Goal: Task Accomplishment & Management: Use online tool/utility

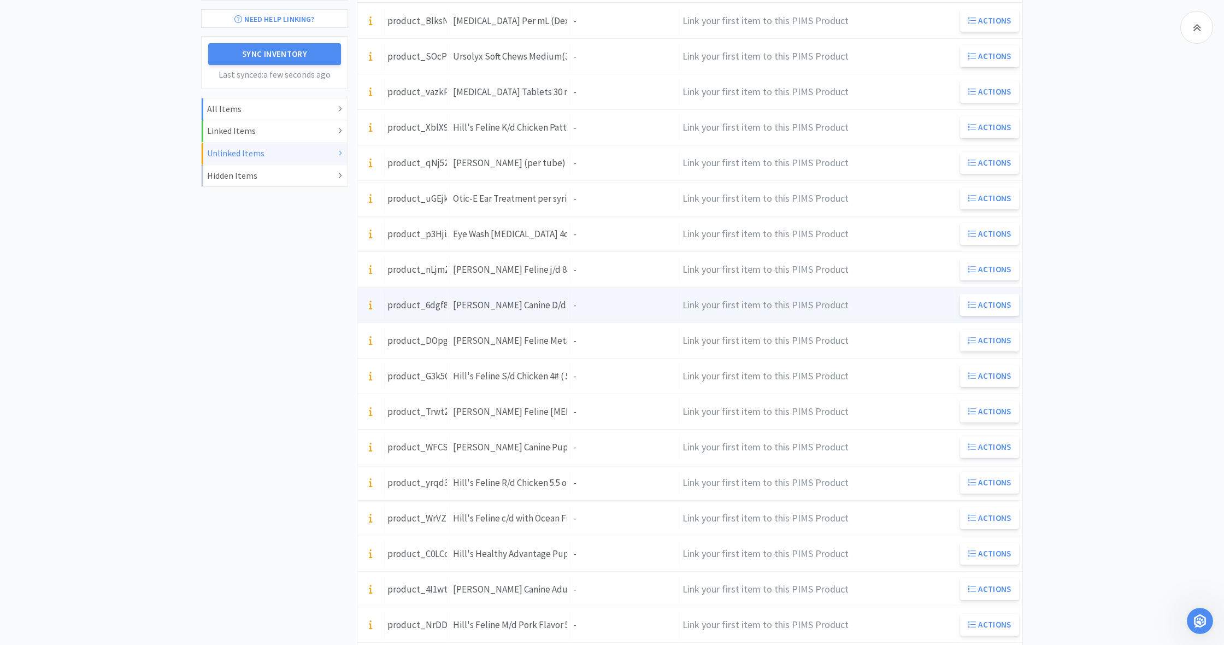
scroll to position [198, 0]
click at [600, 299] on div "Units -" at bounding box center [625, 303] width 109 height 28
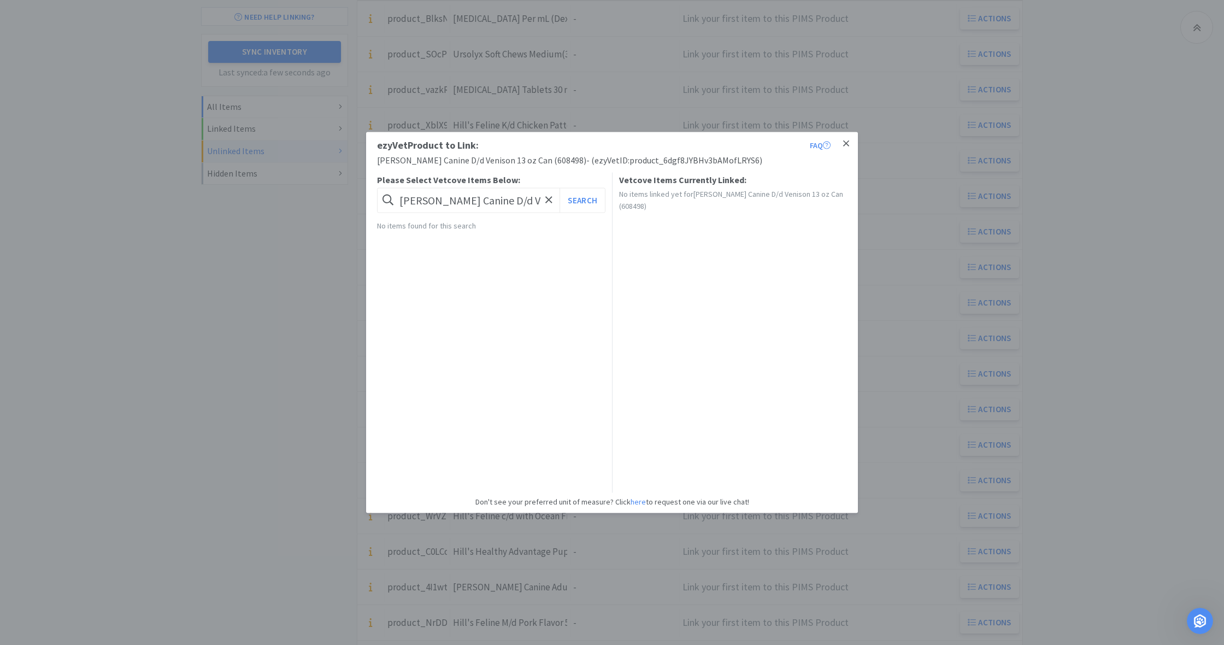
click at [846, 142] on icon at bounding box center [846, 144] width 6 height 10
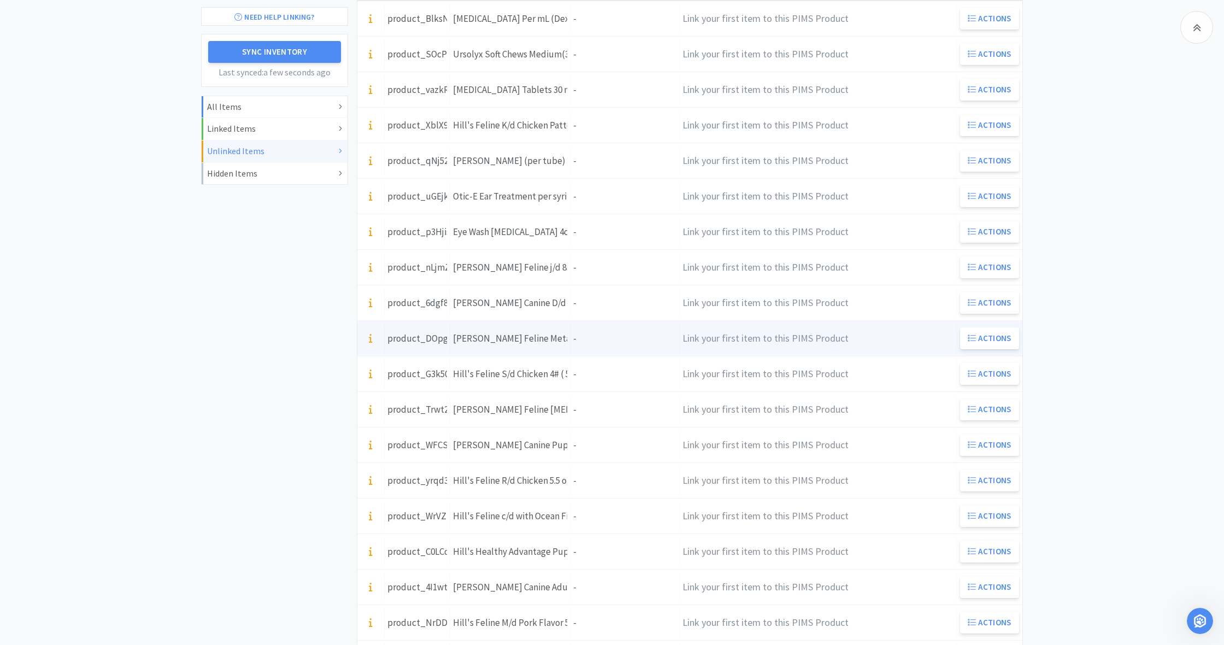
click at [590, 343] on div "Units -" at bounding box center [625, 339] width 109 height 28
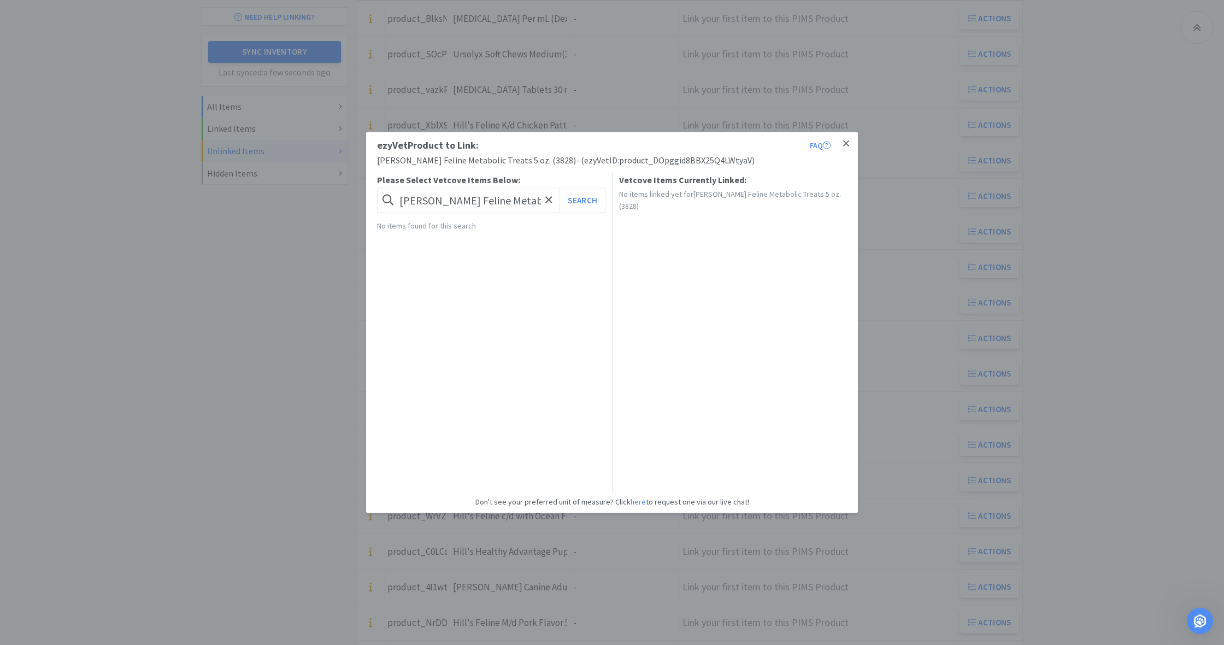
click at [844, 142] on icon at bounding box center [846, 143] width 6 height 6
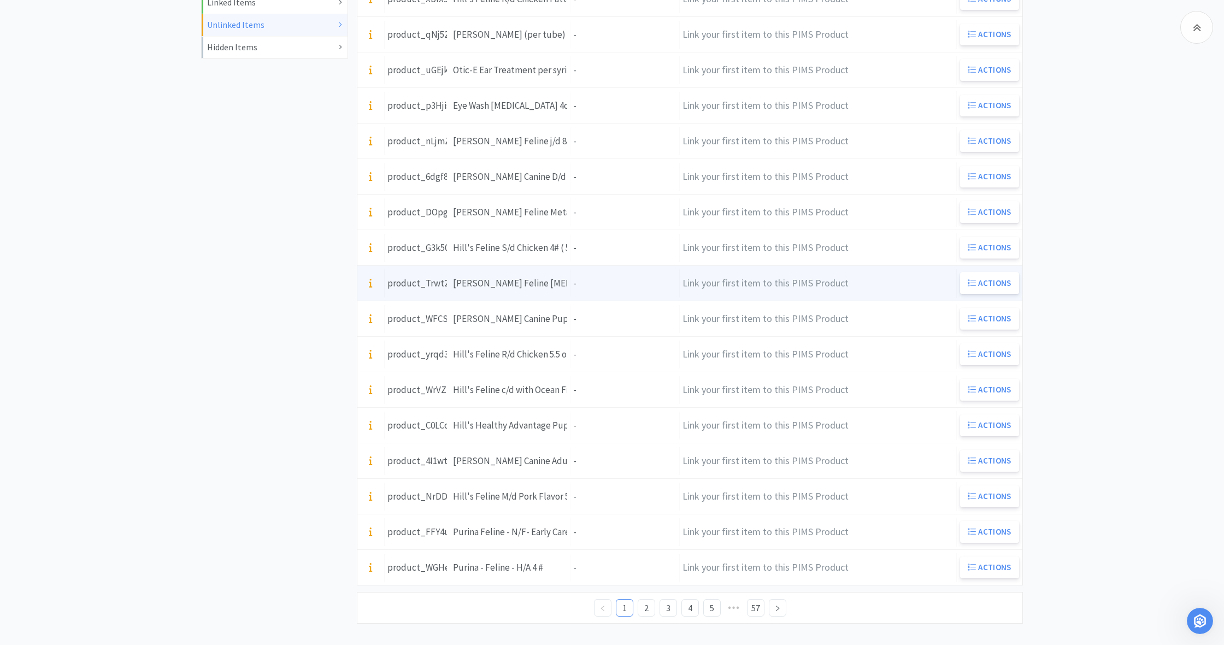
scroll to position [325, 0]
click at [597, 281] on div "Units -" at bounding box center [625, 282] width 109 height 28
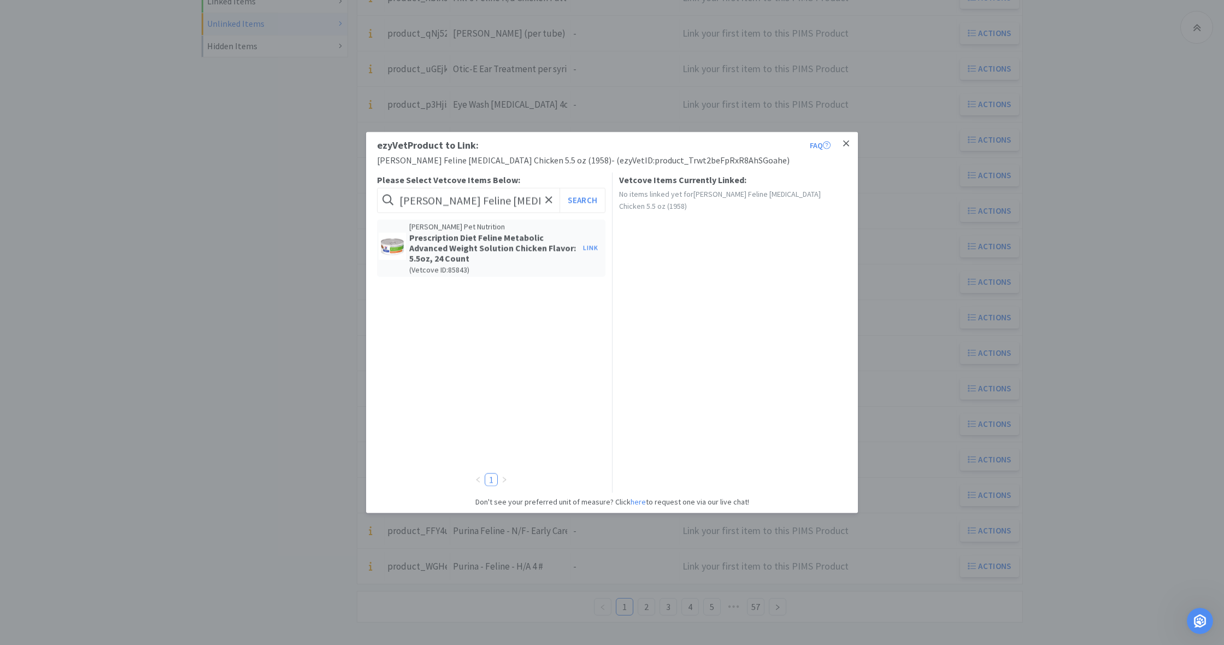
click at [849, 141] on link at bounding box center [846, 144] width 19 height 24
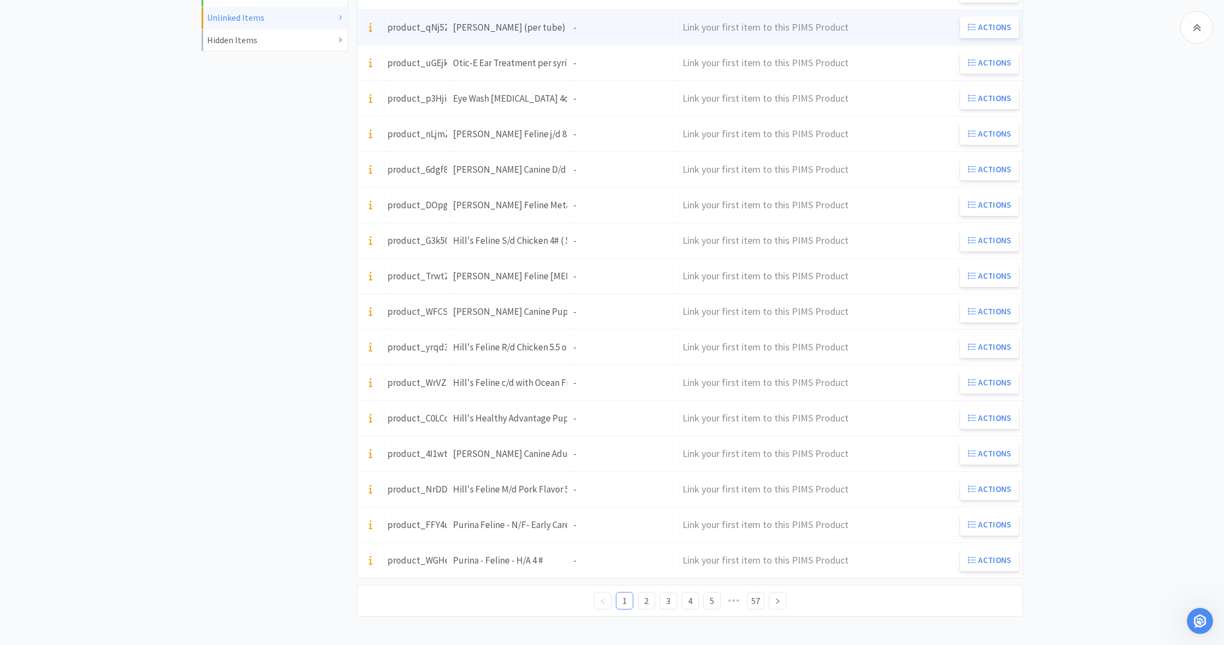
scroll to position [331, 0]
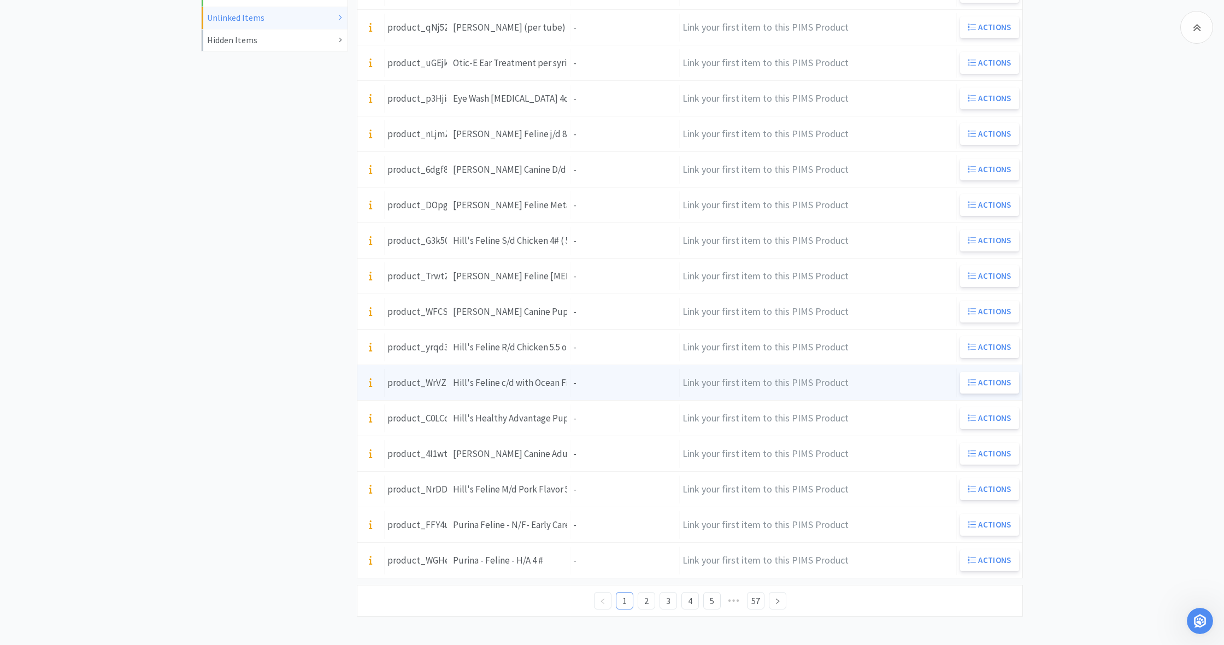
click at [594, 386] on div "Units -" at bounding box center [625, 383] width 109 height 28
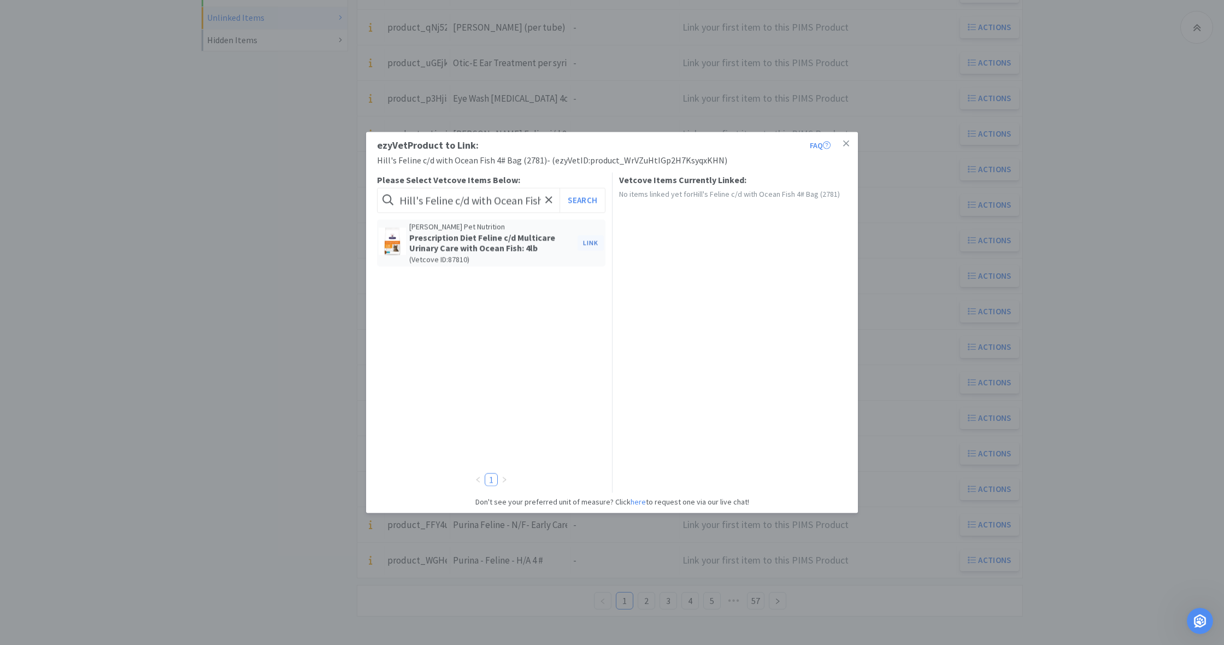
click at [588, 243] on button "Link" at bounding box center [591, 242] width 26 height 15
click at [779, 279] on span at bounding box center [778, 281] width 11 height 9
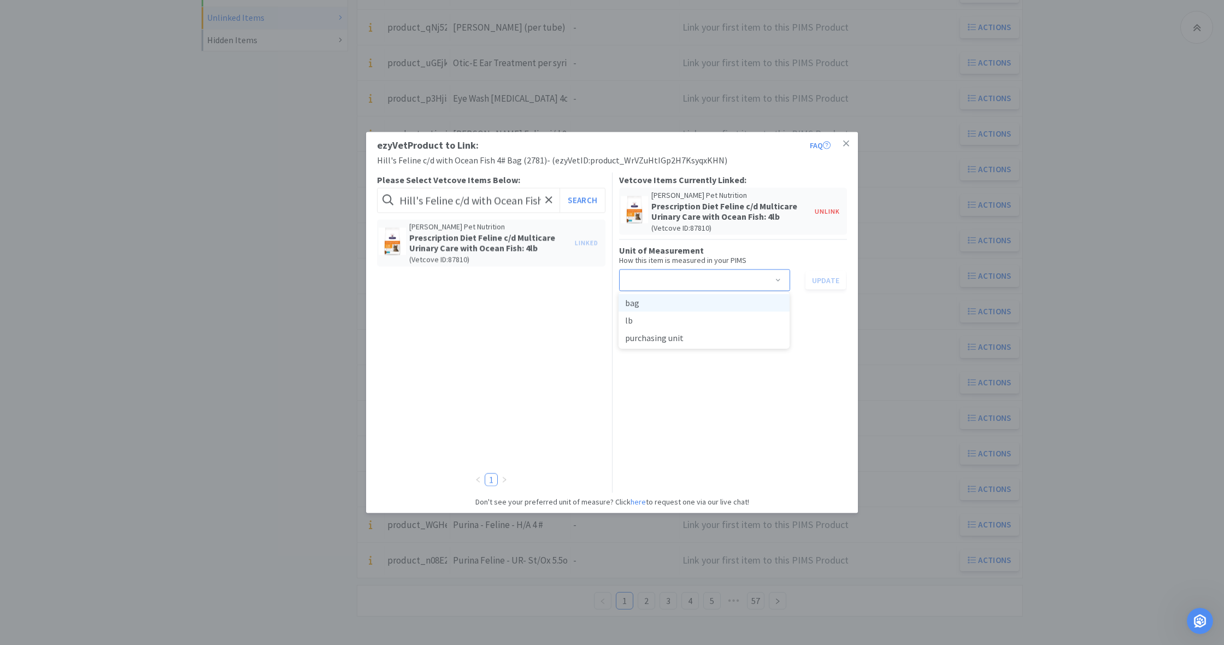
click at [693, 306] on li "bag" at bounding box center [704, 302] width 171 height 17
click at [823, 280] on button "Update" at bounding box center [826, 280] width 40 height 19
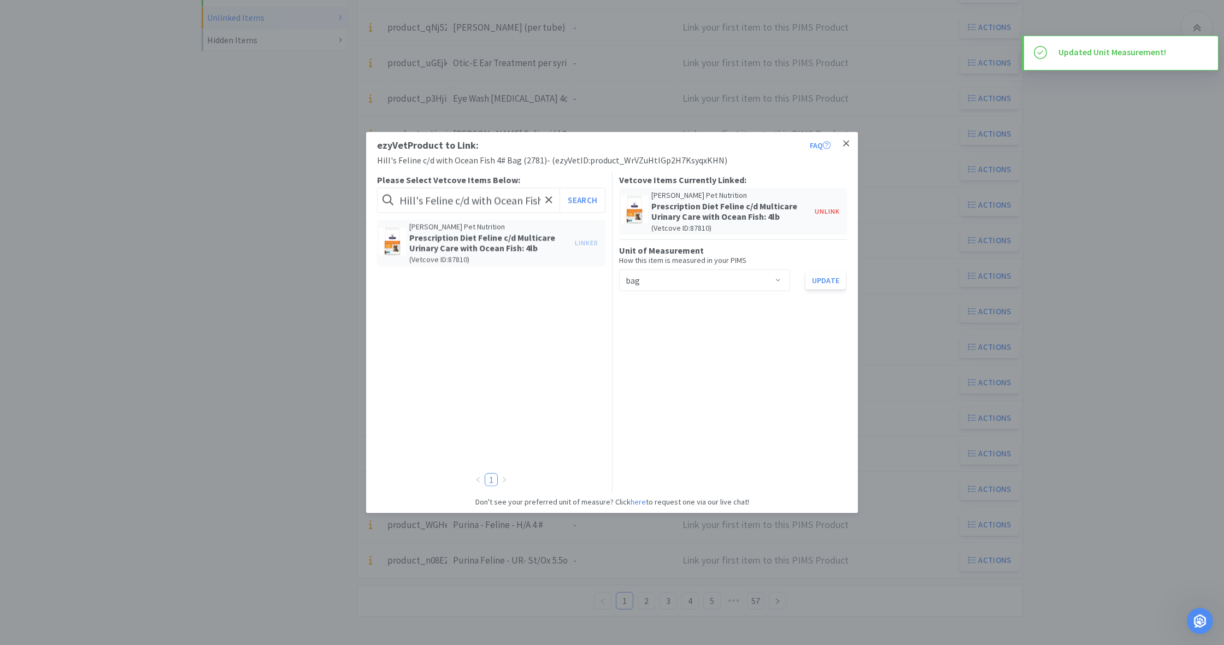
click at [848, 143] on icon at bounding box center [846, 143] width 6 height 6
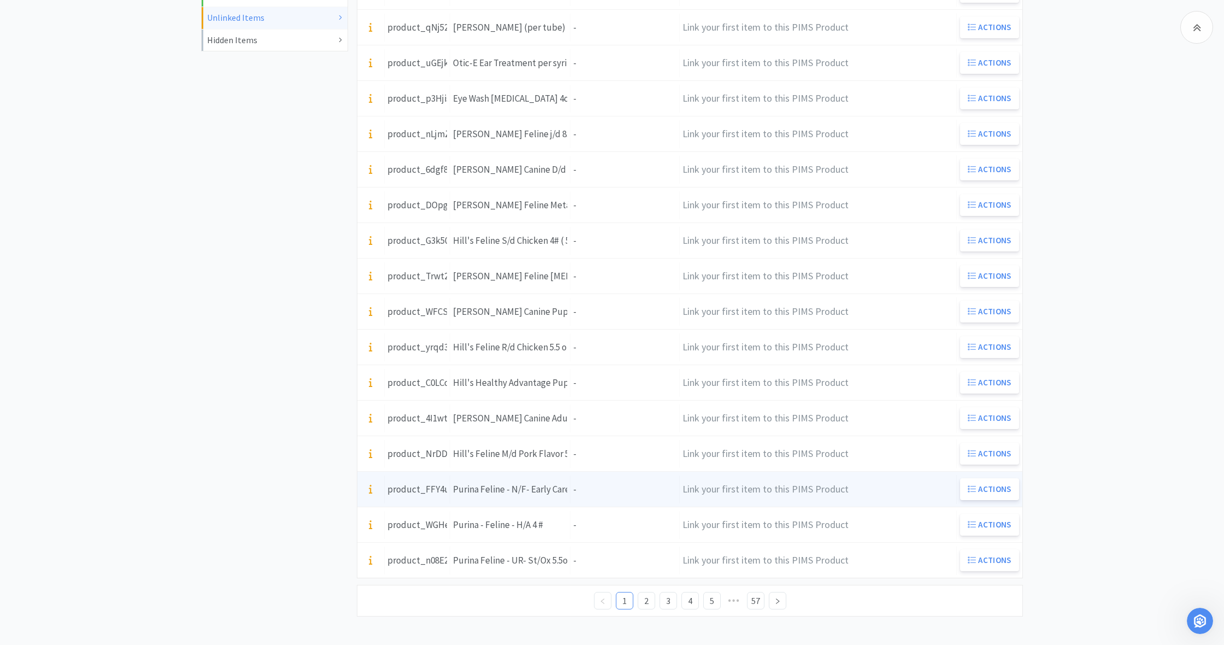
click at [574, 489] on div "Units -" at bounding box center [625, 489] width 109 height 28
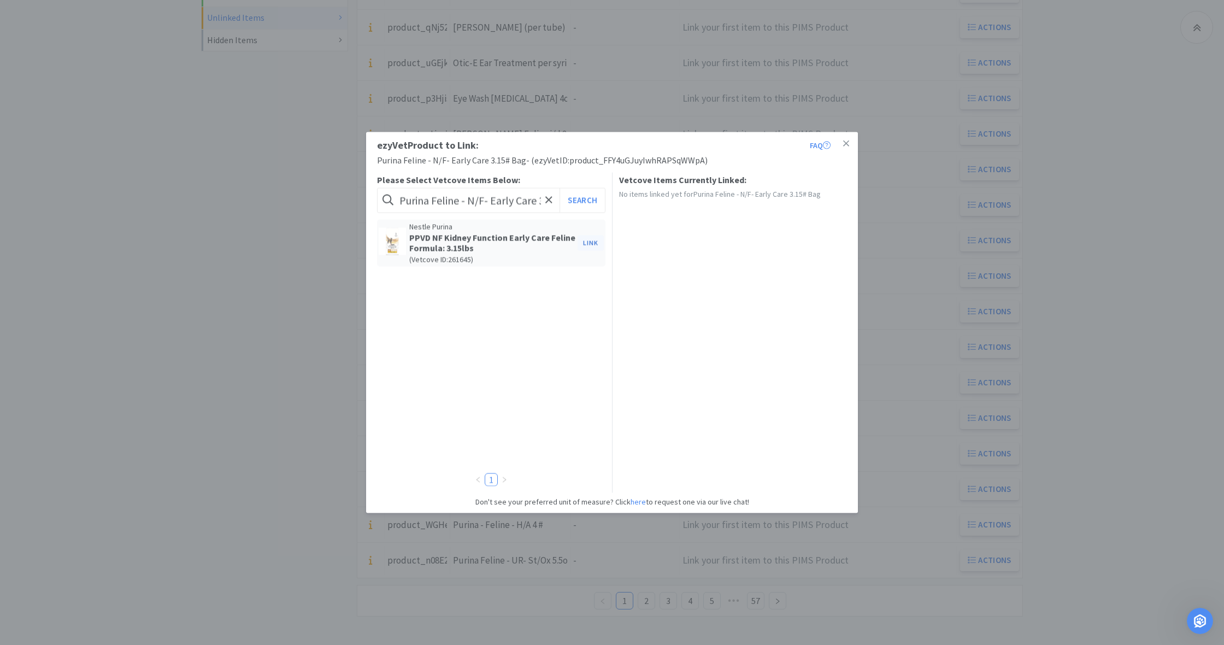
click at [588, 242] on button "Link" at bounding box center [591, 242] width 26 height 15
click at [779, 280] on span at bounding box center [778, 281] width 11 height 9
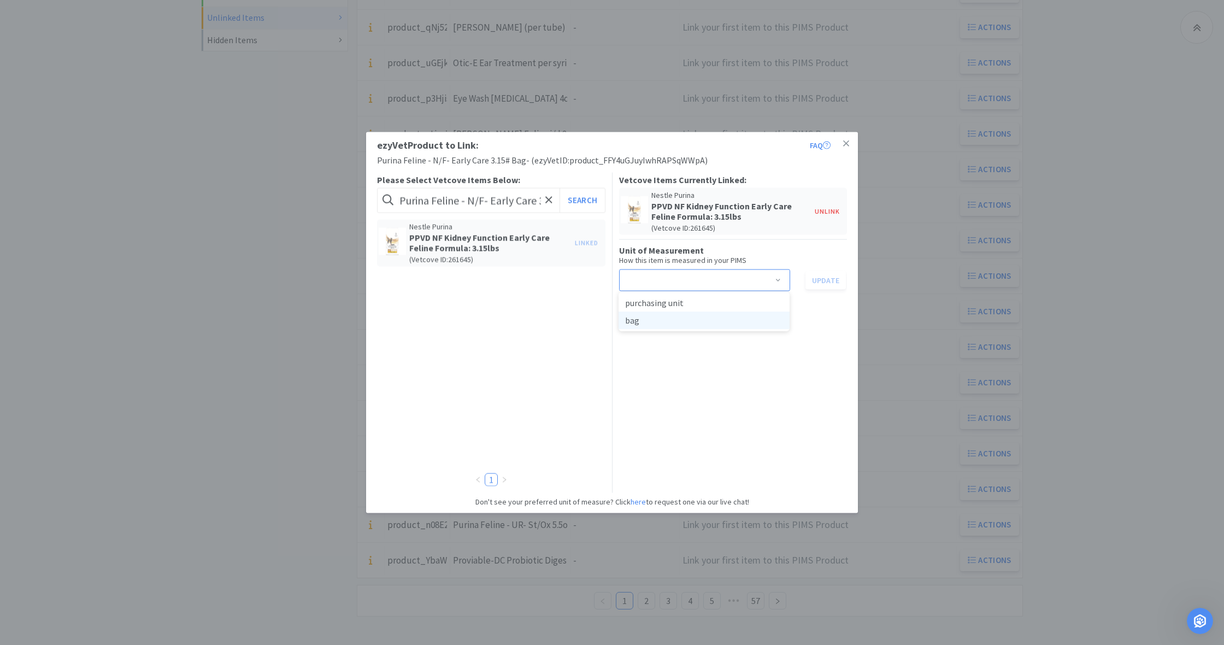
click at [679, 322] on li "bag" at bounding box center [704, 320] width 171 height 17
click at [830, 280] on button "Update" at bounding box center [826, 280] width 40 height 19
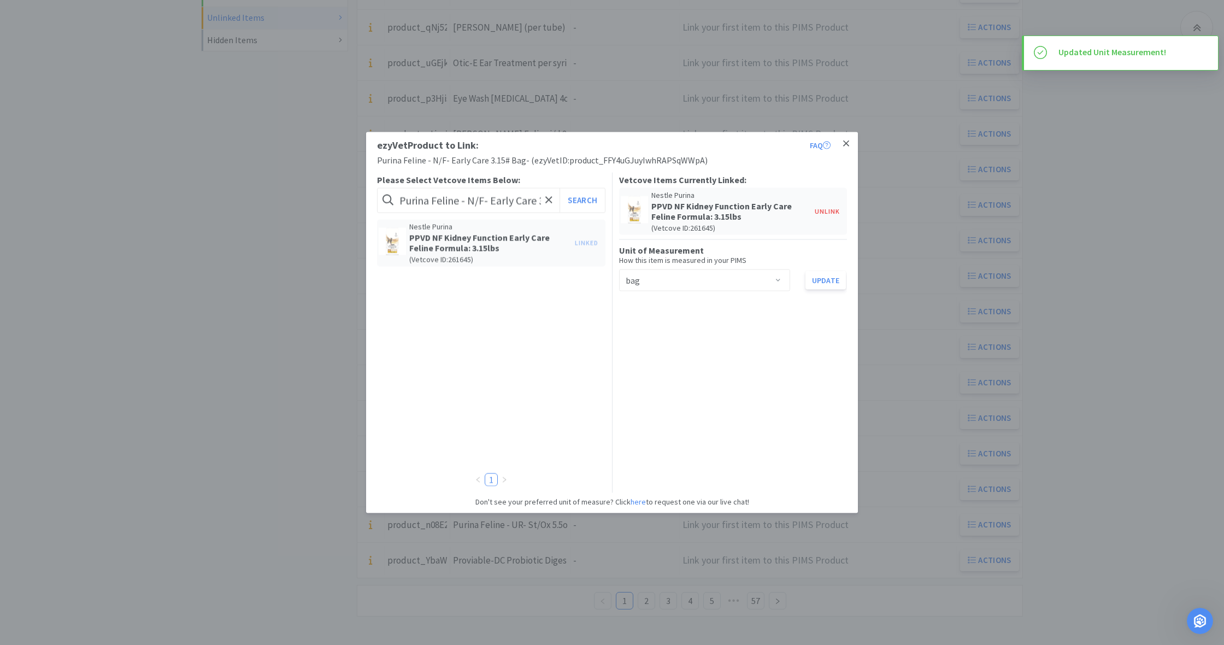
click at [849, 143] on icon at bounding box center [846, 144] width 6 height 10
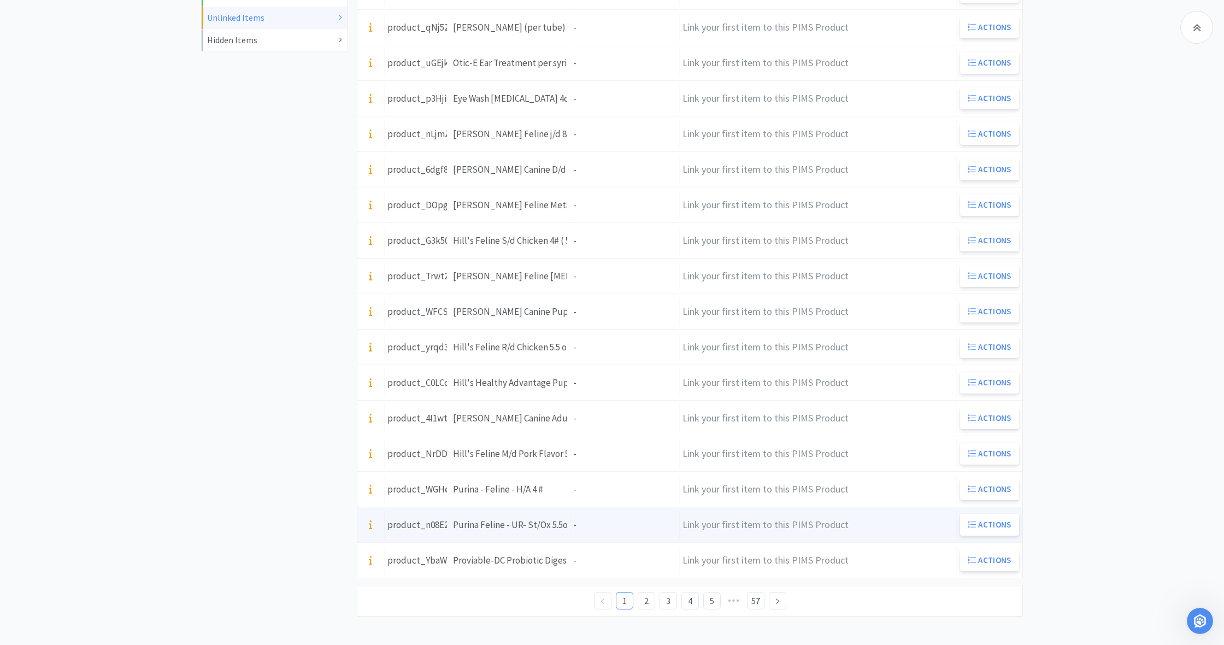
click at [585, 526] on div "Units -" at bounding box center [625, 525] width 109 height 28
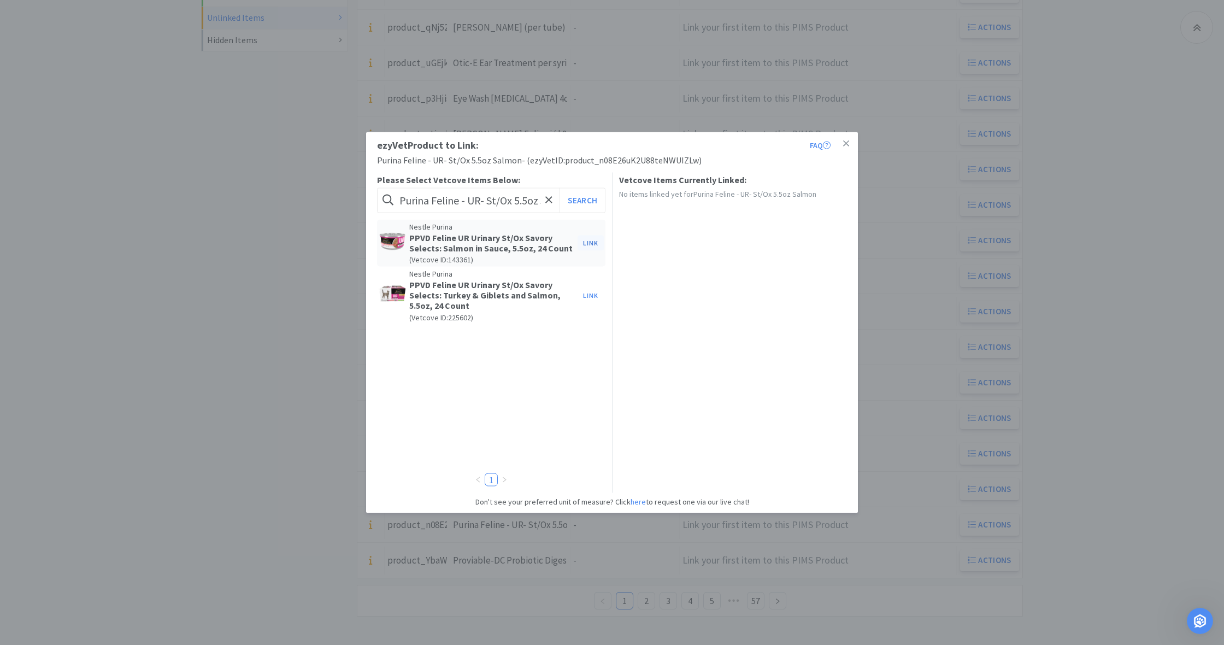
click at [590, 243] on button "Link" at bounding box center [591, 242] width 26 height 15
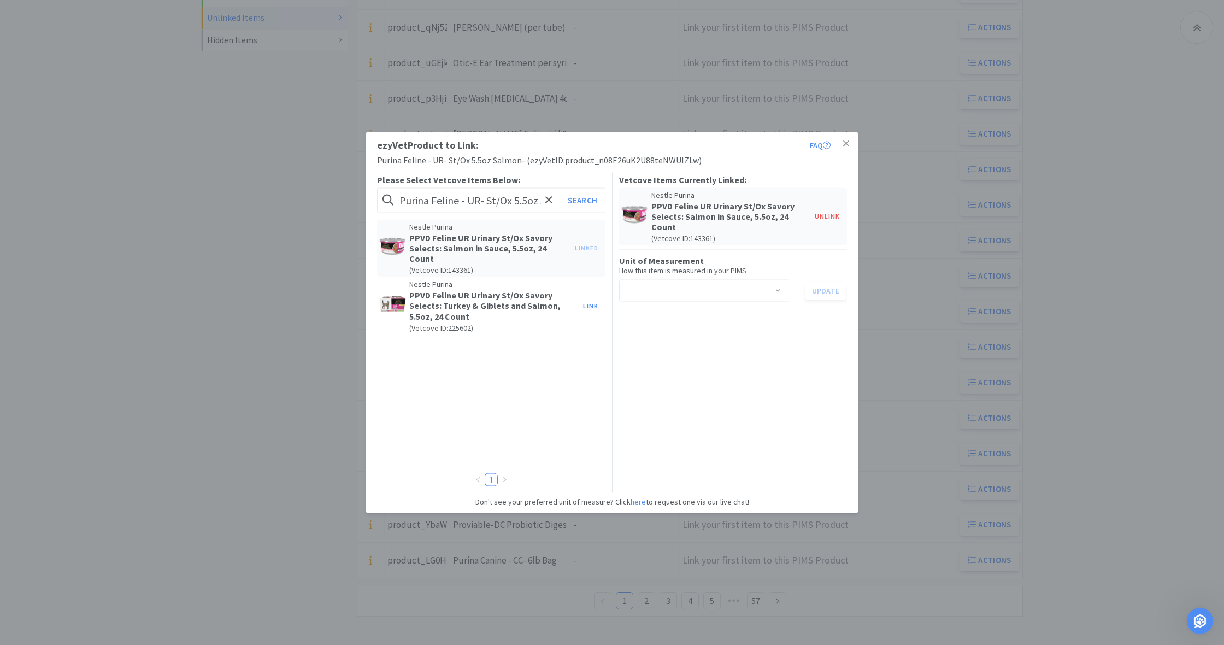
click at [779, 289] on span at bounding box center [778, 291] width 11 height 9
click at [696, 313] on li "can" at bounding box center [704, 312] width 171 height 17
click at [824, 291] on button "Update" at bounding box center [826, 290] width 40 height 19
click at [845, 145] on icon at bounding box center [846, 143] width 6 height 6
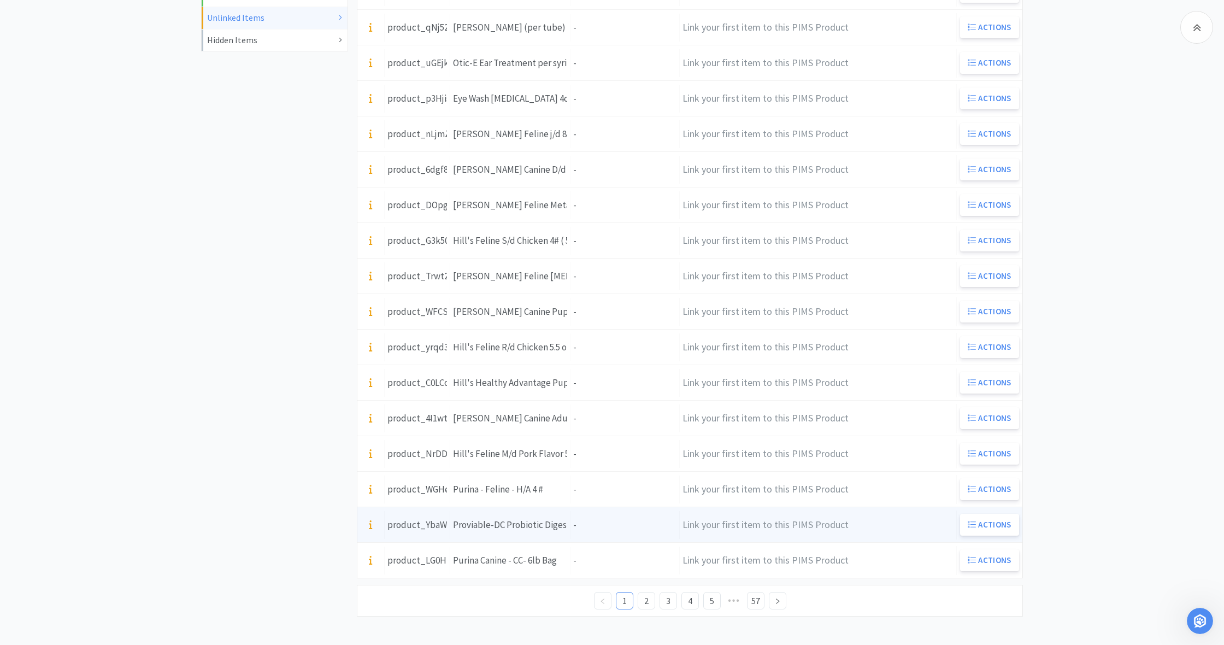
click at [595, 524] on div "Units -" at bounding box center [625, 525] width 109 height 28
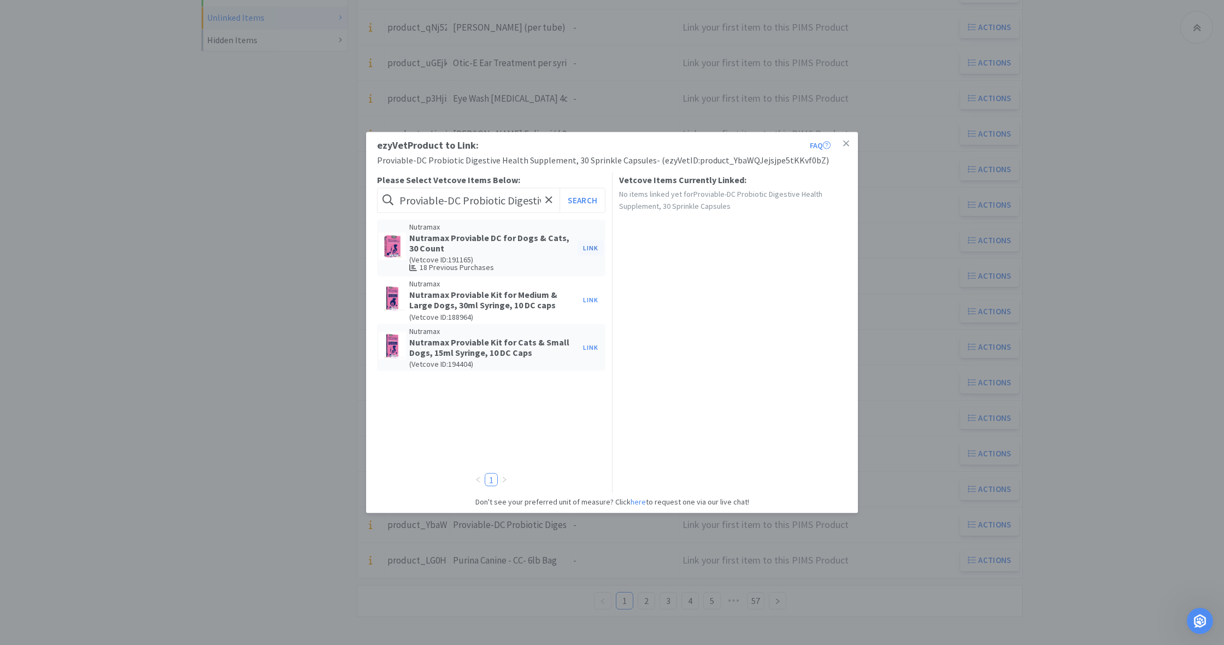
click at [591, 247] on button "Link" at bounding box center [591, 247] width 26 height 15
click at [777, 278] on span at bounding box center [778, 281] width 11 height 9
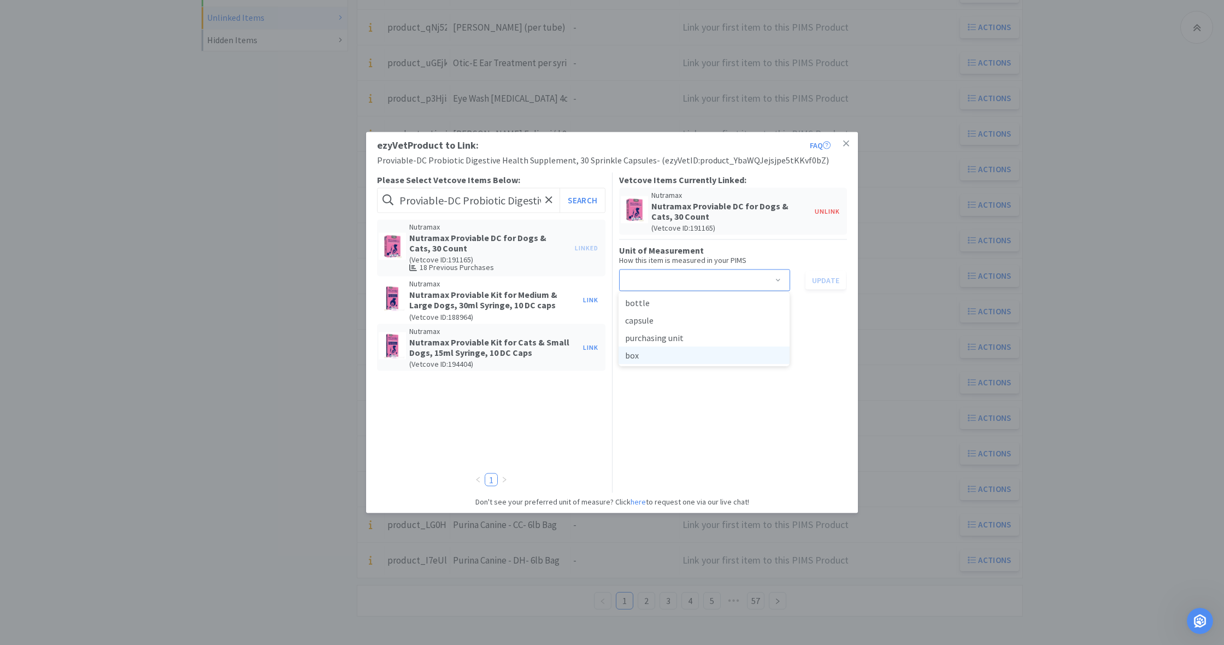
click at [675, 361] on li "box" at bounding box center [704, 354] width 171 height 17
click at [830, 280] on button "Update" at bounding box center [826, 280] width 40 height 19
click at [847, 143] on icon at bounding box center [846, 143] width 6 height 6
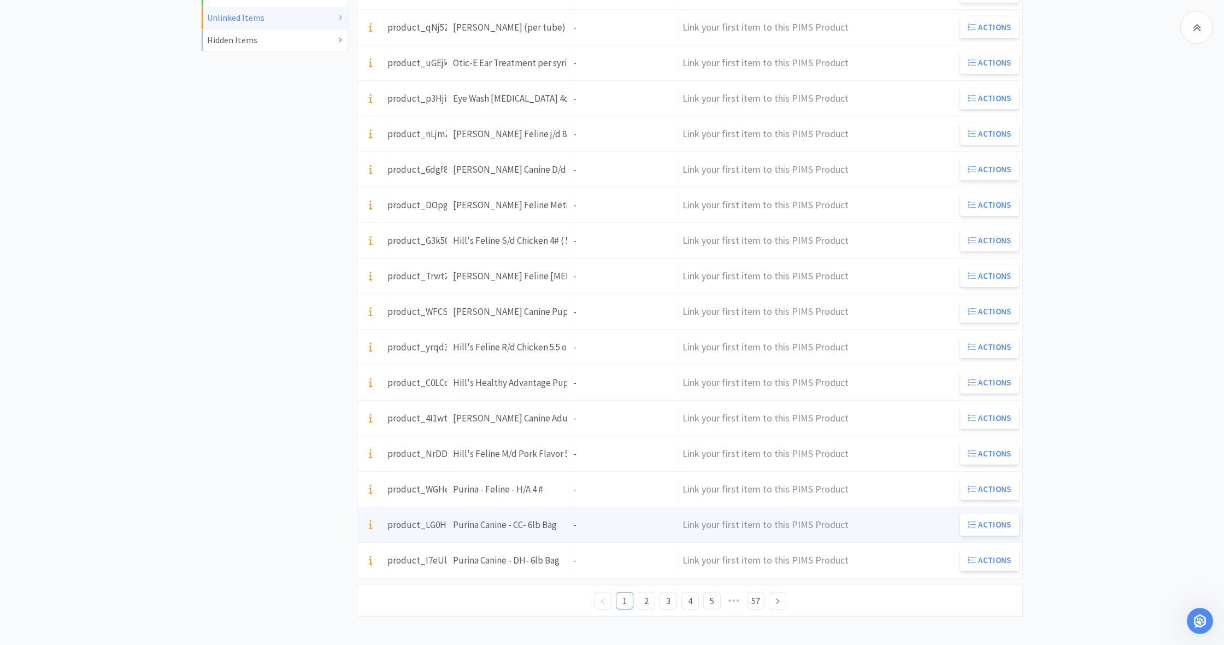
click at [576, 525] on div "Units -" at bounding box center [625, 525] width 109 height 28
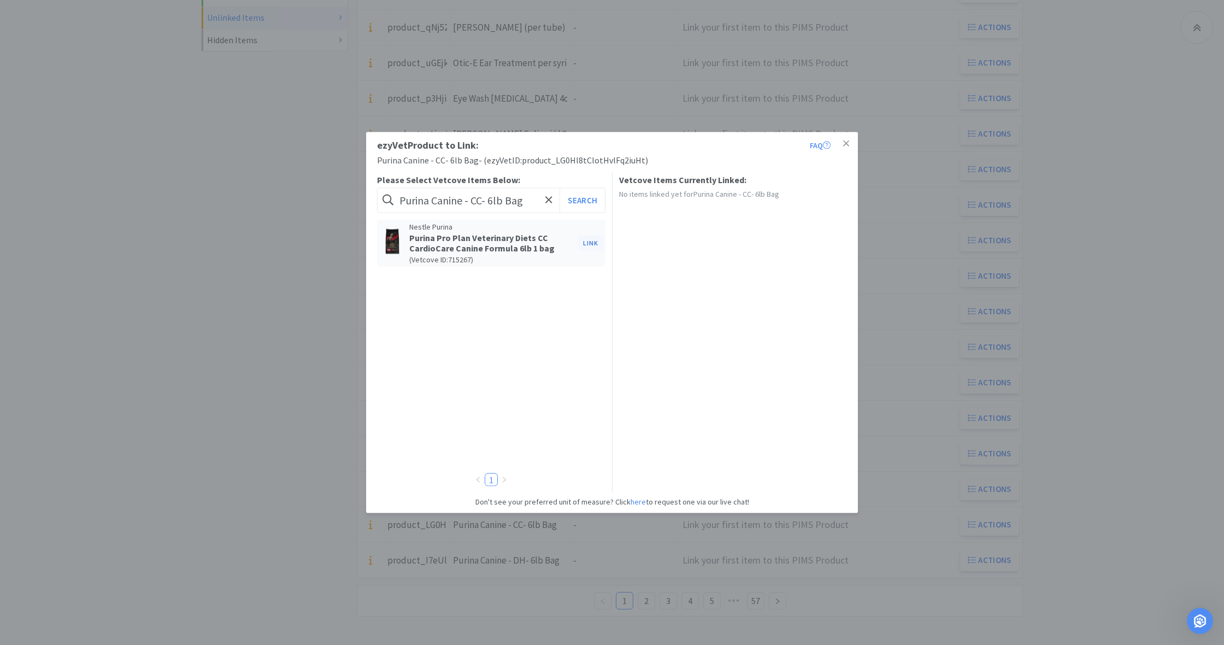
click at [587, 242] on button "Link" at bounding box center [591, 242] width 26 height 15
click at [780, 279] on span at bounding box center [778, 281] width 11 height 9
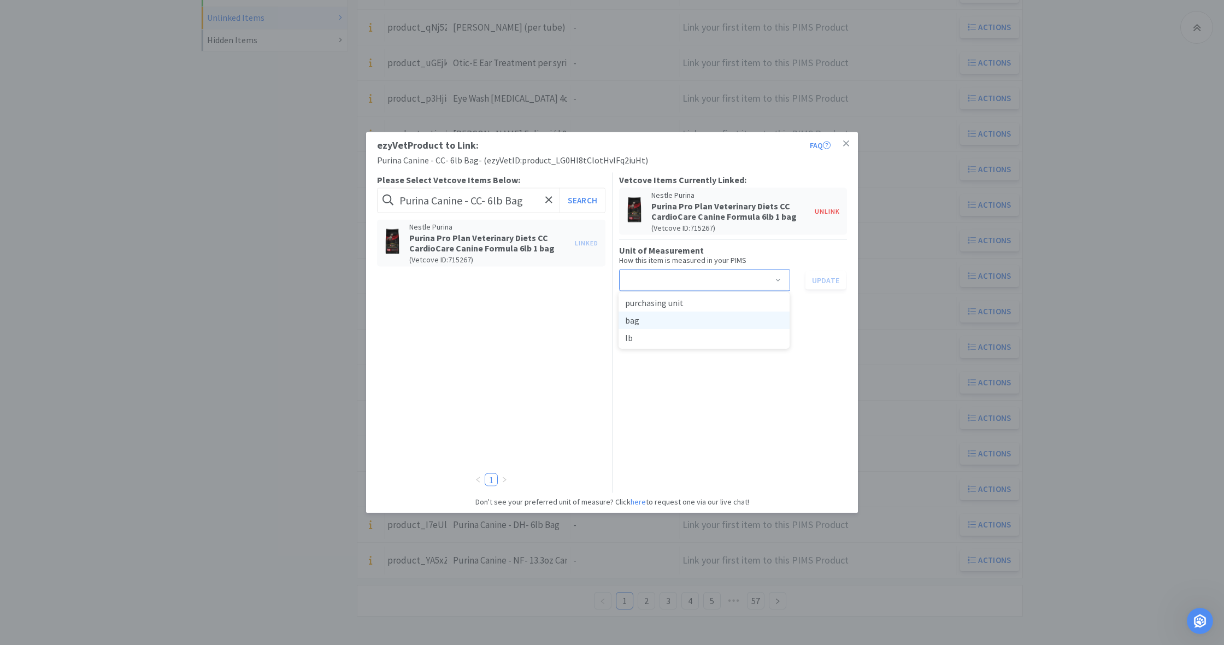
click at [688, 320] on li "bag" at bounding box center [704, 320] width 171 height 17
click at [830, 279] on button "Update" at bounding box center [826, 280] width 40 height 19
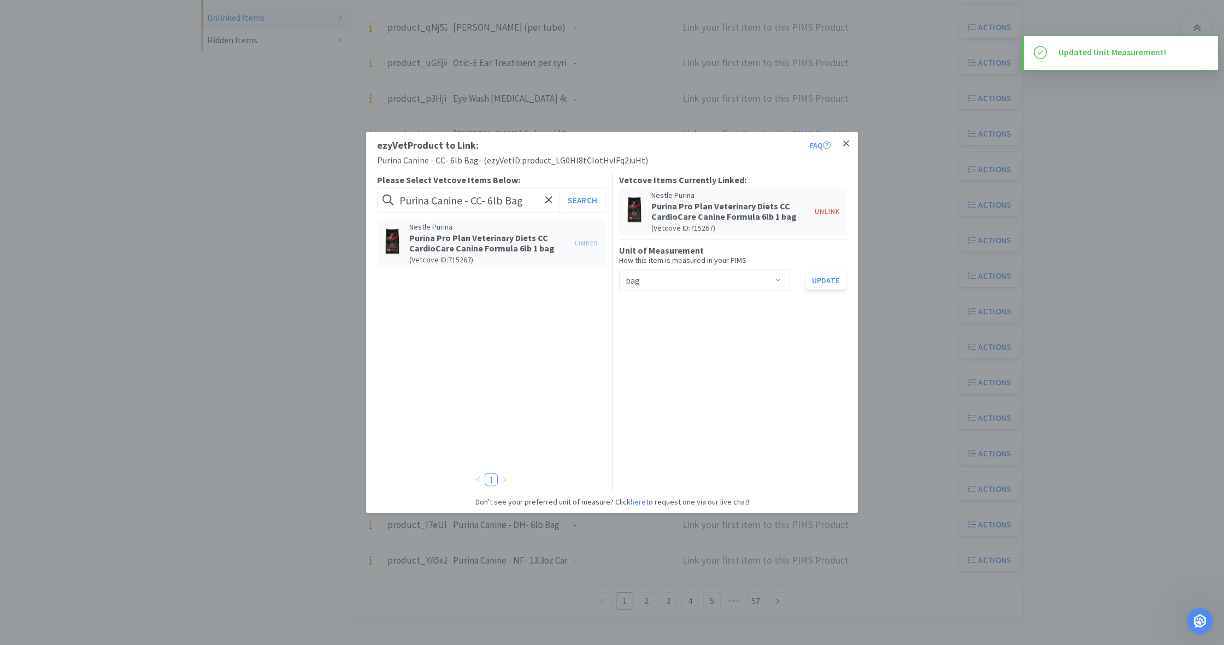
click at [847, 144] on icon at bounding box center [846, 143] width 6 height 6
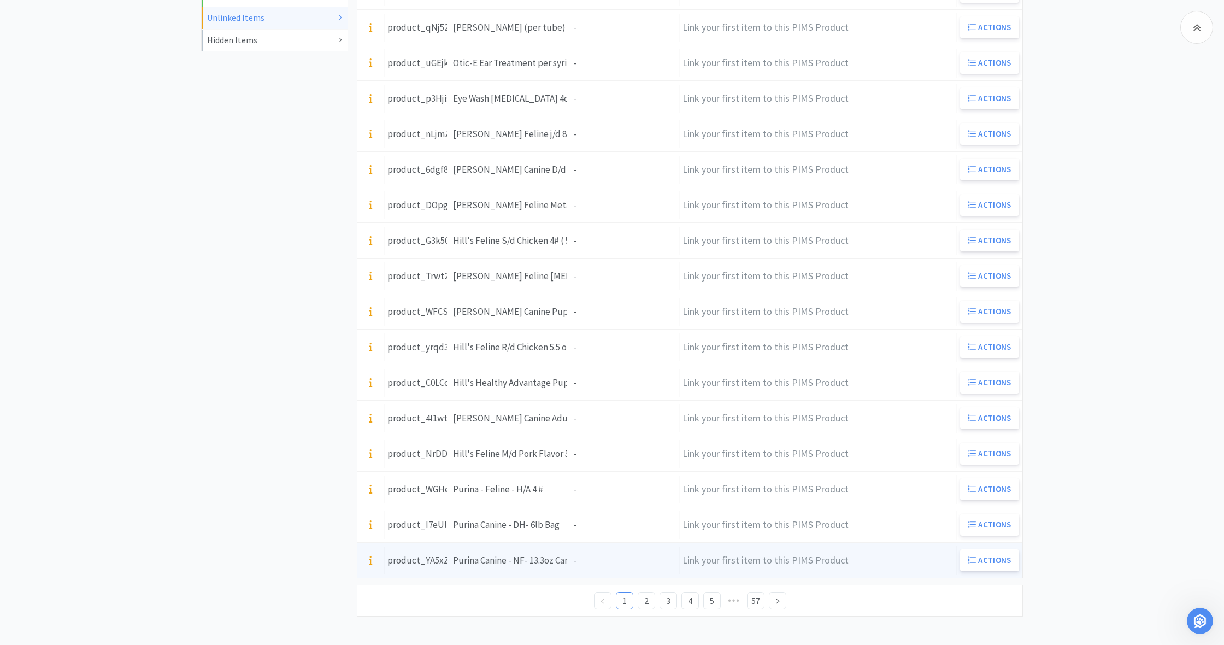
click at [525, 561] on div "Purina Canine - NF- 13.3oz Can" at bounding box center [510, 560] width 114 height 15
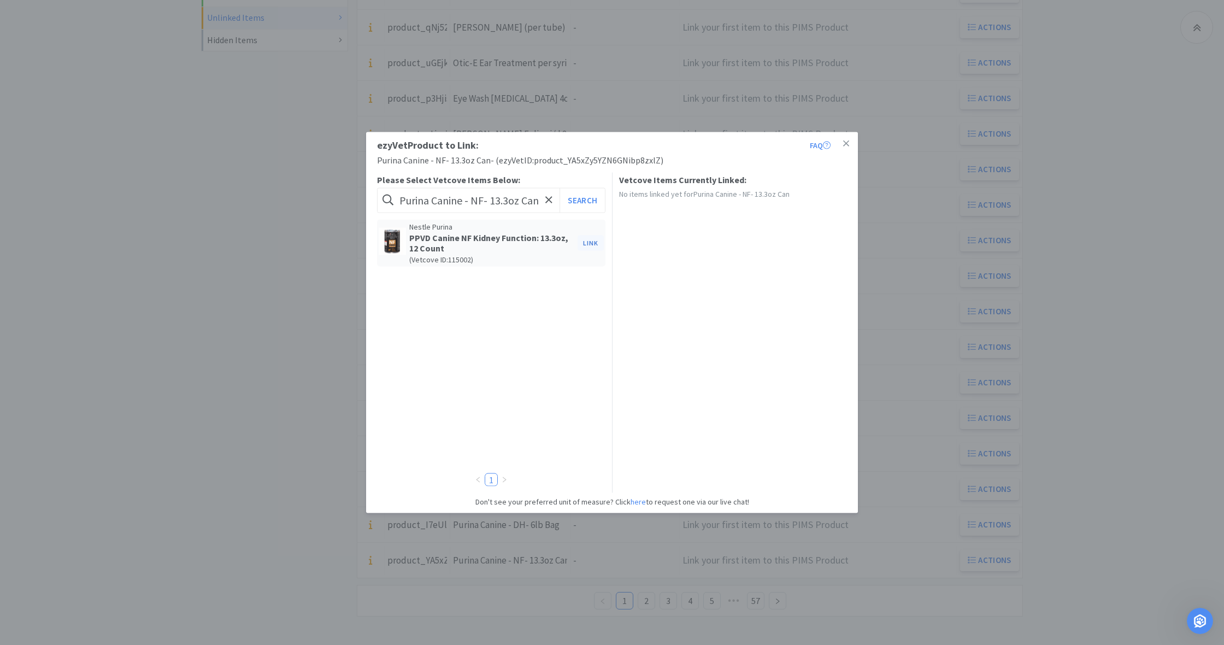
click at [590, 242] on button "Link" at bounding box center [591, 242] width 26 height 15
click at [780, 278] on span at bounding box center [778, 281] width 11 height 9
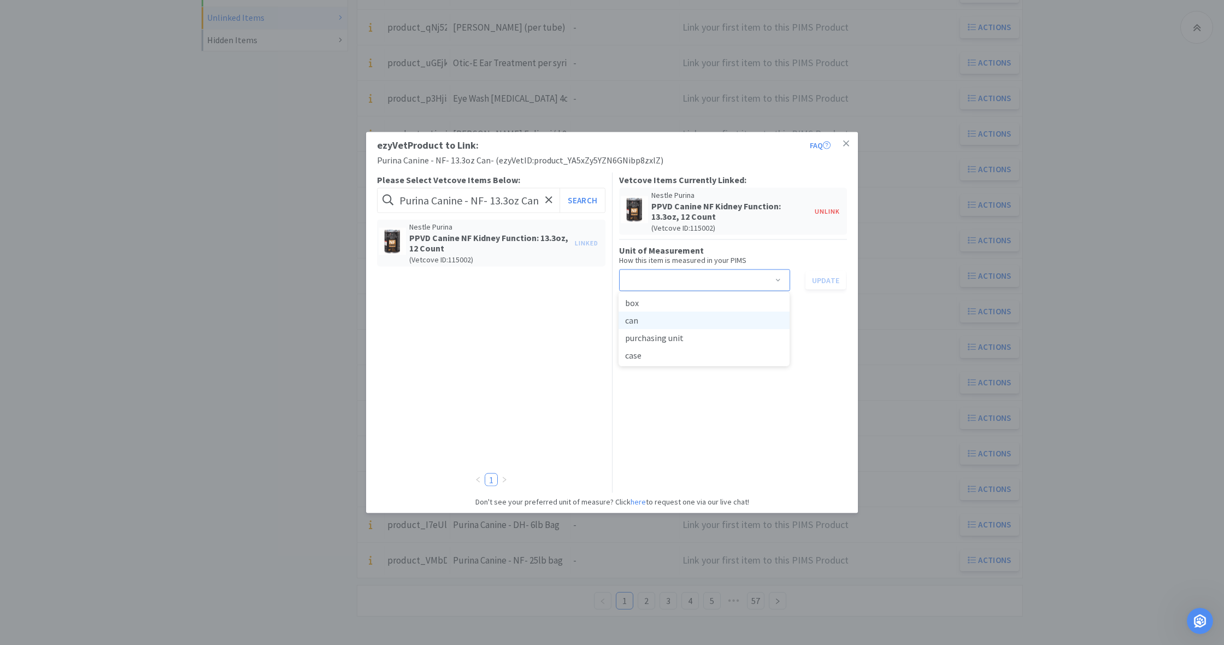
click at [656, 321] on li "can" at bounding box center [704, 320] width 171 height 17
click at [827, 280] on button "Update" at bounding box center [826, 280] width 40 height 19
click at [847, 144] on icon at bounding box center [846, 143] width 6 height 6
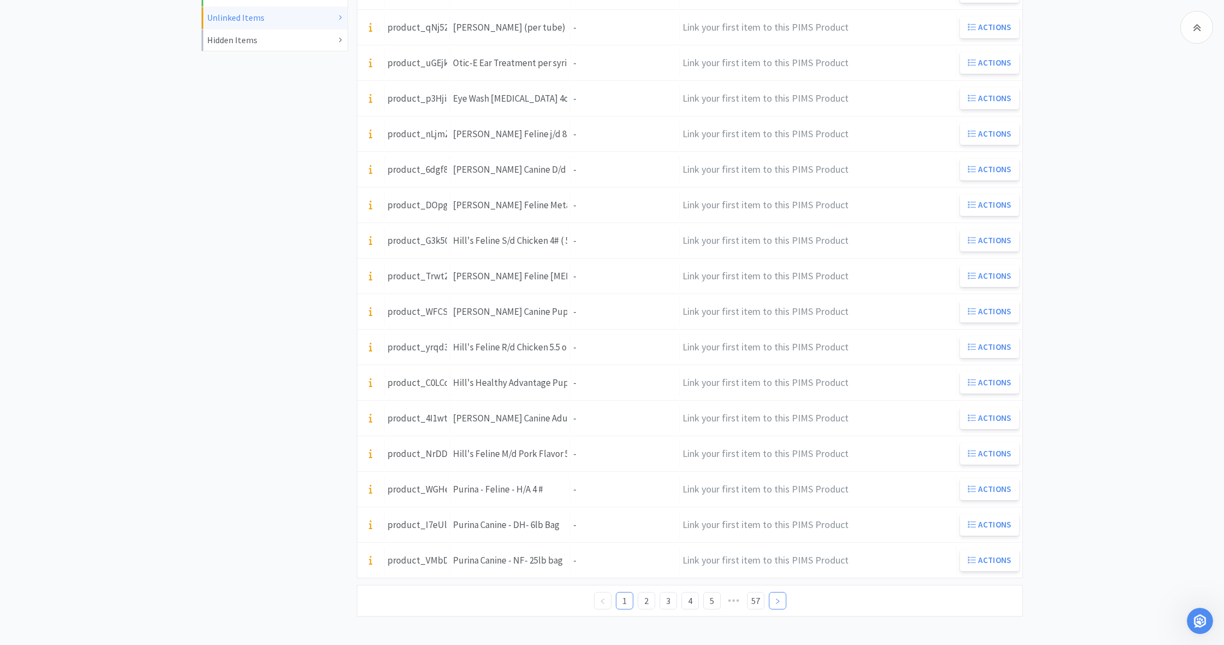
click at [778, 603] on icon "icon: right" at bounding box center [777, 601] width 7 height 7
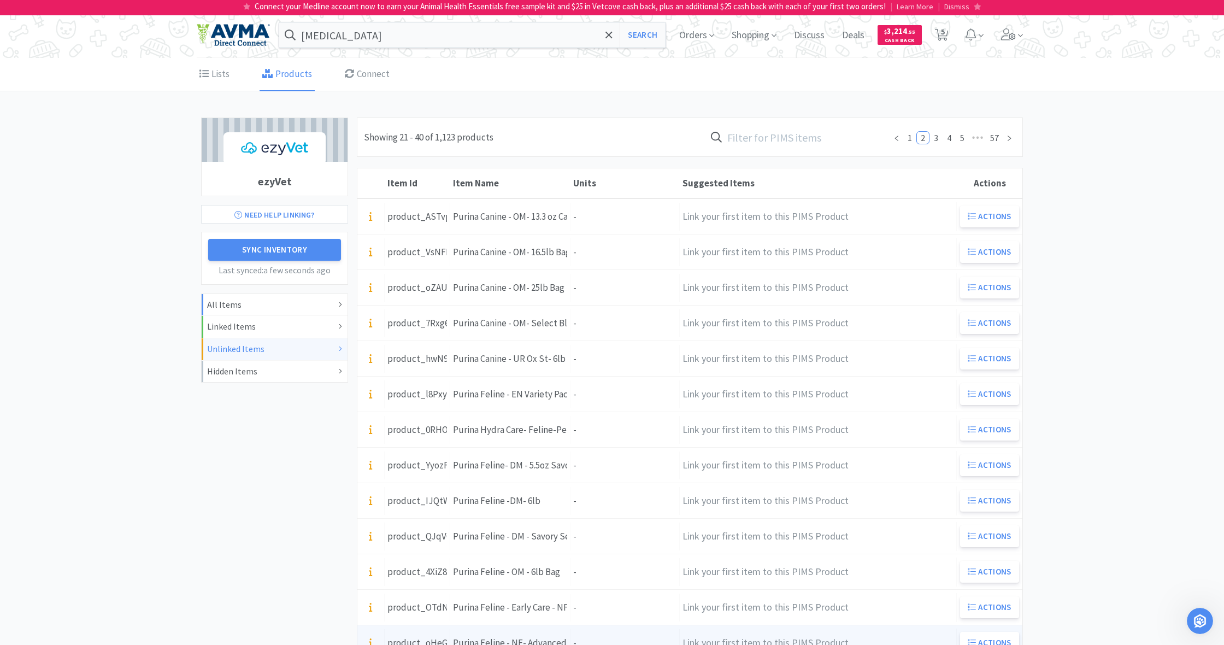
scroll to position [0, 0]
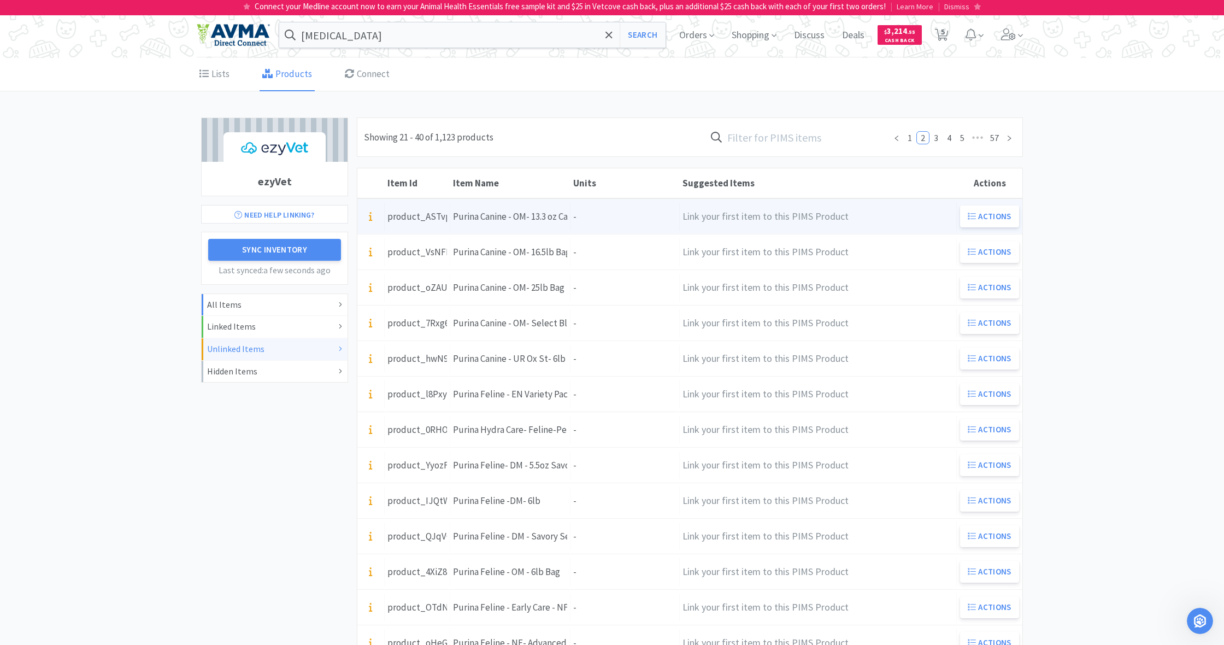
click at [628, 219] on div "Units -" at bounding box center [625, 217] width 109 height 28
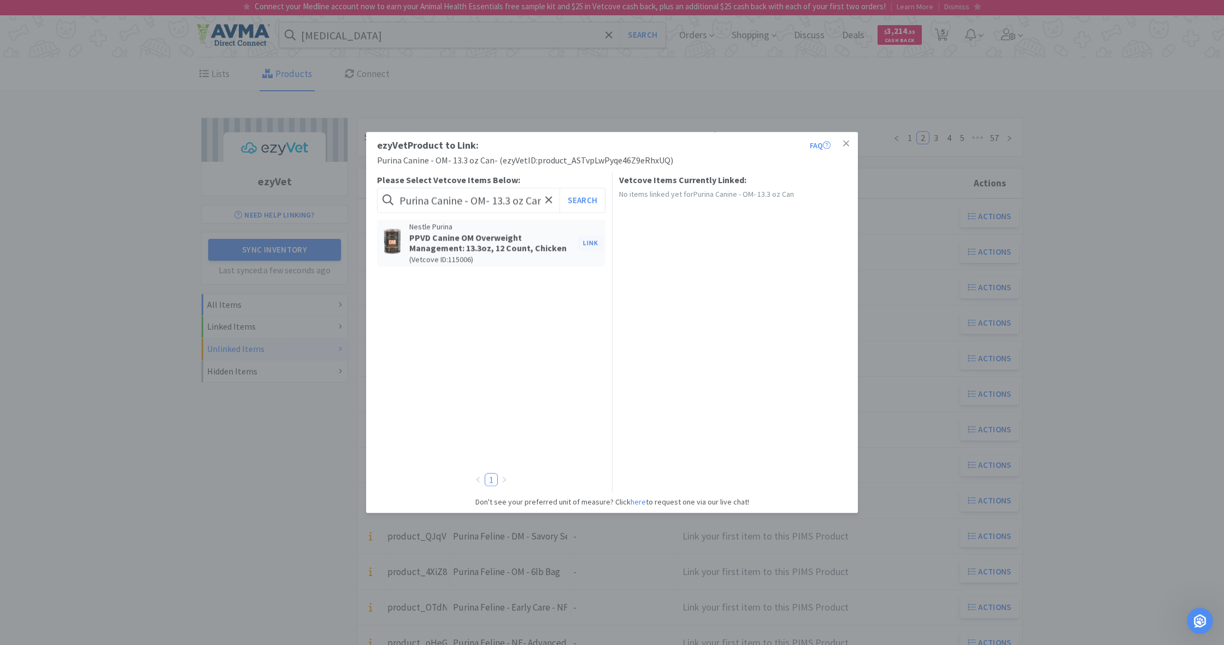
click at [593, 243] on button "Link" at bounding box center [591, 242] width 26 height 15
click at [780, 279] on span at bounding box center [778, 281] width 11 height 9
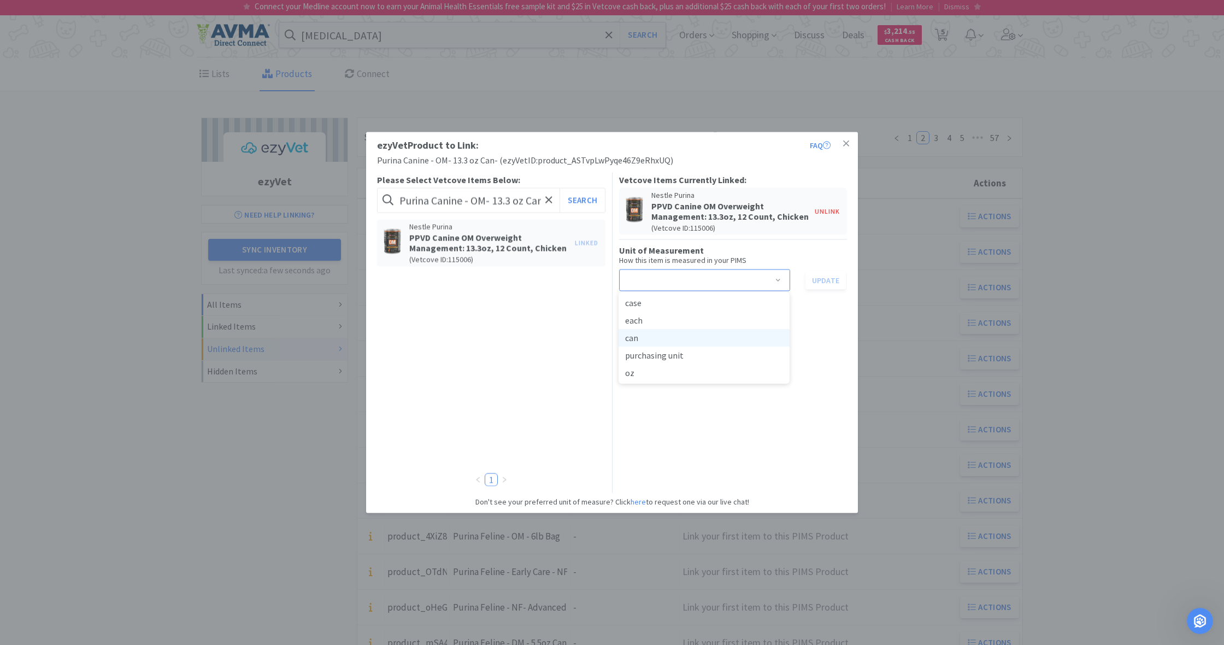
click at [645, 338] on li "can" at bounding box center [704, 337] width 171 height 17
click at [825, 280] on button "Update" at bounding box center [826, 280] width 40 height 19
click at [845, 144] on icon at bounding box center [846, 143] width 6 height 6
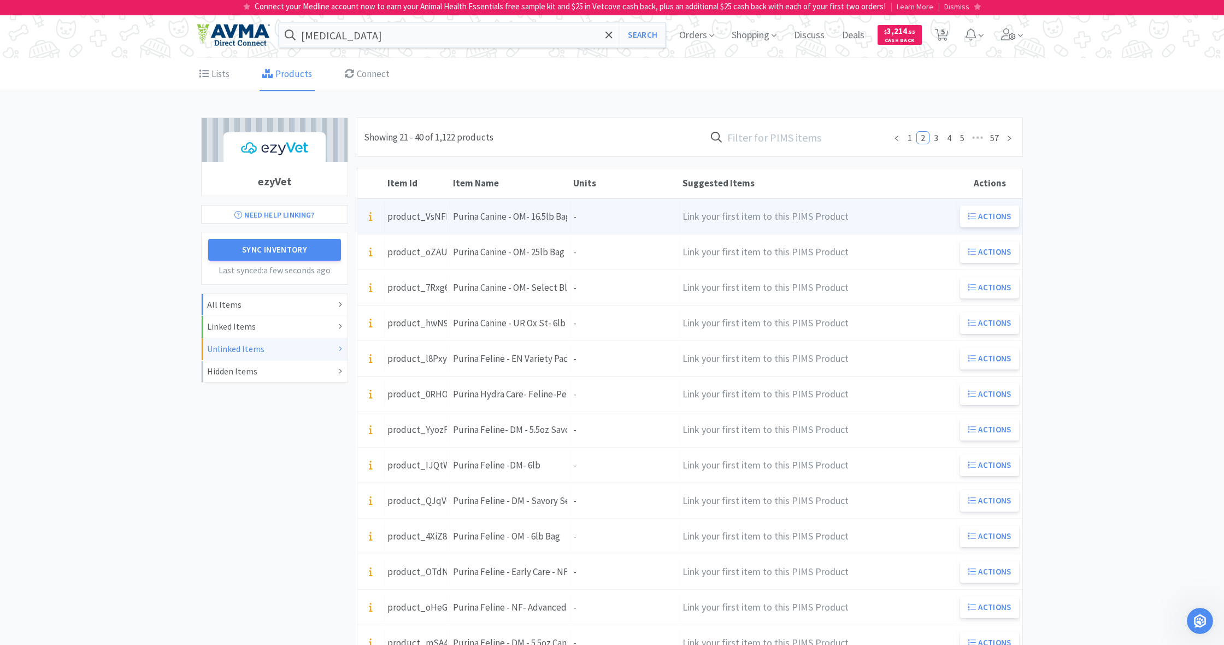
click at [588, 219] on div "Units -" at bounding box center [625, 217] width 109 height 28
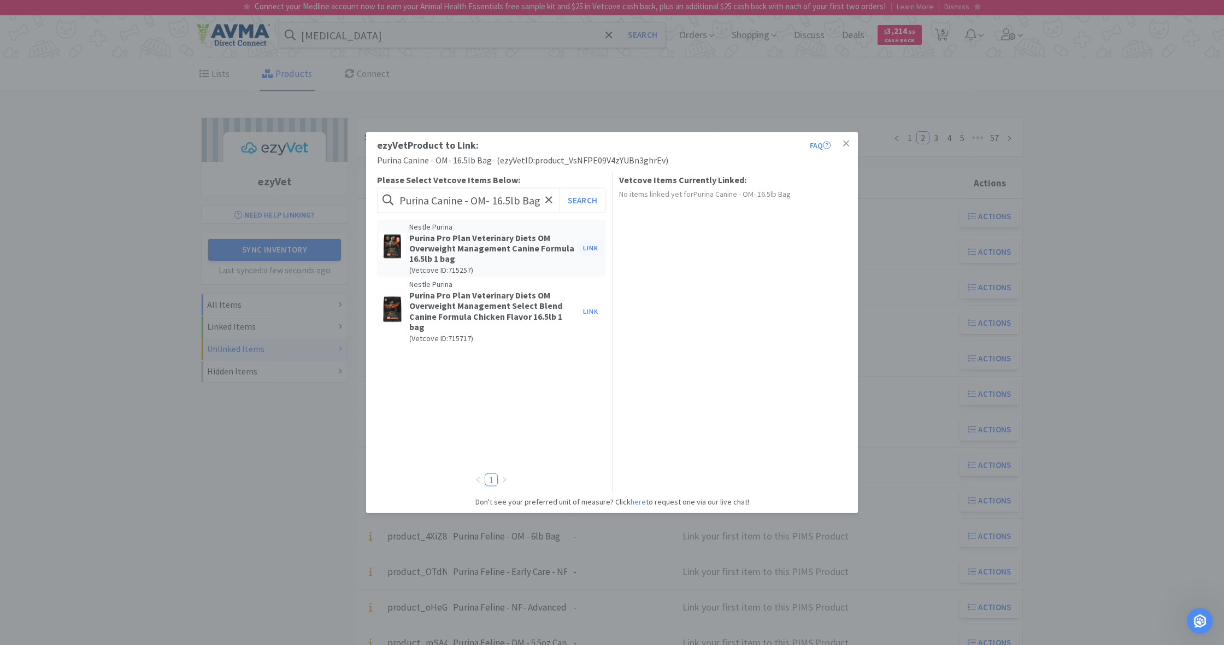
click at [590, 249] on button "Link" at bounding box center [591, 247] width 26 height 15
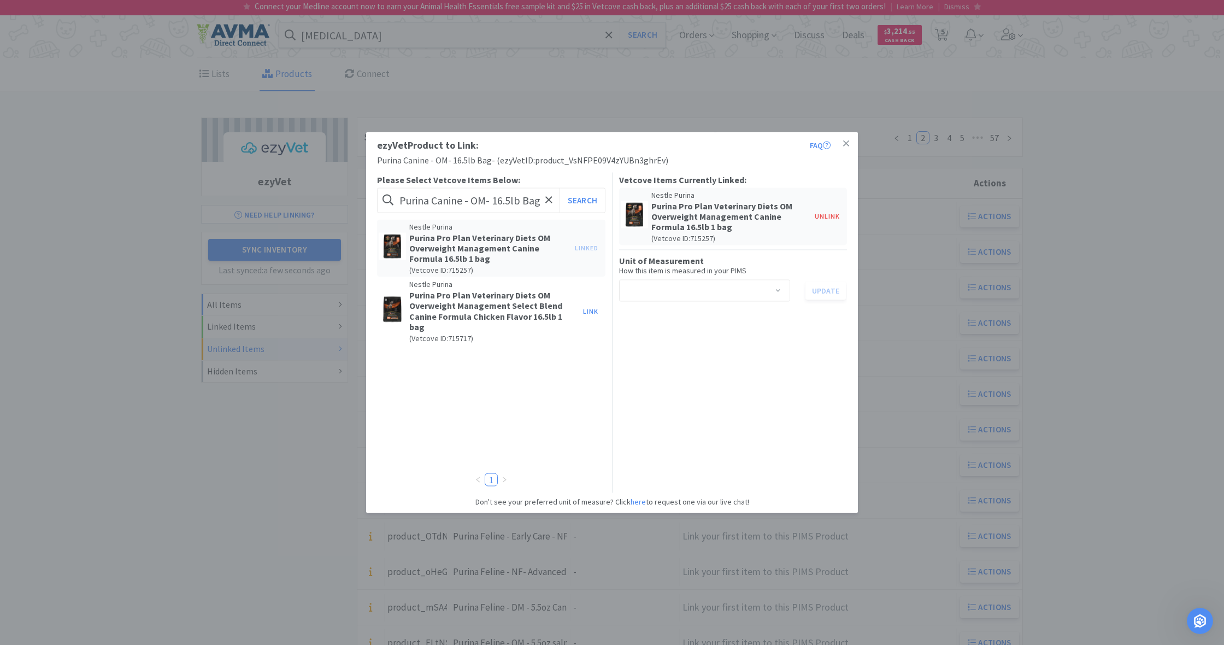
click at [778, 289] on span at bounding box center [778, 291] width 11 height 9
click at [673, 354] on li "bag" at bounding box center [704, 347] width 171 height 17
click at [828, 293] on button "Update" at bounding box center [826, 290] width 40 height 19
click at [847, 145] on icon at bounding box center [846, 143] width 6 height 6
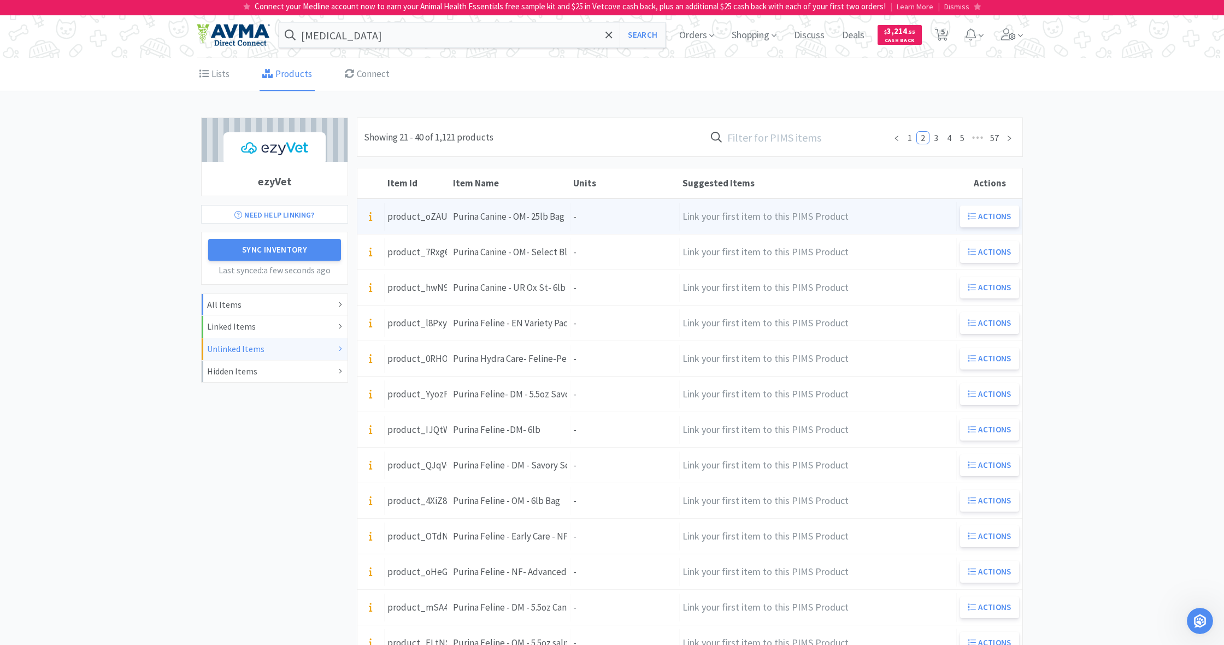
click at [620, 213] on div "Units -" at bounding box center [625, 217] width 109 height 28
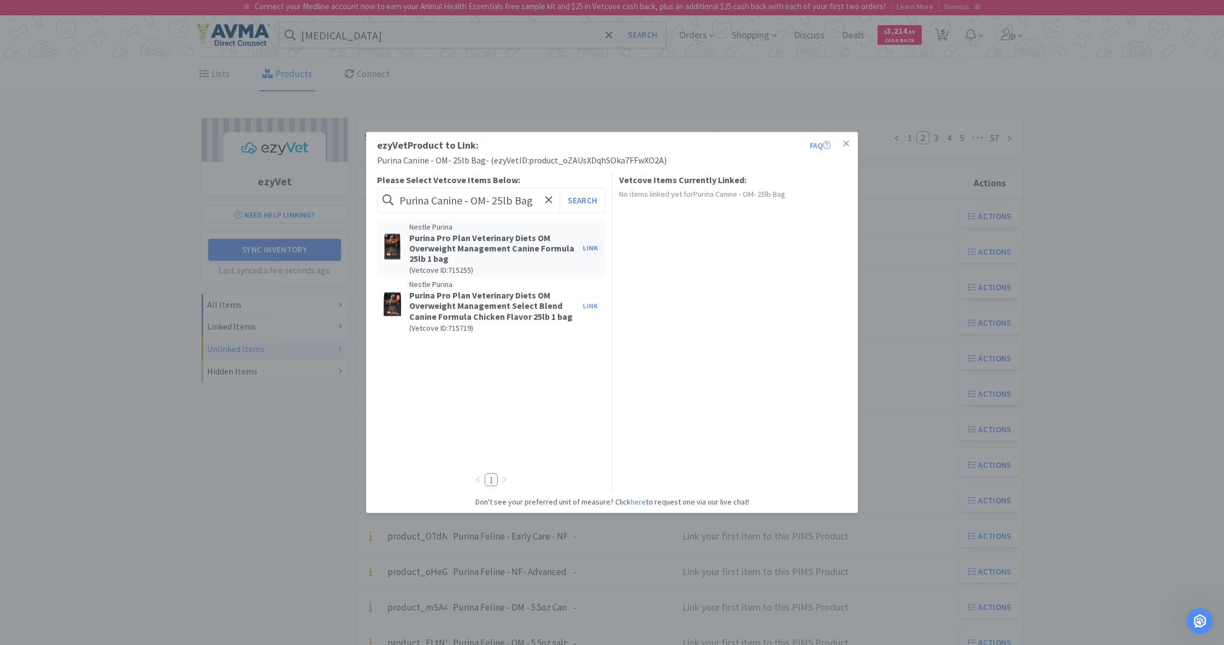
click at [592, 247] on button "Link" at bounding box center [591, 247] width 26 height 15
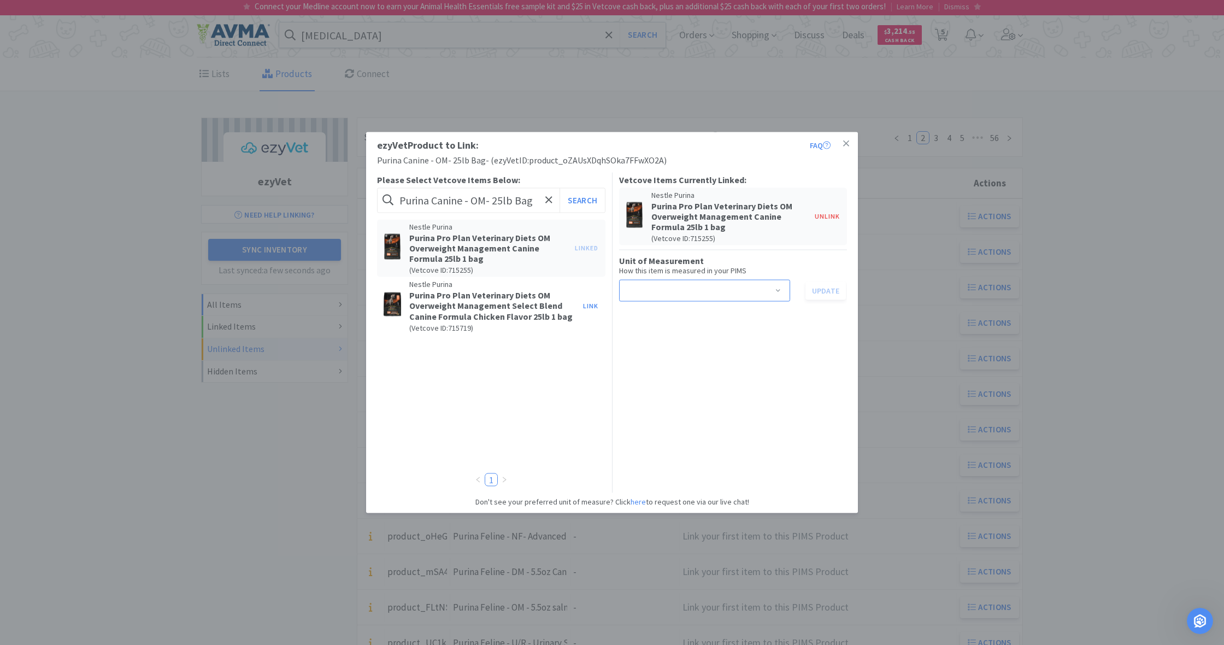
click at [778, 289] on span at bounding box center [778, 291] width 11 height 9
click at [687, 330] on li "bag" at bounding box center [704, 330] width 171 height 17
click at [825, 291] on button "Update" at bounding box center [826, 290] width 40 height 19
click at [844, 143] on icon at bounding box center [846, 143] width 6 height 6
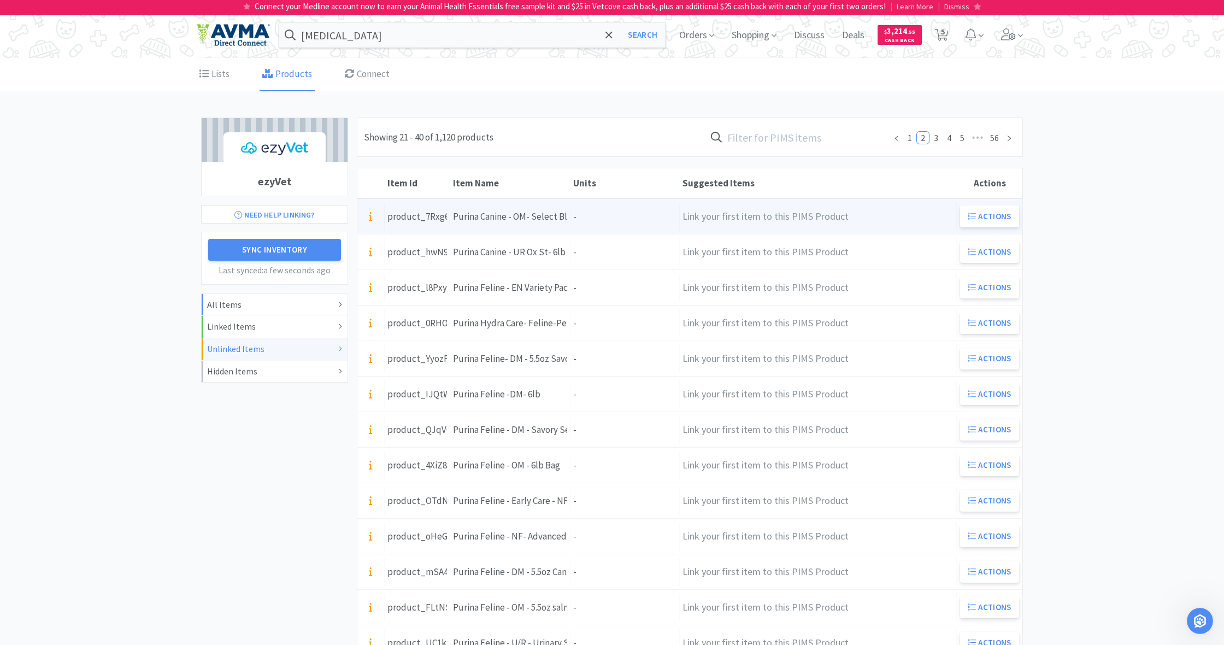
click at [594, 215] on div "Units -" at bounding box center [625, 217] width 109 height 28
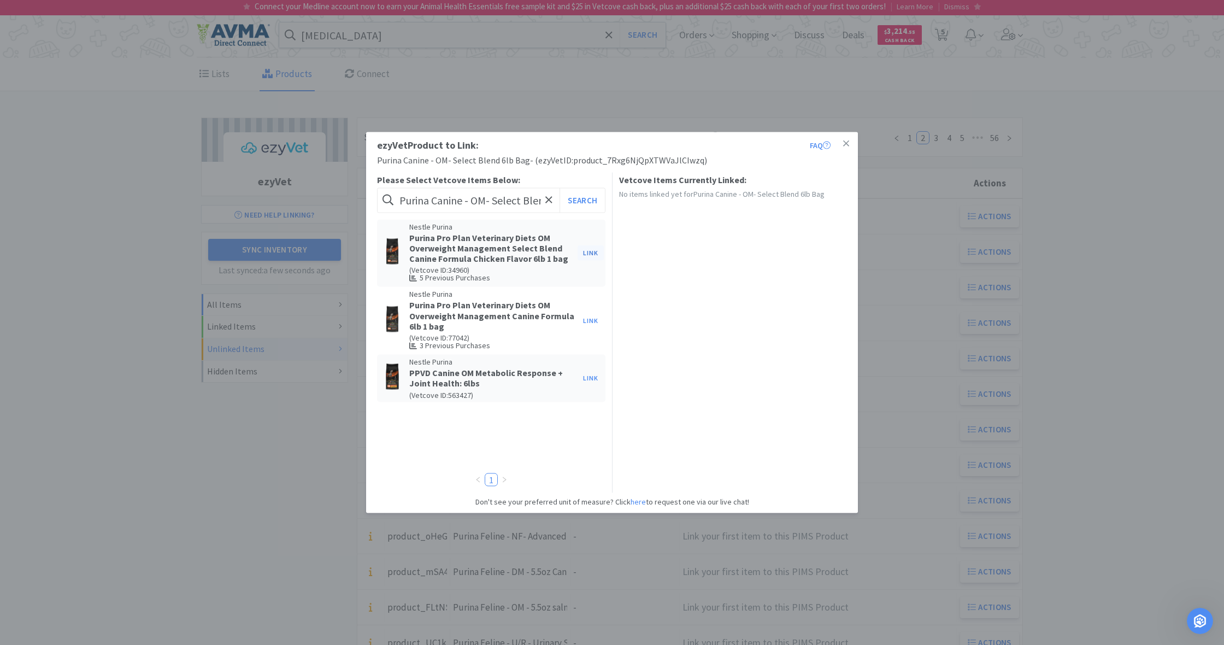
click at [592, 250] on button "Link" at bounding box center [591, 252] width 26 height 15
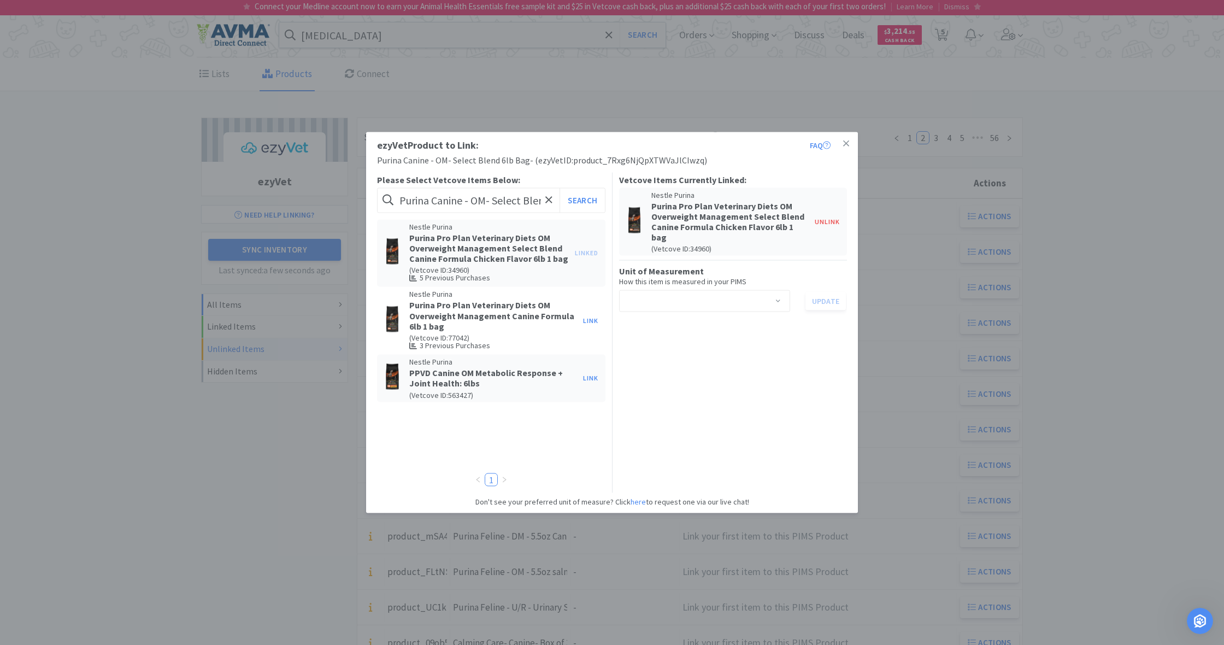
click at [780, 298] on span at bounding box center [778, 302] width 11 height 9
click at [650, 350] on li "bag" at bounding box center [704, 347] width 171 height 17
click at [827, 292] on button "Update" at bounding box center [826, 301] width 40 height 19
click at [847, 141] on icon at bounding box center [846, 144] width 6 height 10
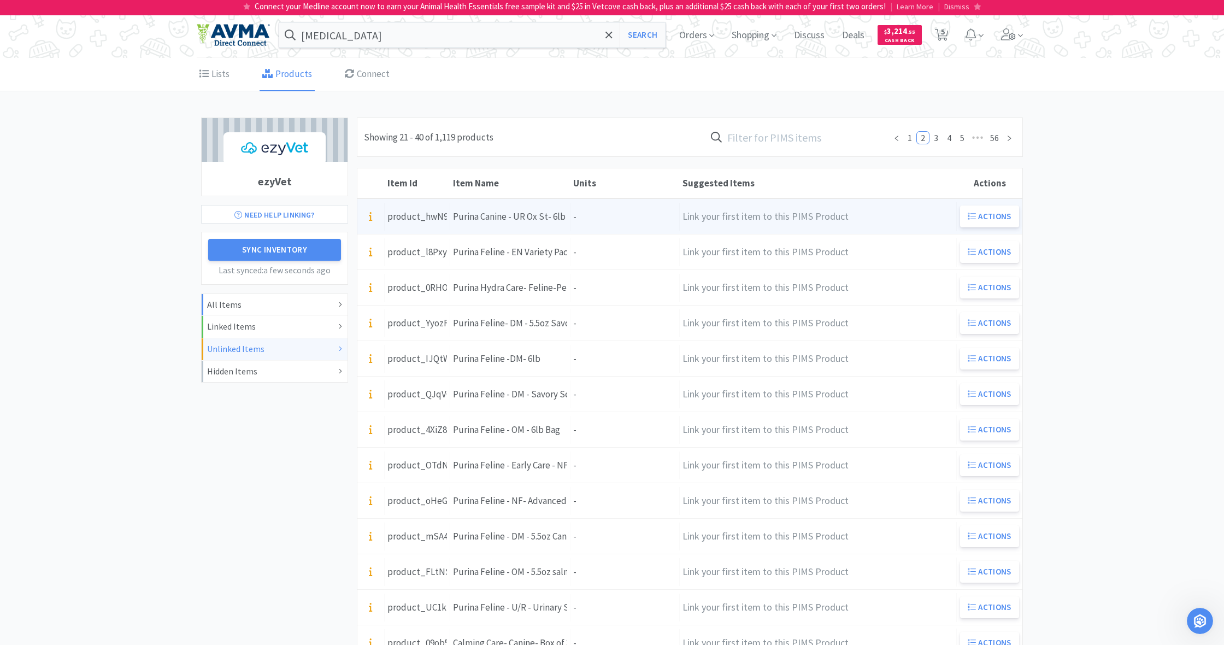
click at [580, 221] on div "Units -" at bounding box center [625, 217] width 109 height 28
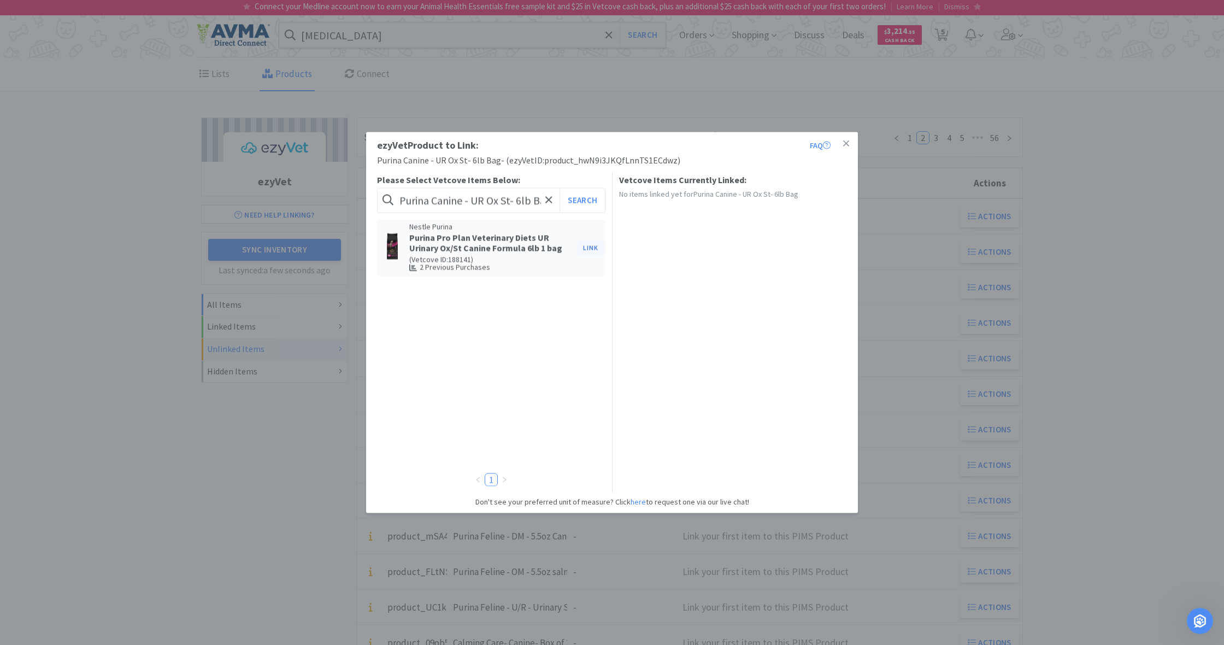
click at [590, 248] on button "Link" at bounding box center [591, 247] width 26 height 15
click at [780, 279] on span at bounding box center [778, 281] width 11 height 9
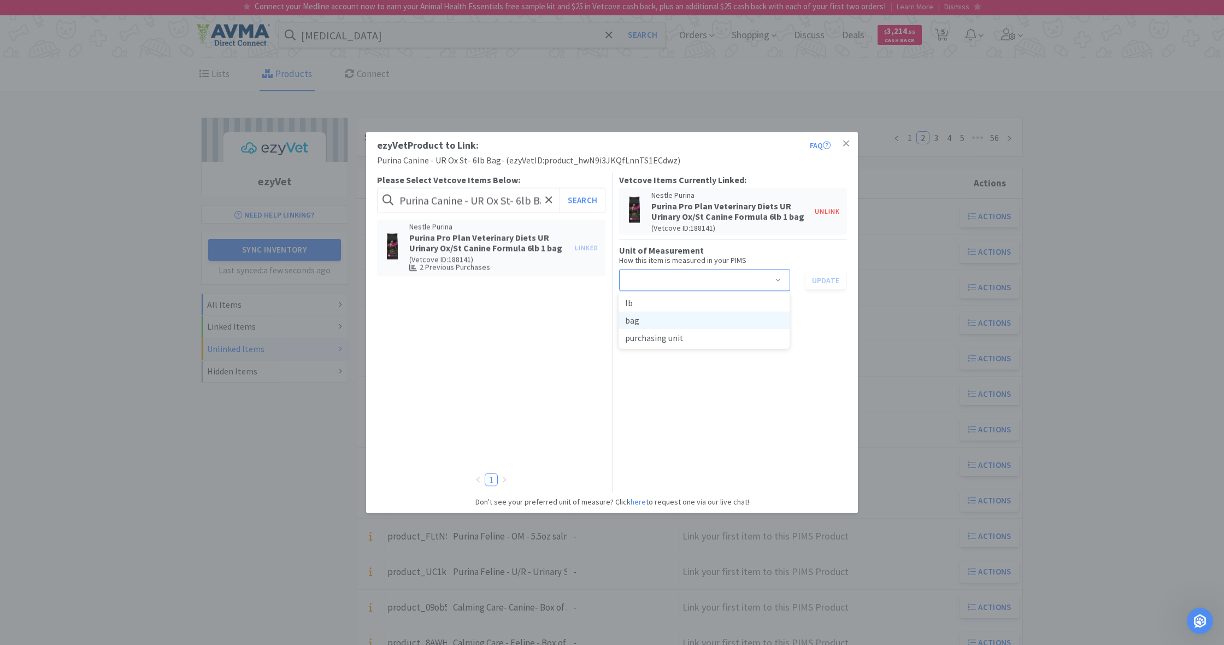
click at [671, 320] on li "bag" at bounding box center [704, 320] width 171 height 17
click at [829, 276] on button "Update" at bounding box center [826, 280] width 40 height 19
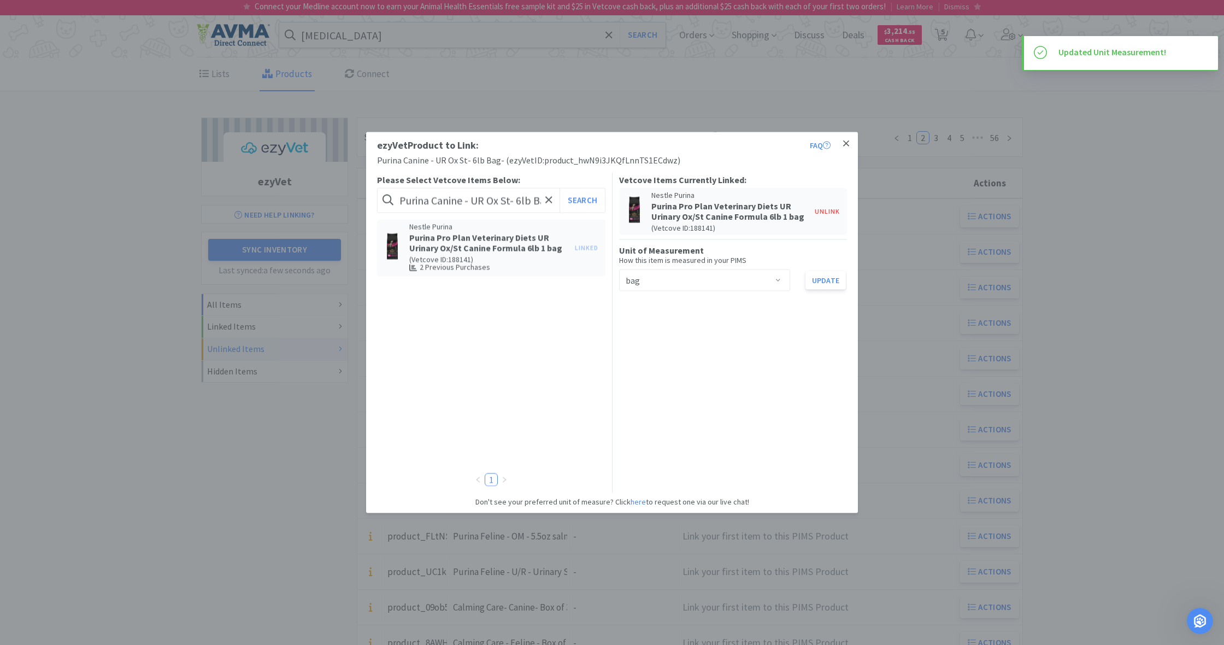
click at [847, 145] on icon at bounding box center [846, 143] width 6 height 6
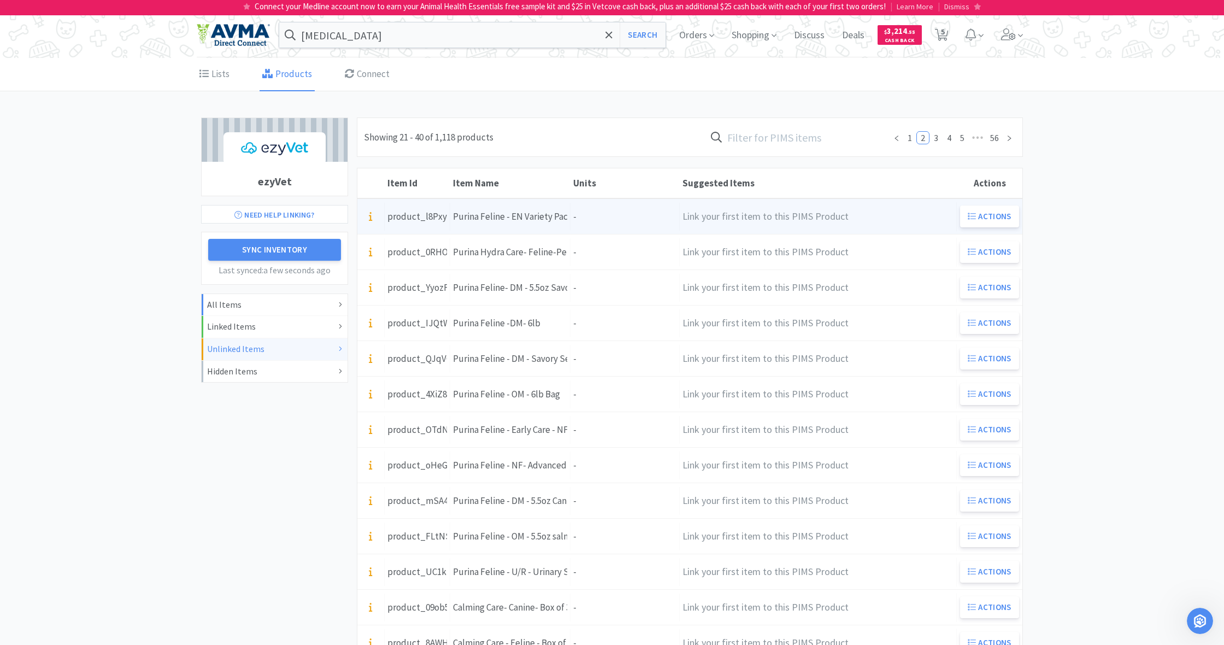
click at [605, 222] on div "Units -" at bounding box center [625, 217] width 109 height 28
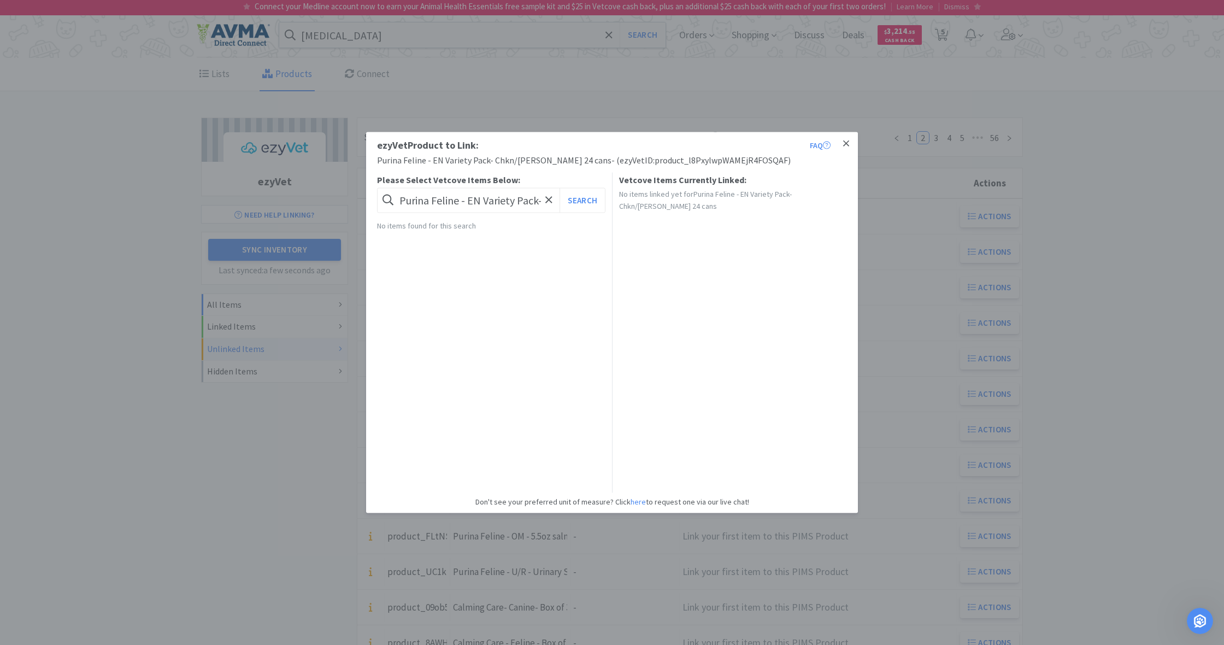
click at [847, 145] on icon at bounding box center [846, 143] width 6 height 6
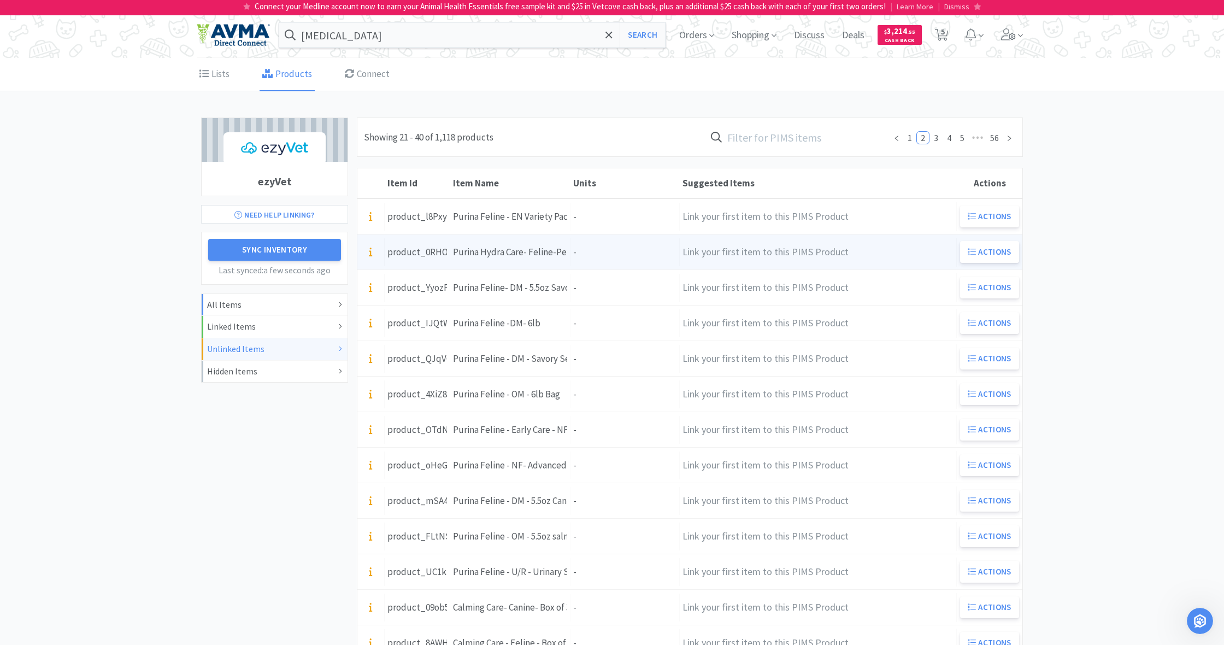
click at [590, 250] on div "Units -" at bounding box center [625, 252] width 109 height 28
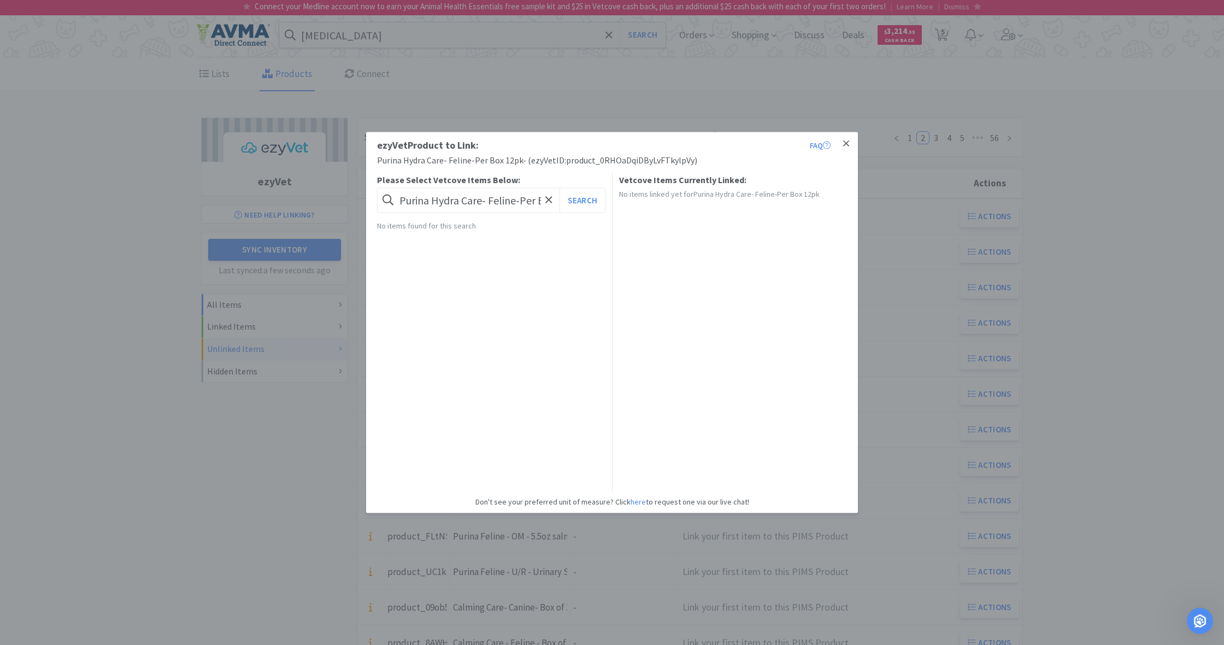
click at [848, 142] on icon at bounding box center [846, 143] width 6 height 6
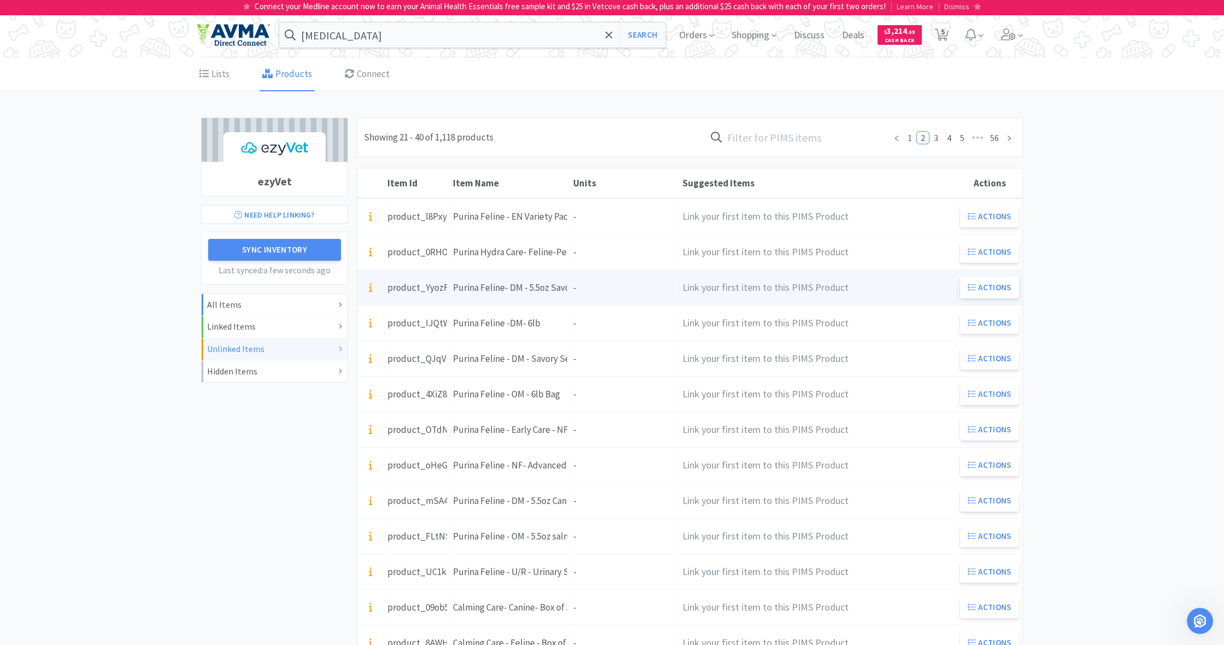
click at [596, 287] on div "Units -" at bounding box center [625, 288] width 109 height 28
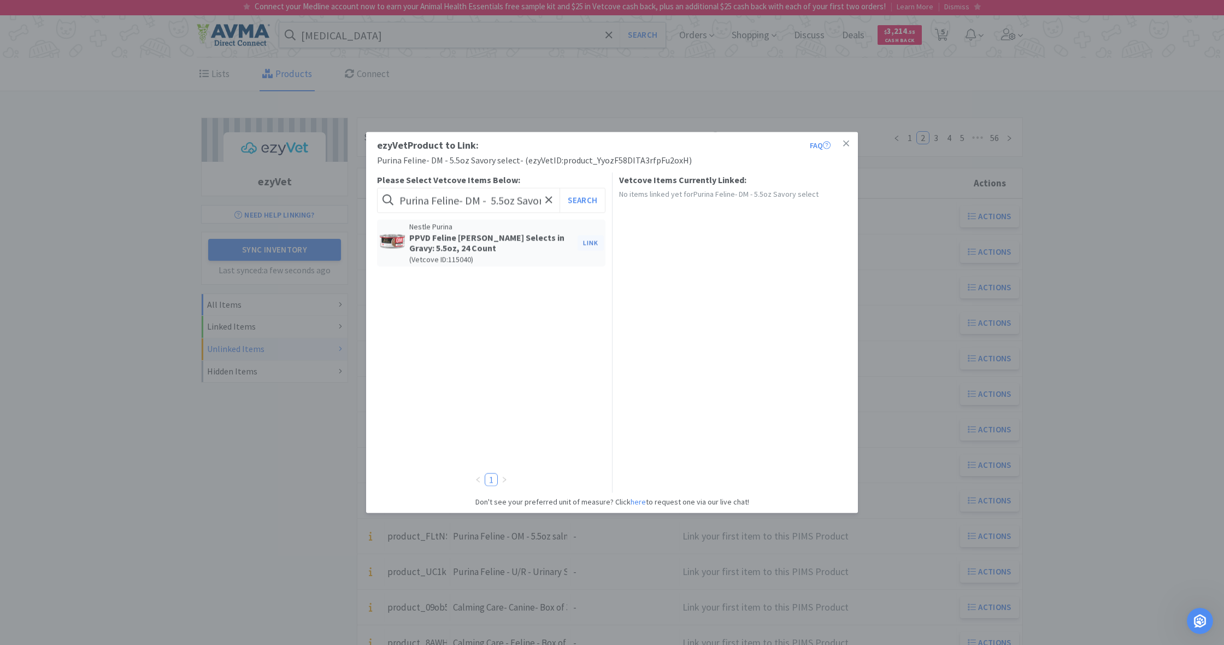
click at [592, 243] on button "Link" at bounding box center [591, 242] width 26 height 15
click at [780, 277] on span at bounding box center [778, 281] width 11 height 9
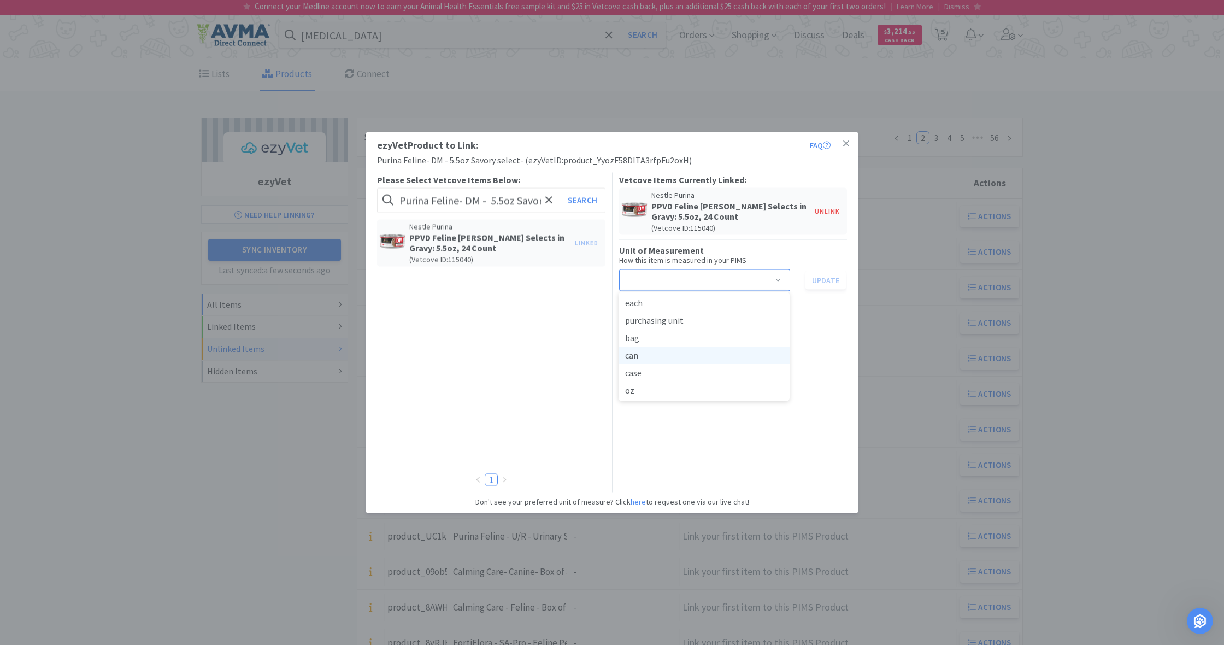
click at [666, 355] on li "can" at bounding box center [704, 354] width 171 height 17
click at [824, 280] on button "Update" at bounding box center [826, 280] width 40 height 19
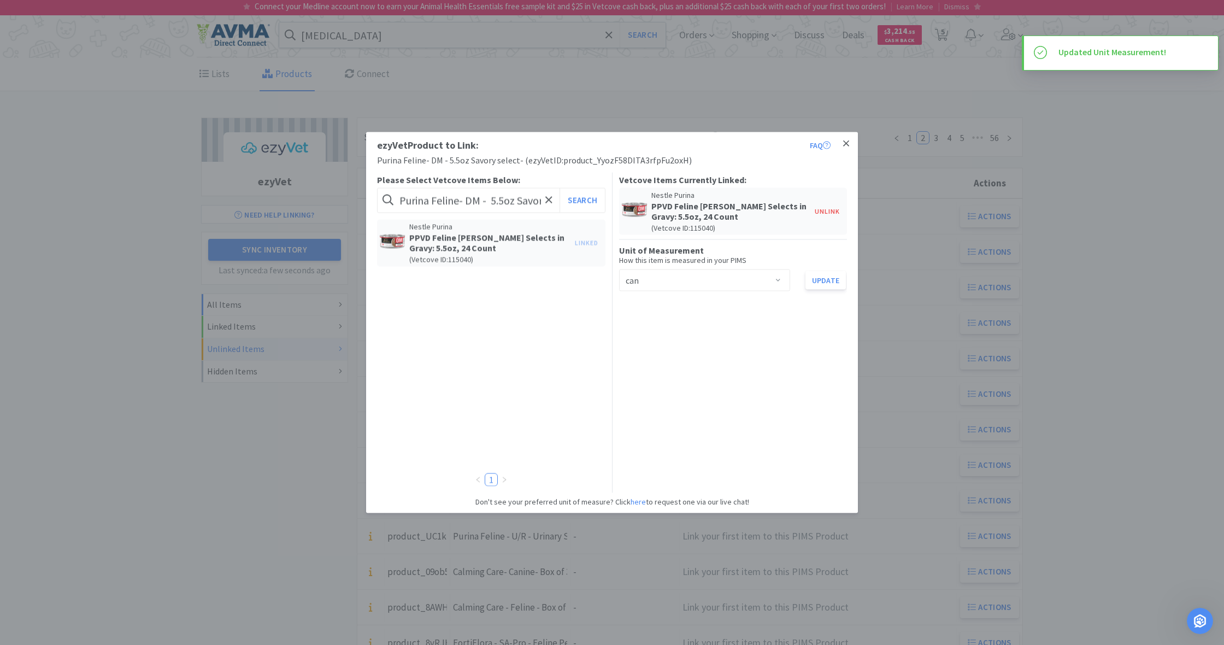
click at [848, 144] on icon at bounding box center [846, 144] width 6 height 10
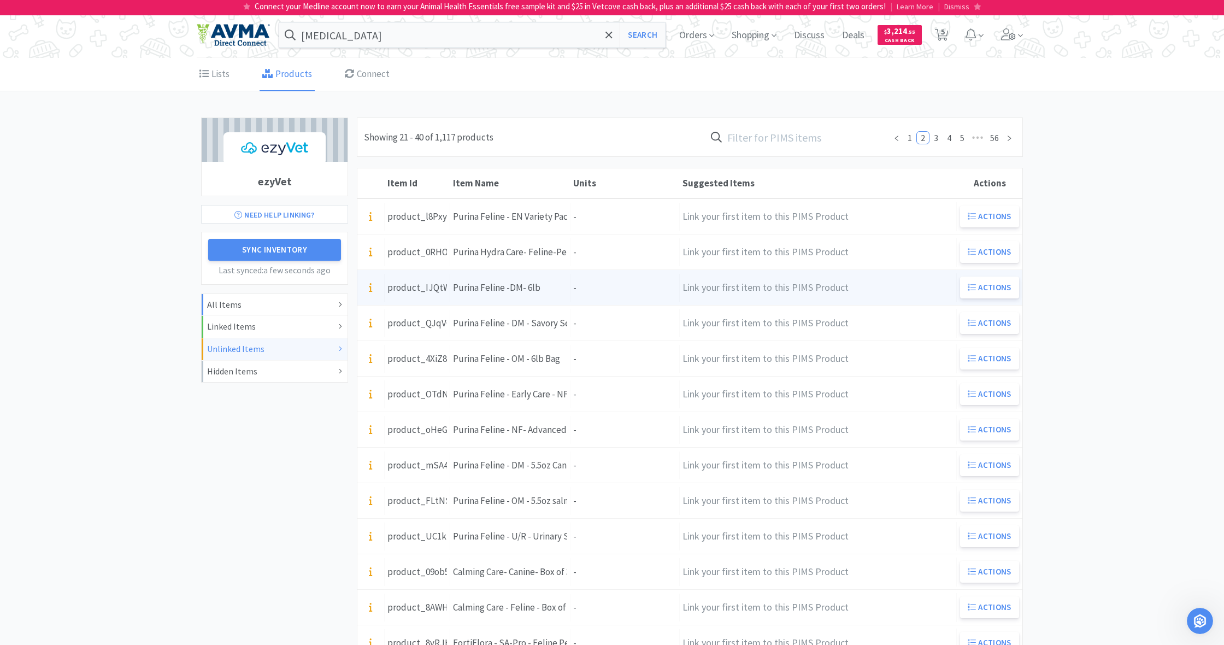
click at [599, 286] on div "Units -" at bounding box center [625, 288] width 109 height 28
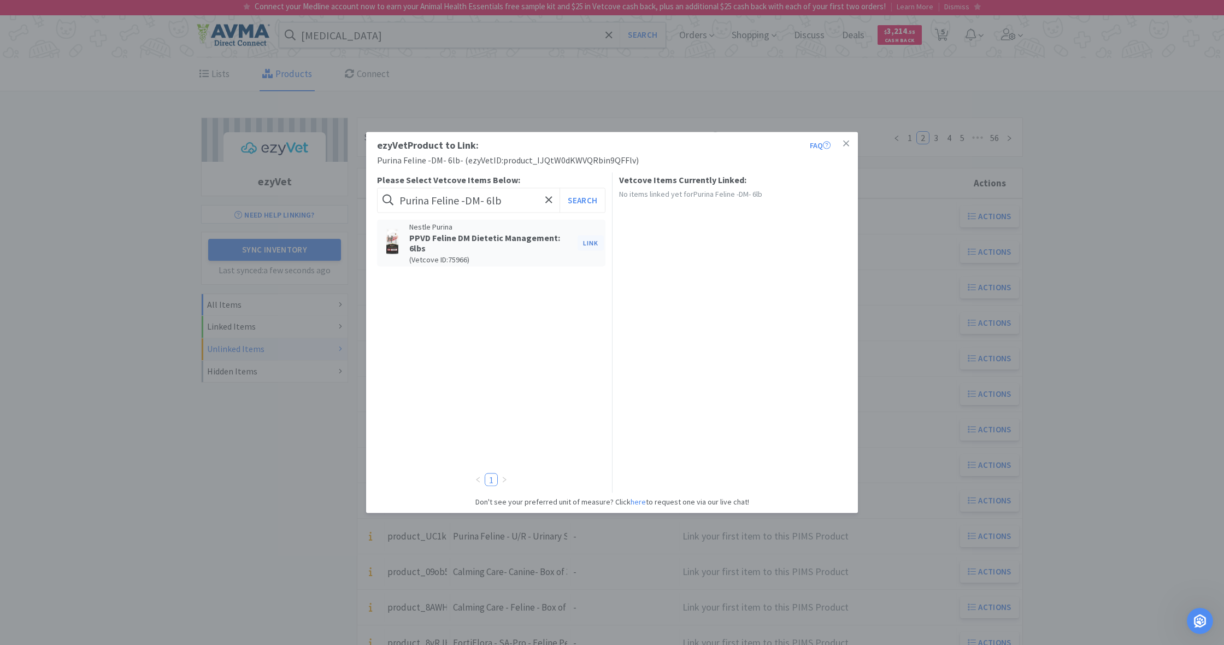
click at [590, 238] on button "Link" at bounding box center [591, 242] width 26 height 15
click at [781, 278] on span at bounding box center [778, 281] width 11 height 9
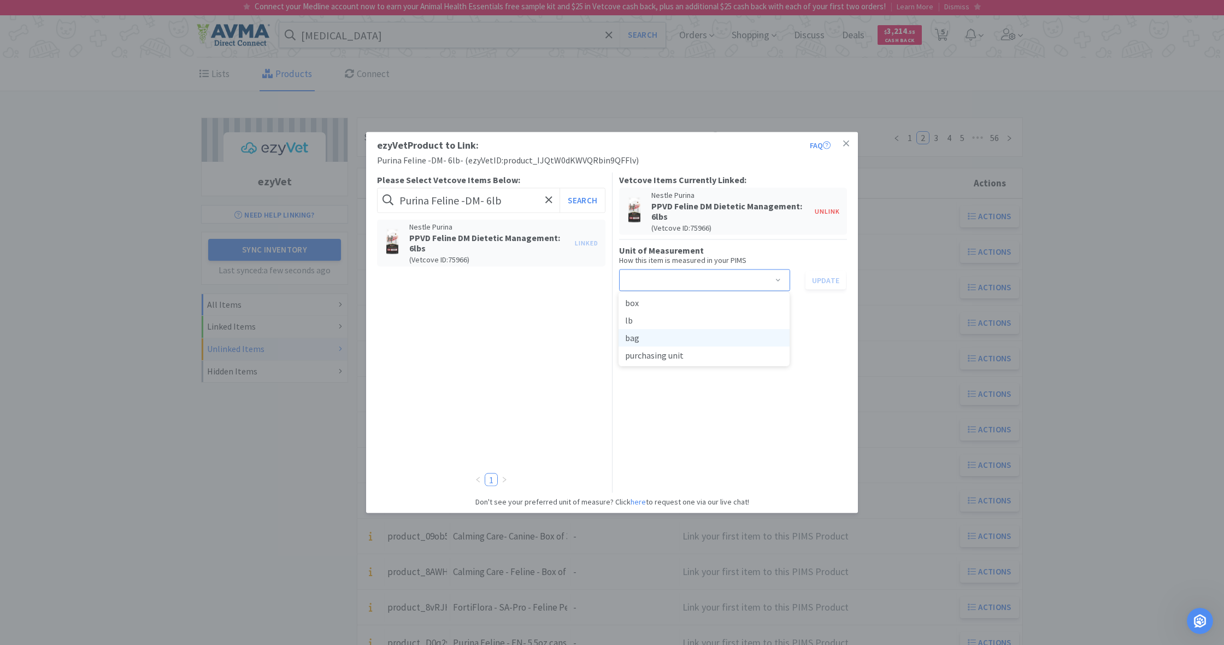
click at [654, 338] on li "bag" at bounding box center [704, 337] width 171 height 17
click at [818, 280] on button "Update" at bounding box center [826, 280] width 40 height 19
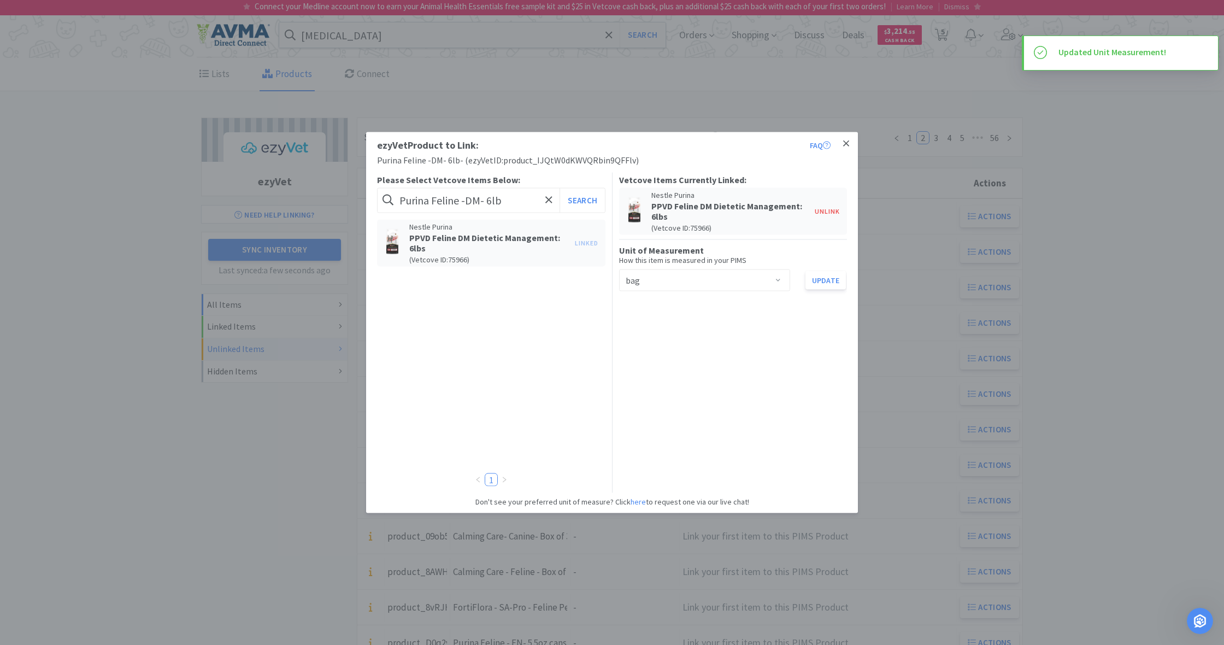
click at [848, 144] on icon at bounding box center [846, 144] width 6 height 10
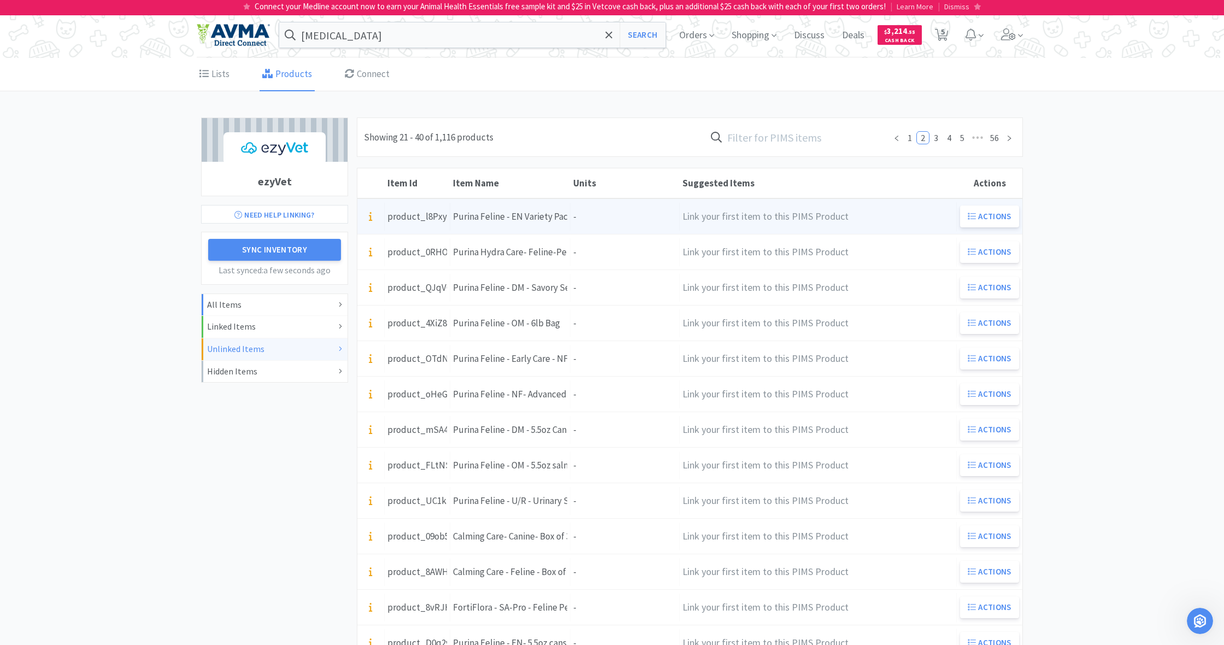
scroll to position [-3, 0]
click at [990, 219] on button "Actions" at bounding box center [989, 216] width 59 height 22
click at [895, 219] on h4 "Link your first item to this PIMS Product" at bounding box center [818, 217] width 271 height 16
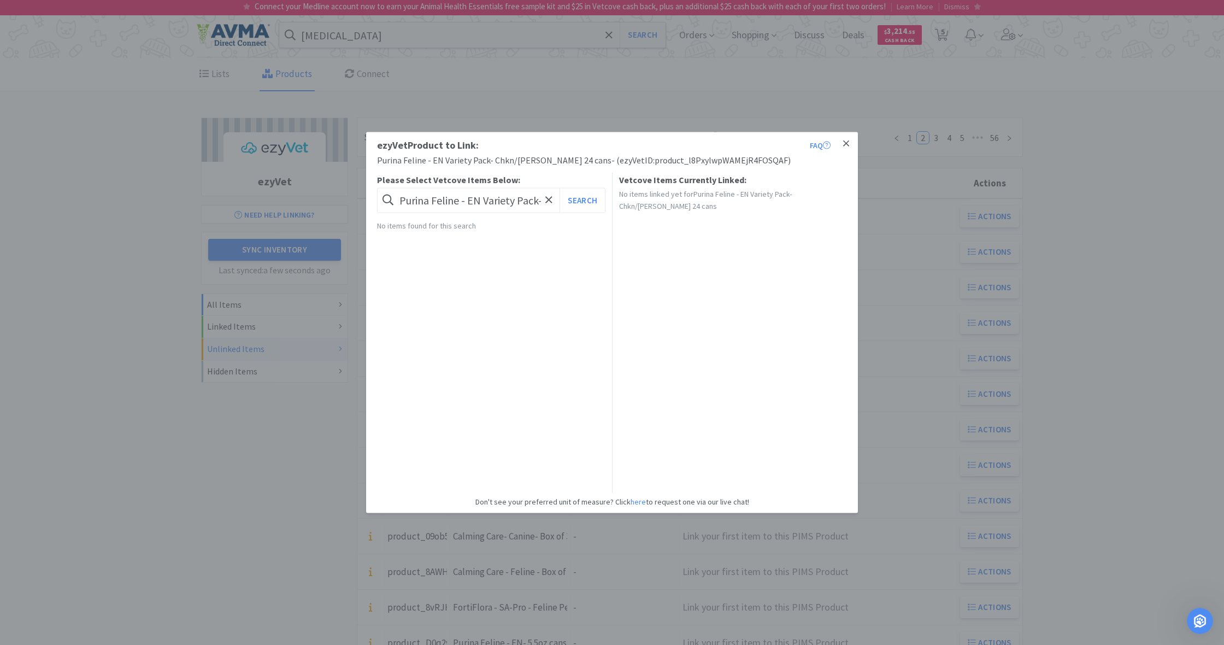
click at [848, 145] on icon at bounding box center [846, 144] width 6 height 10
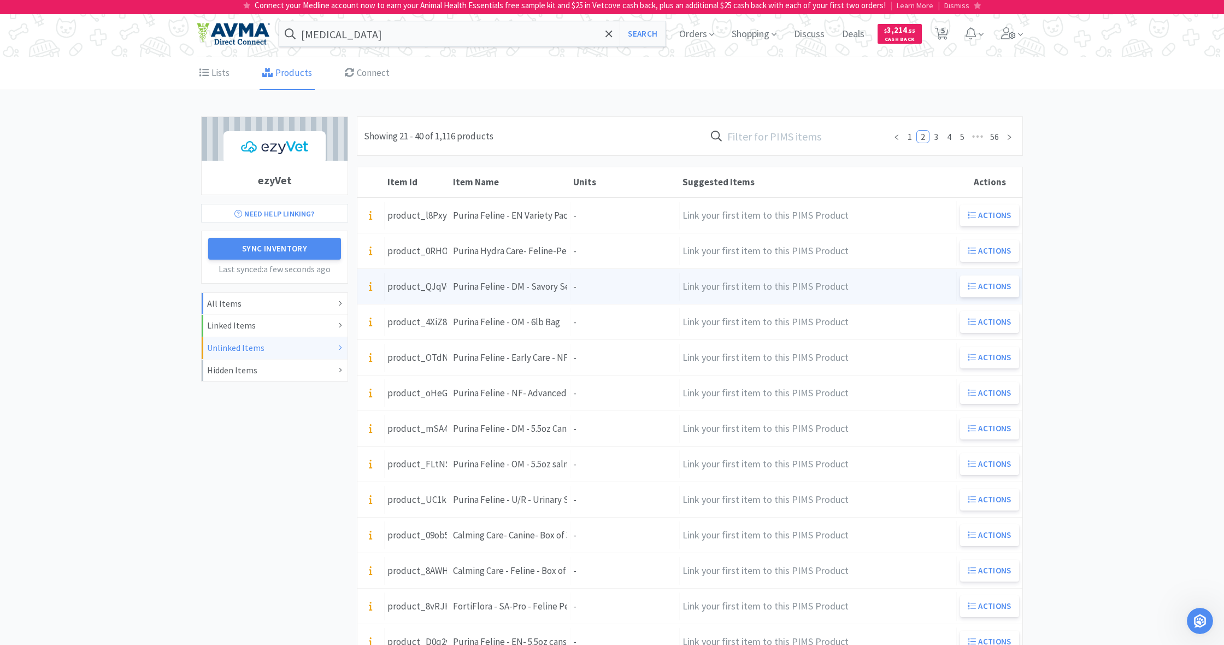
scroll to position [1, 0]
click at [602, 291] on div "Units -" at bounding box center [625, 287] width 109 height 28
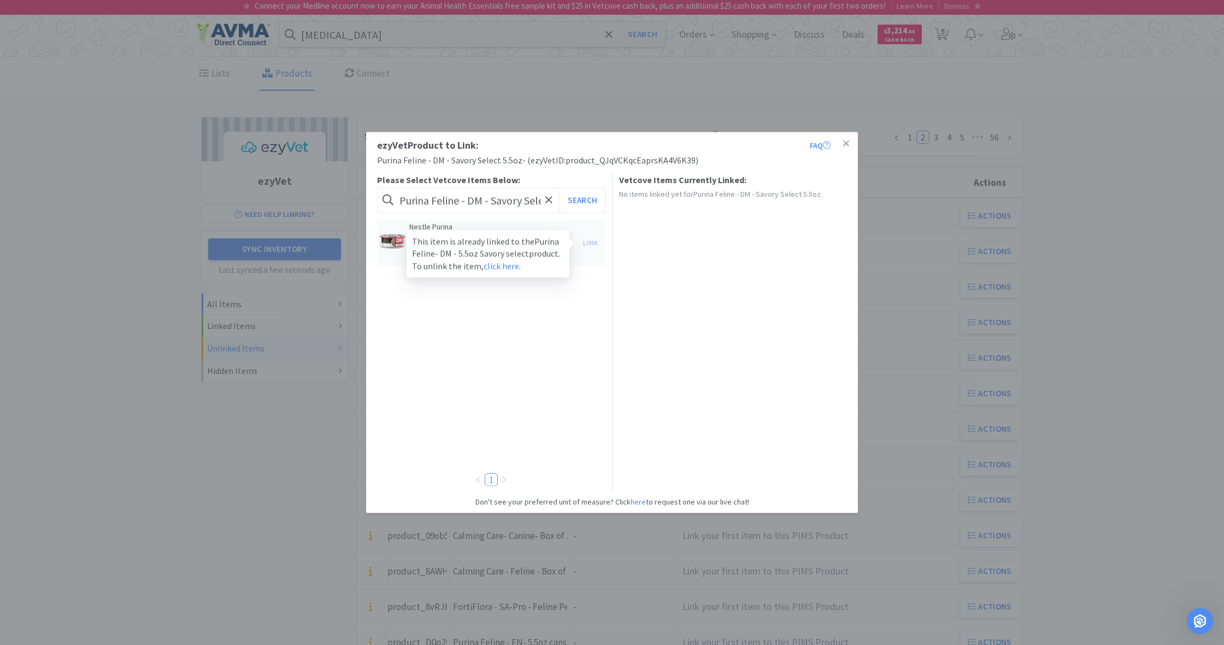
click at [591, 242] on div "Link This item is already linked to the Purina Feline- DM - 5.5oz Savory select…" at bounding box center [591, 242] width 26 height 15
click at [848, 145] on icon at bounding box center [846, 143] width 6 height 6
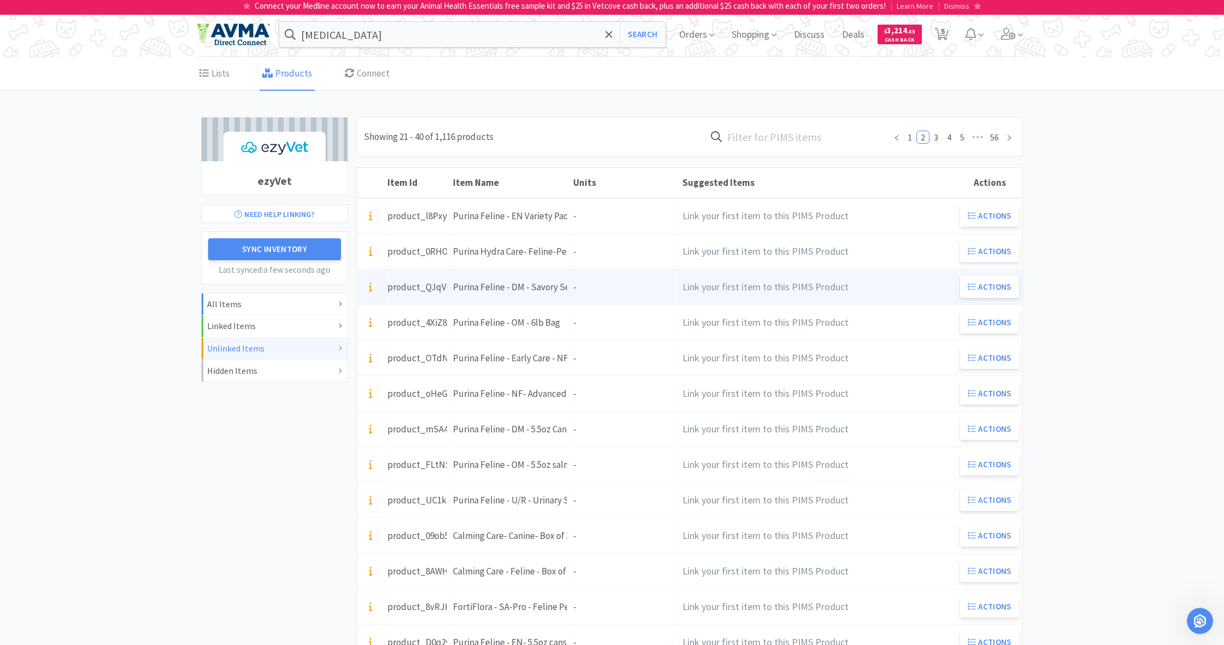
click at [603, 289] on div "Units -" at bounding box center [625, 287] width 109 height 28
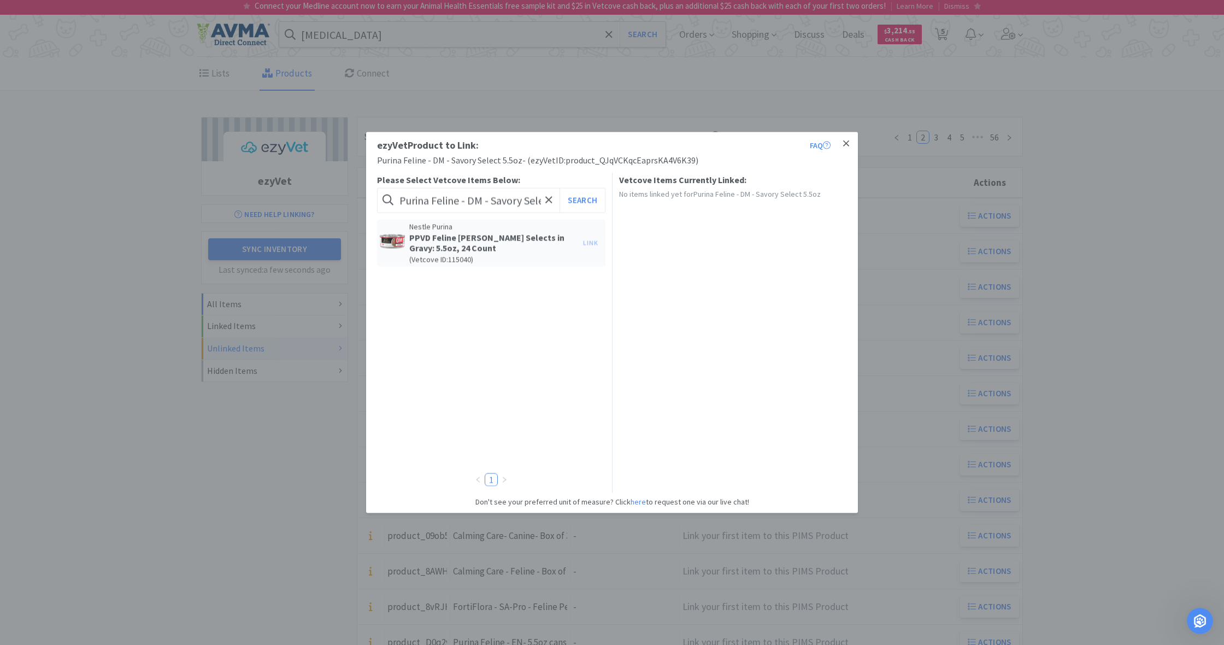
click at [849, 143] on icon at bounding box center [846, 144] width 6 height 10
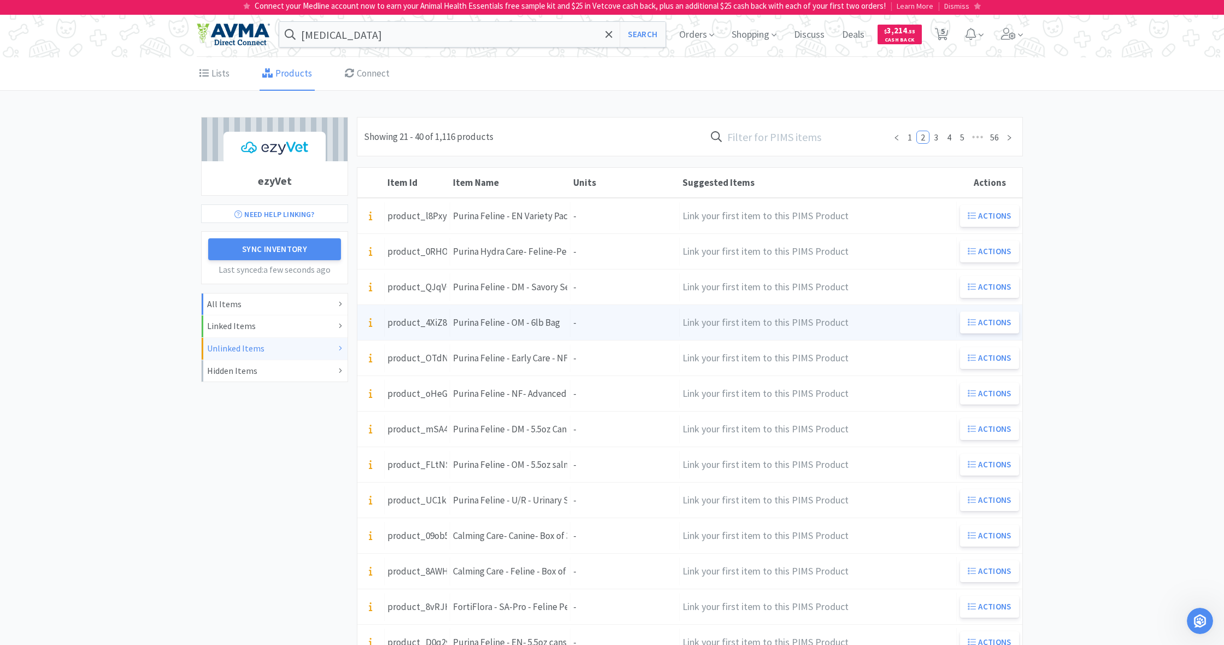
click at [612, 326] on div "Units -" at bounding box center [625, 323] width 109 height 28
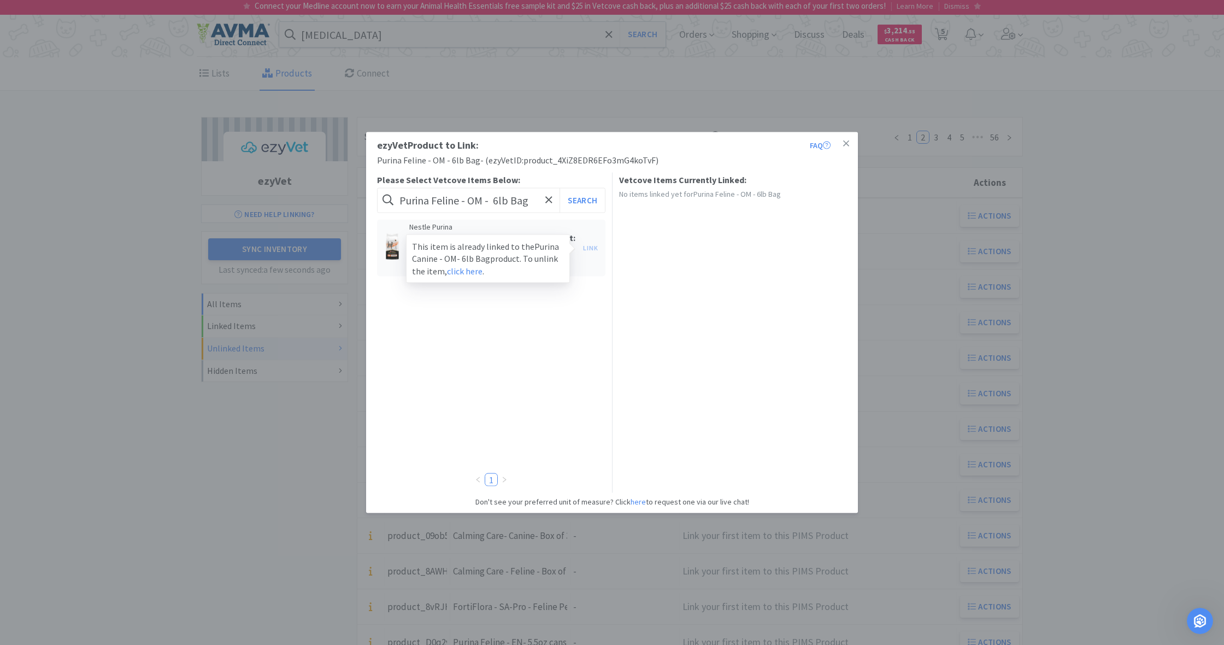
click at [589, 247] on div "Link This item is already linked to the Purina Canine - OM- 6lb Bag product. To…" at bounding box center [591, 247] width 26 height 15
click at [849, 144] on link at bounding box center [846, 144] width 19 height 24
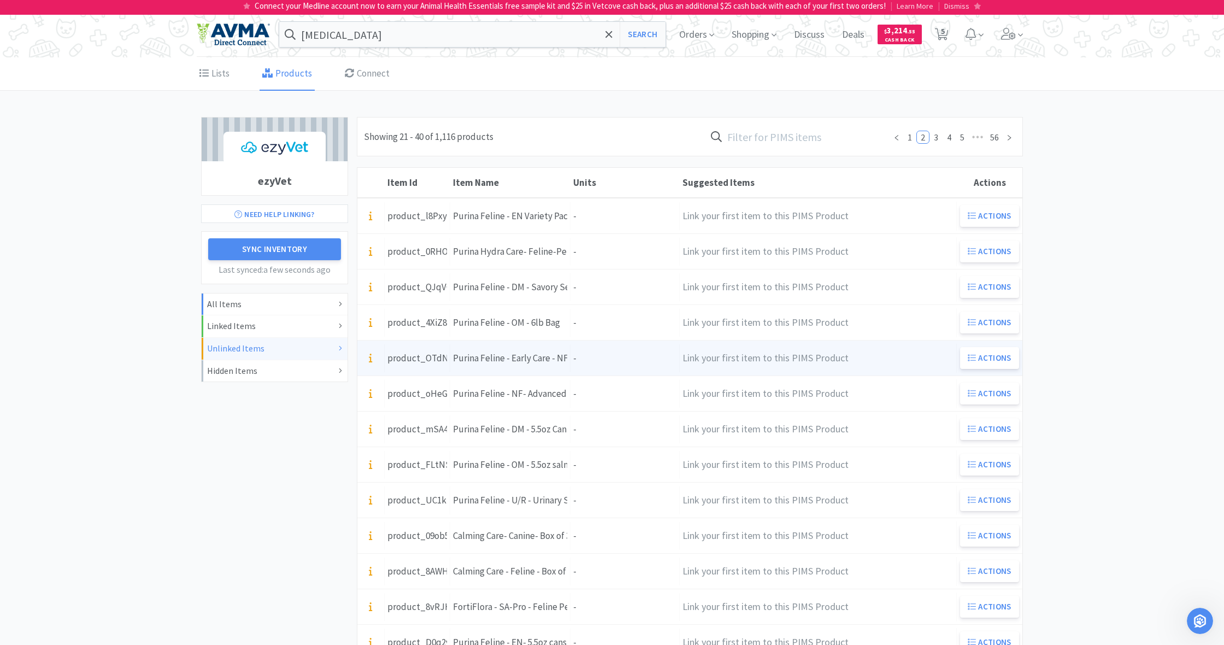
click at [612, 366] on div "Units -" at bounding box center [625, 358] width 109 height 28
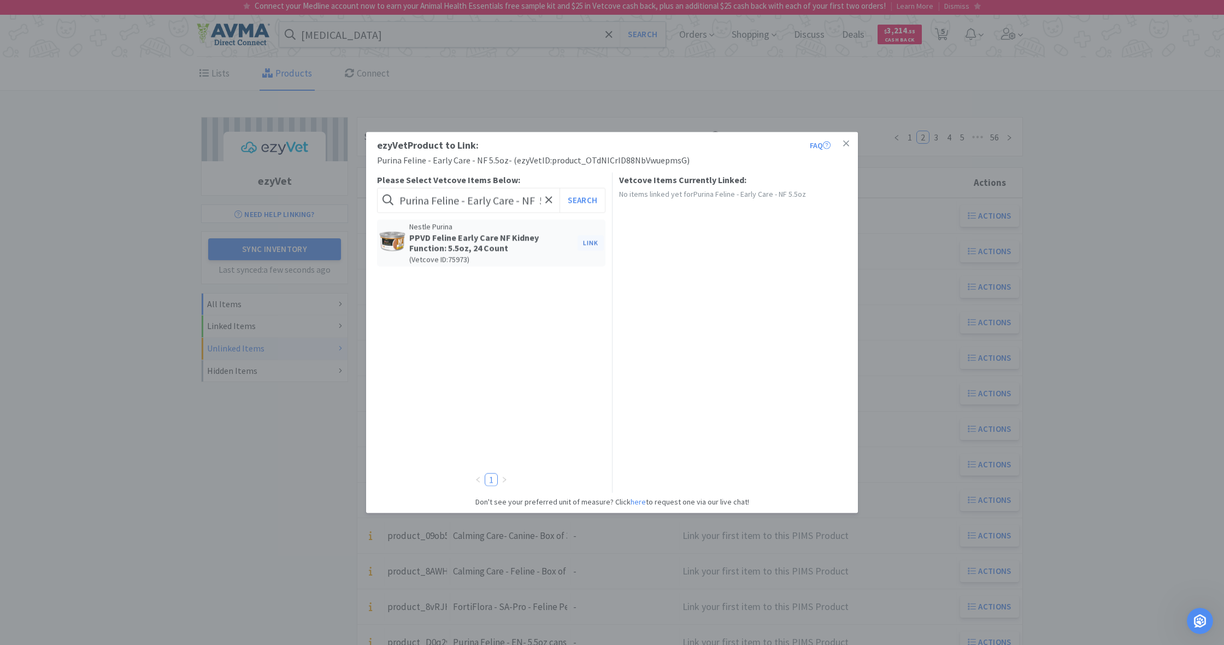
click at [591, 243] on button "Link" at bounding box center [591, 242] width 26 height 15
click at [783, 278] on span at bounding box center [778, 281] width 11 height 9
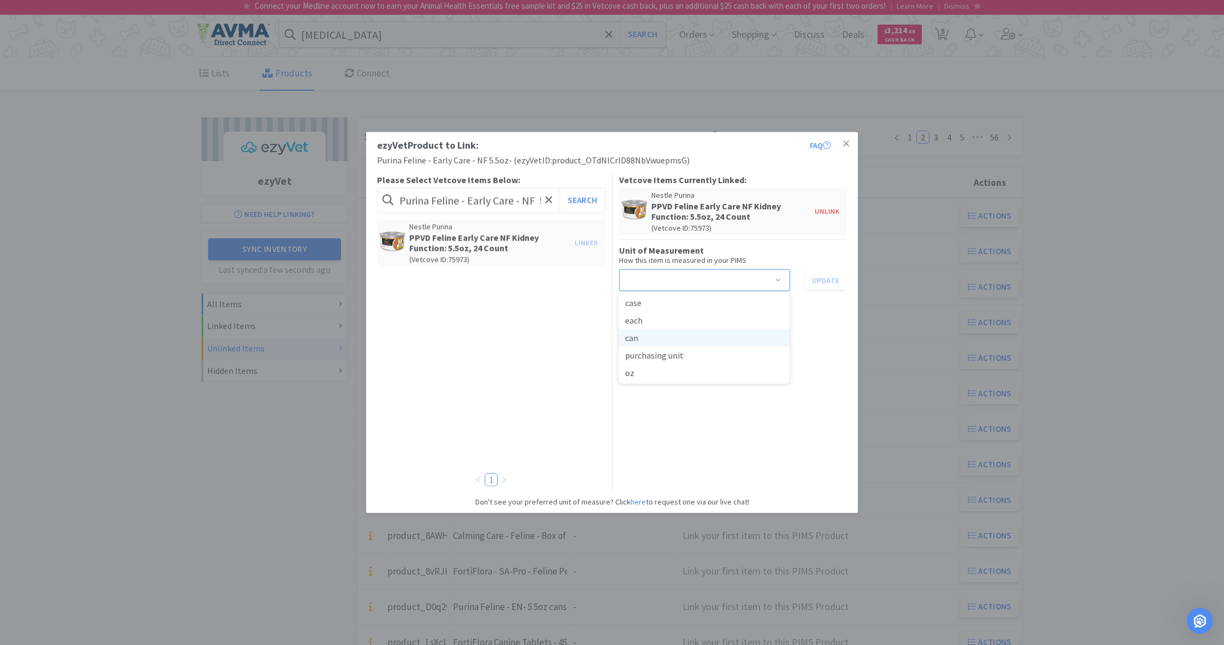
click at [637, 337] on li "can" at bounding box center [704, 337] width 171 height 17
click at [829, 282] on button "Update" at bounding box center [826, 280] width 40 height 19
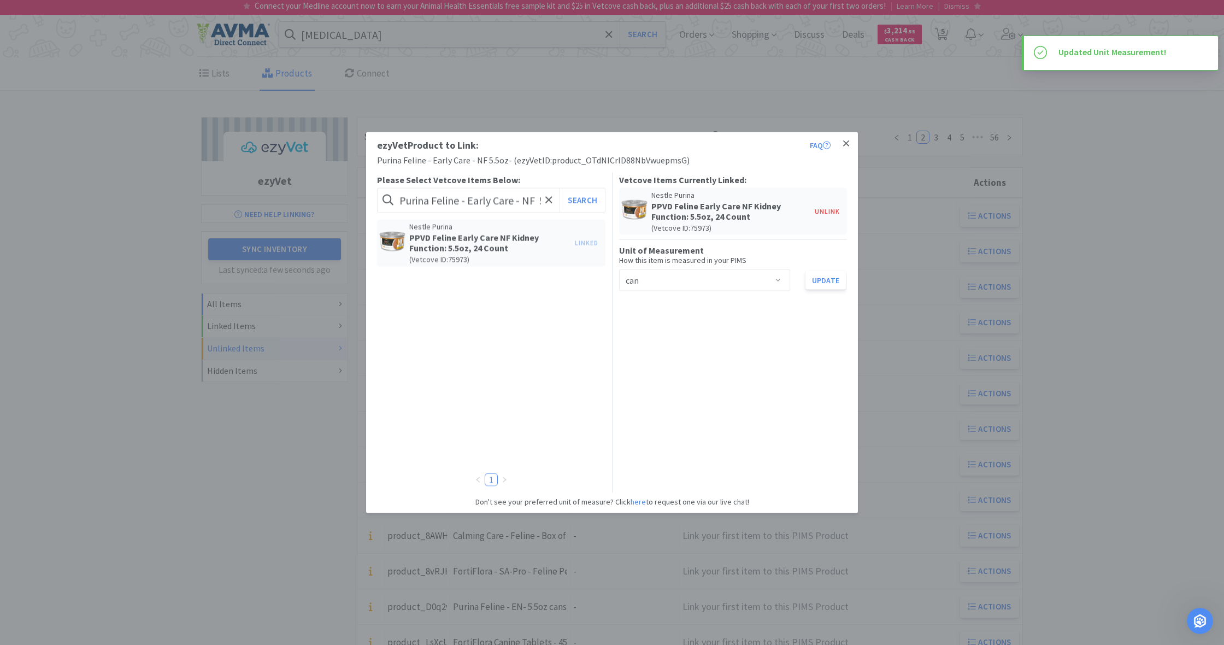
click at [847, 143] on icon at bounding box center [846, 143] width 6 height 6
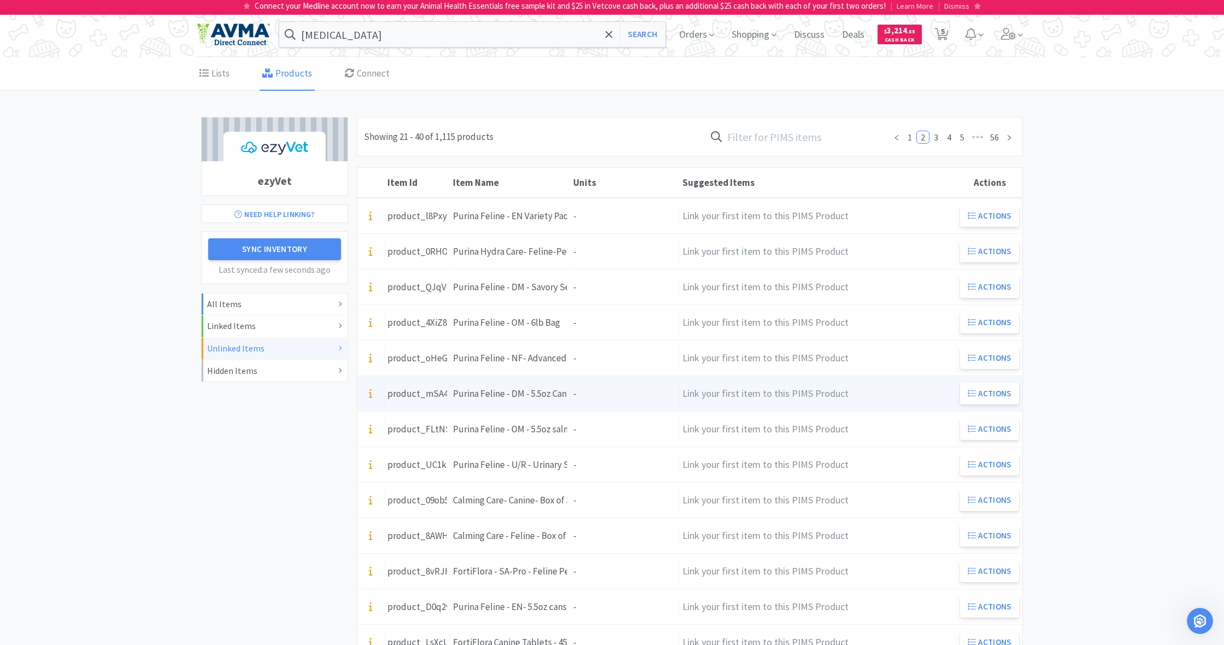
click at [603, 392] on div "Units -" at bounding box center [625, 394] width 109 height 28
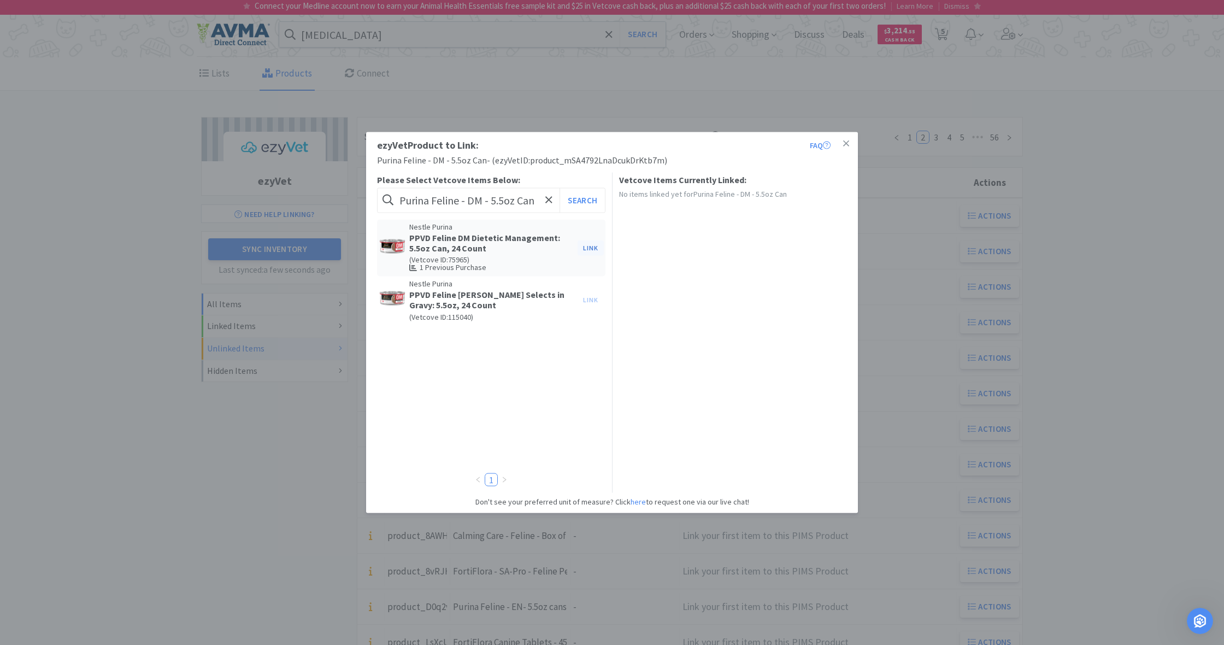
click at [588, 246] on button "Link" at bounding box center [591, 247] width 26 height 15
click at [780, 278] on span at bounding box center [778, 281] width 11 height 9
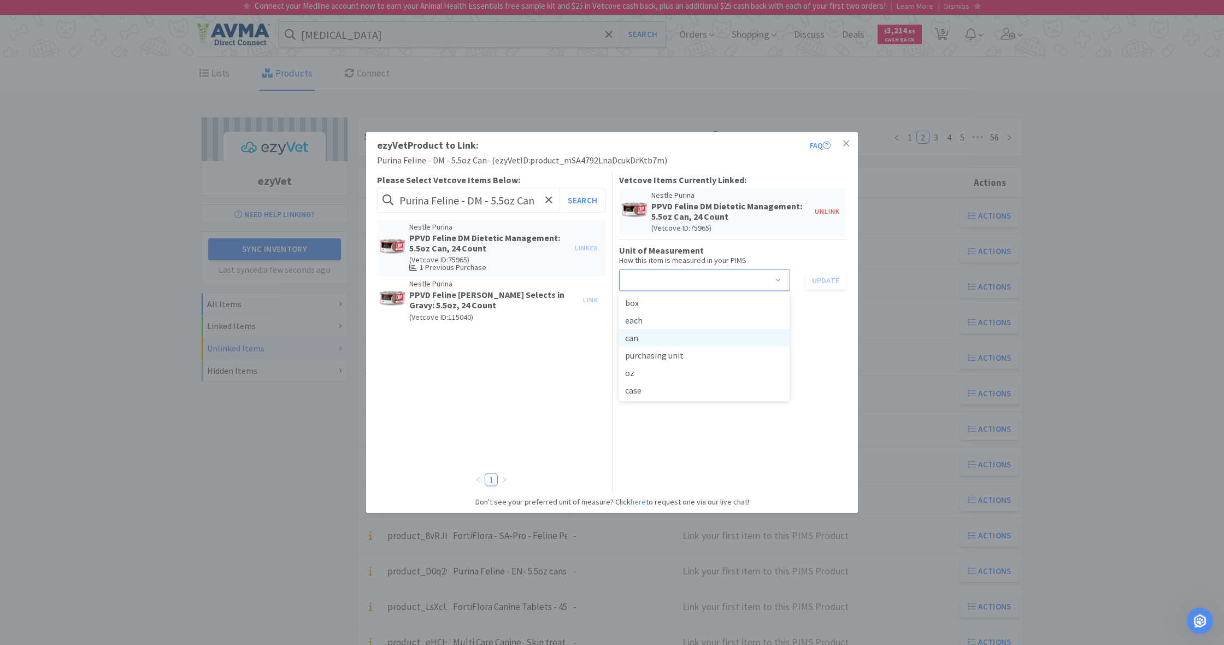
click at [648, 340] on li "can" at bounding box center [704, 337] width 171 height 17
click at [825, 280] on button "Update" at bounding box center [826, 280] width 40 height 19
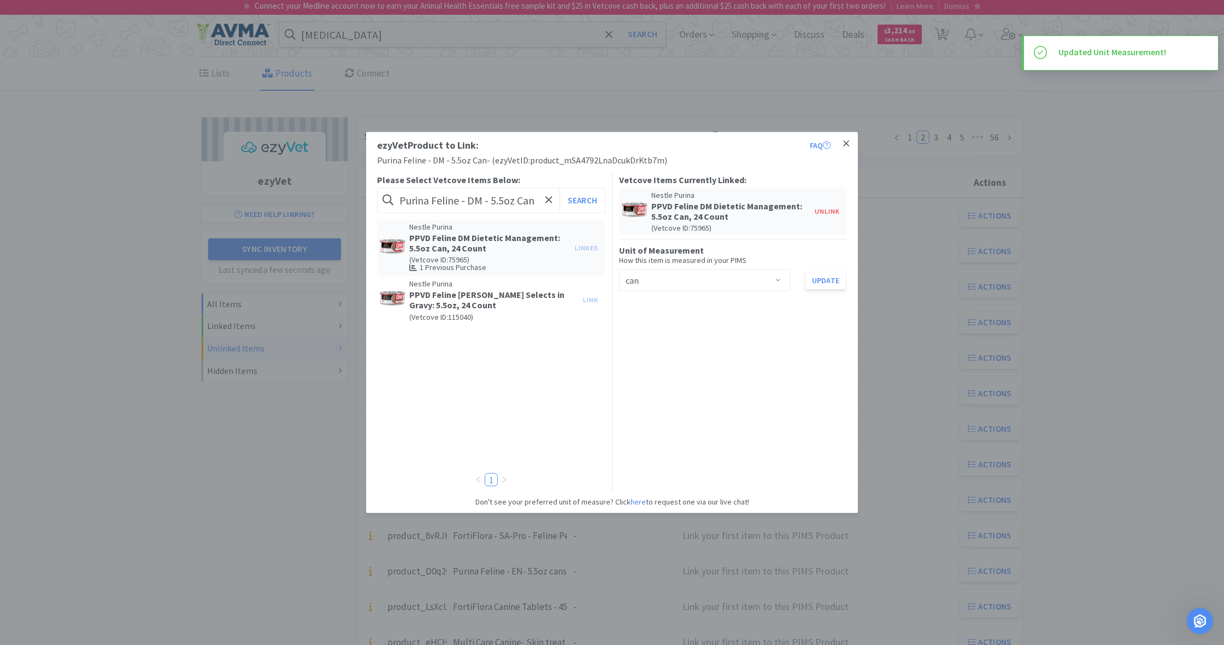
click at [848, 144] on icon at bounding box center [846, 144] width 6 height 10
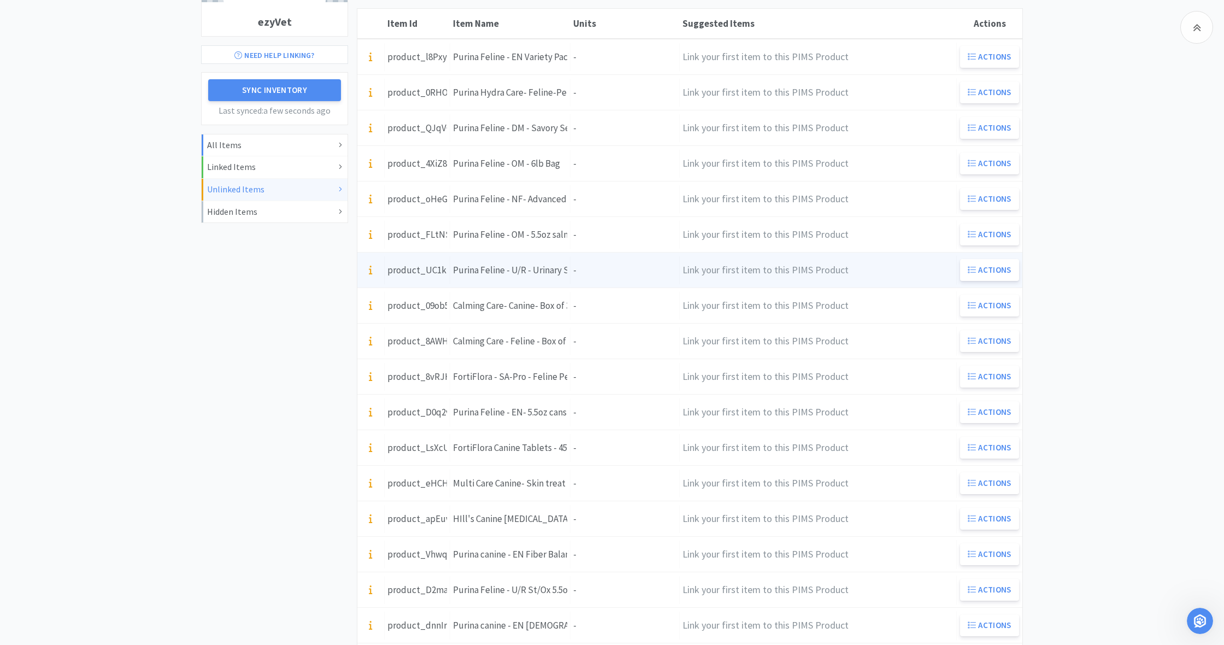
scroll to position [166, 0]
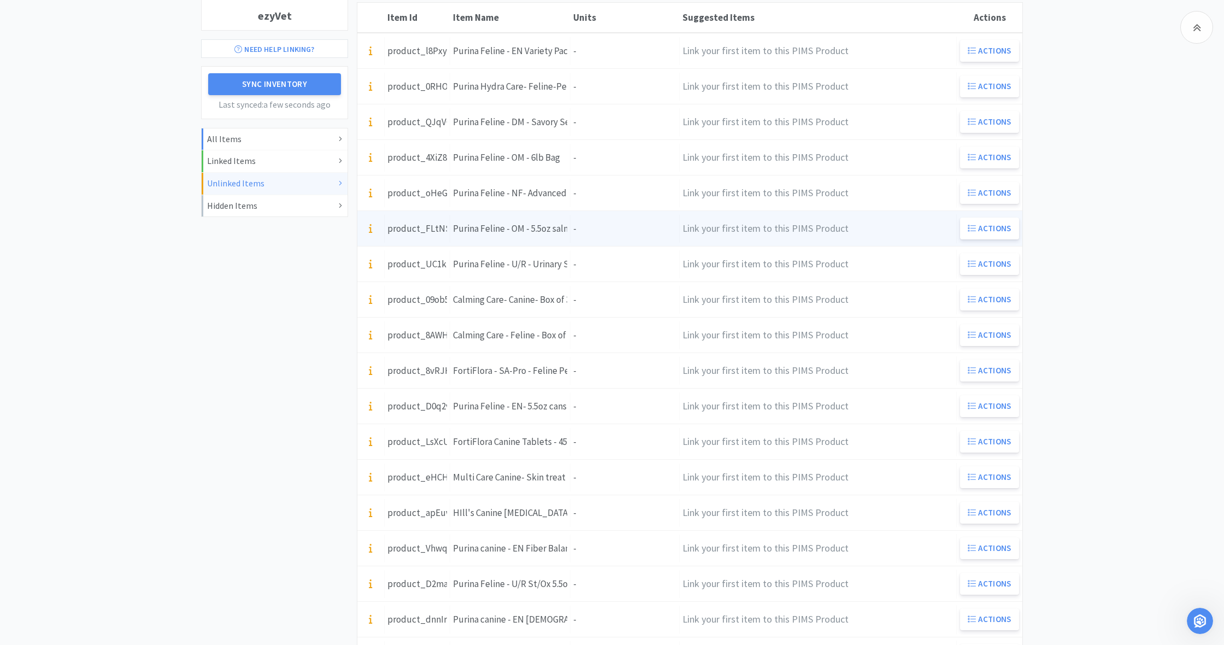
click at [588, 225] on div "Units -" at bounding box center [625, 229] width 109 height 28
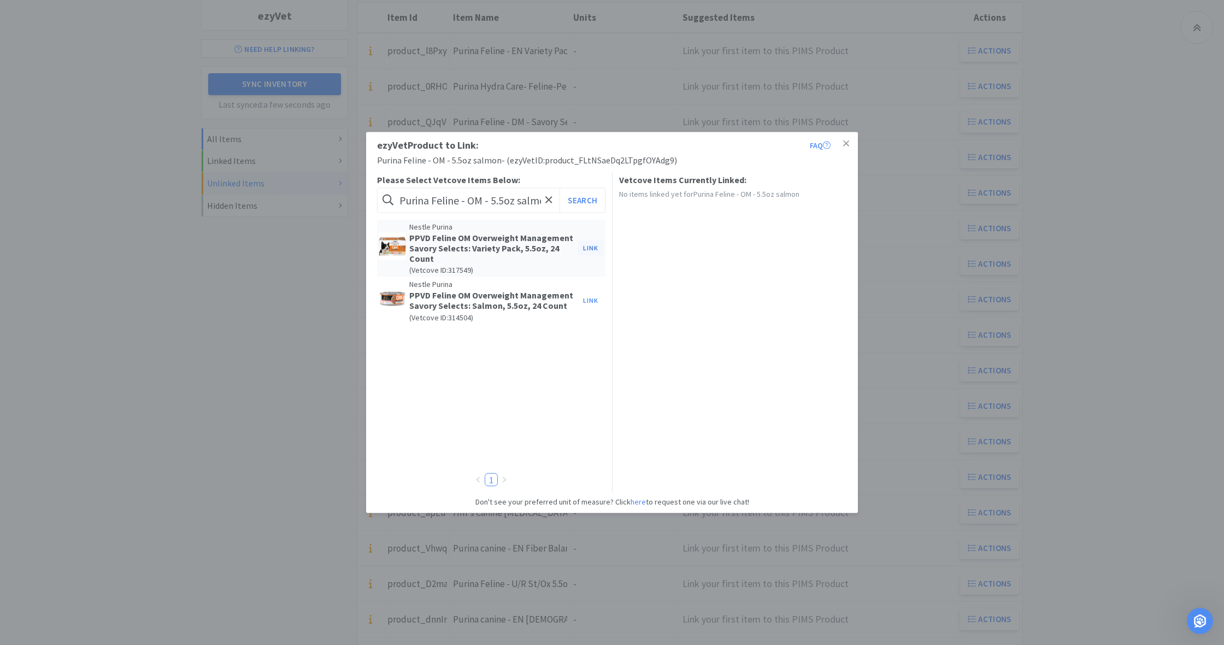
click at [591, 248] on button "Link" at bounding box center [591, 247] width 26 height 15
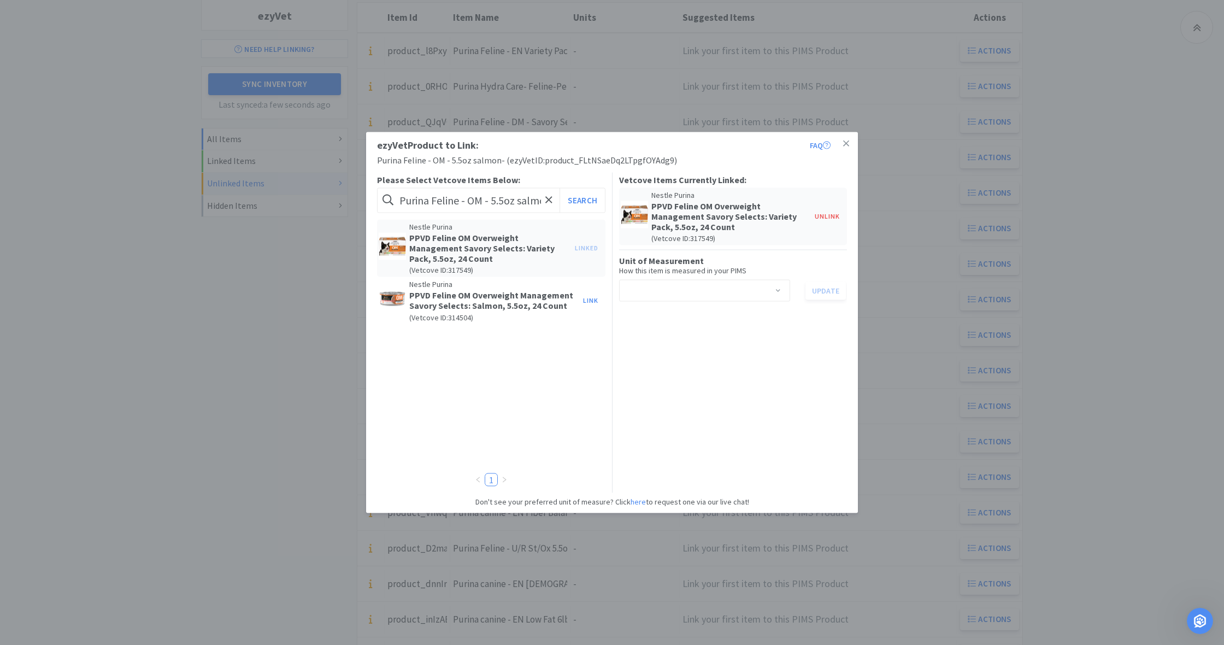
click at [780, 289] on span at bounding box center [778, 291] width 11 height 9
click at [645, 331] on li "can" at bounding box center [704, 330] width 171 height 17
click at [825, 291] on button "Update" at bounding box center [826, 290] width 40 height 19
click at [848, 146] on icon at bounding box center [846, 144] width 6 height 10
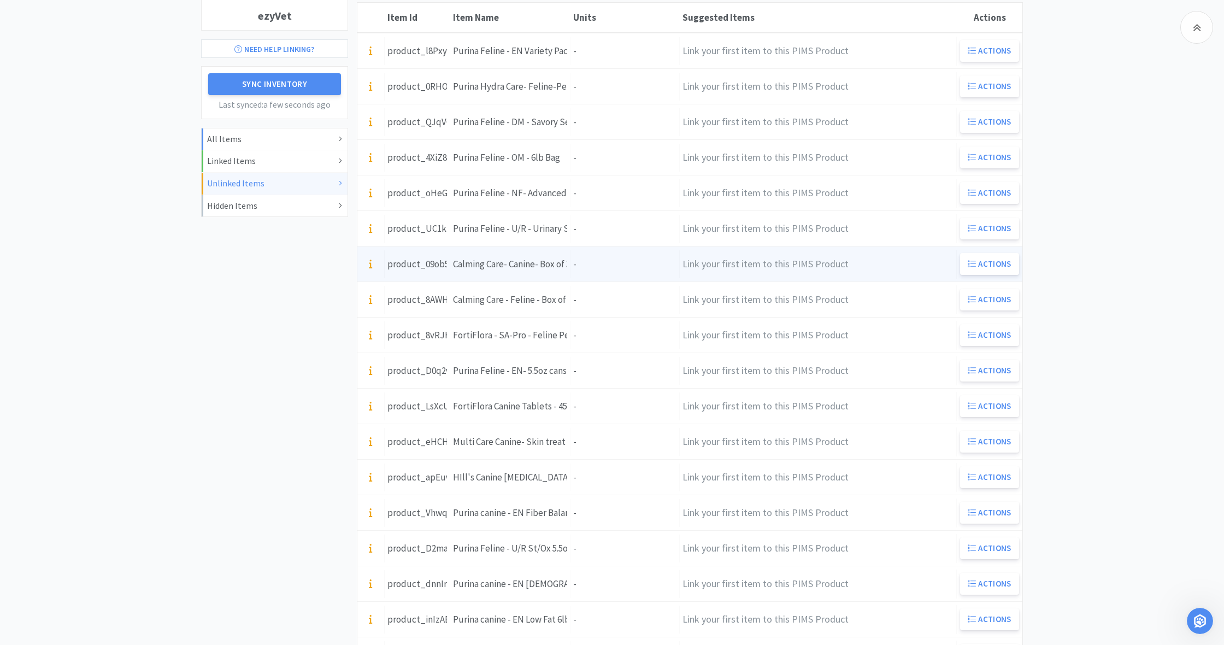
click at [584, 271] on div "Units -" at bounding box center [625, 264] width 109 height 28
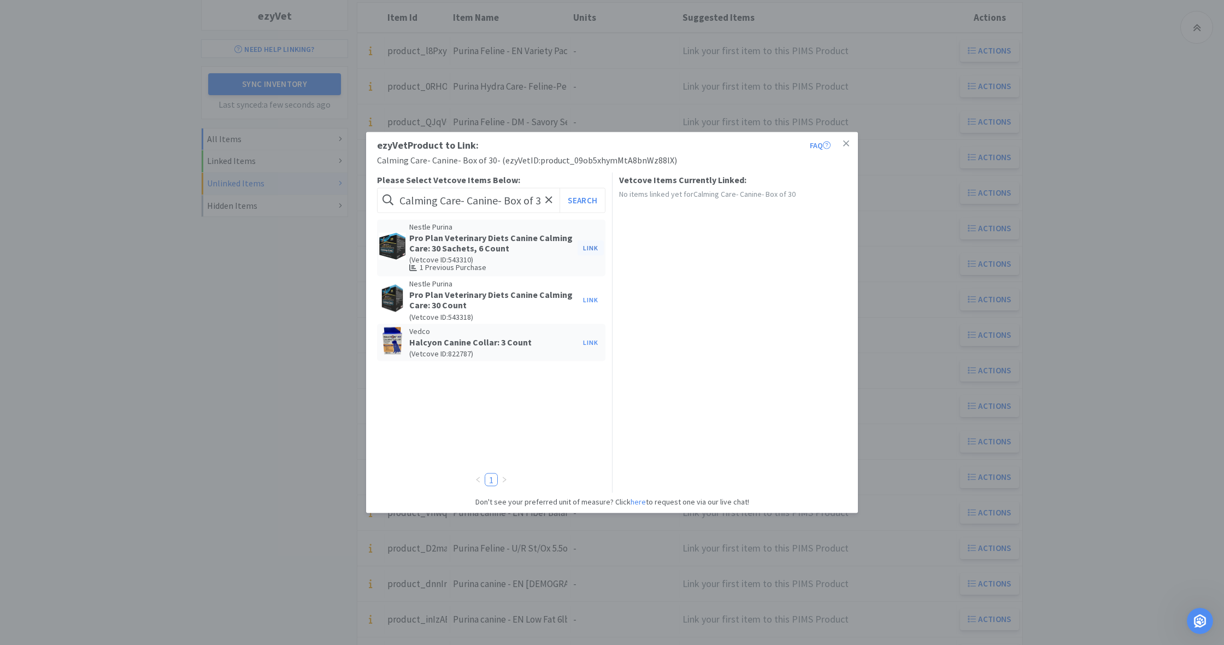
click at [591, 249] on button "Link" at bounding box center [591, 247] width 26 height 15
click at [778, 280] on span at bounding box center [778, 281] width 11 height 9
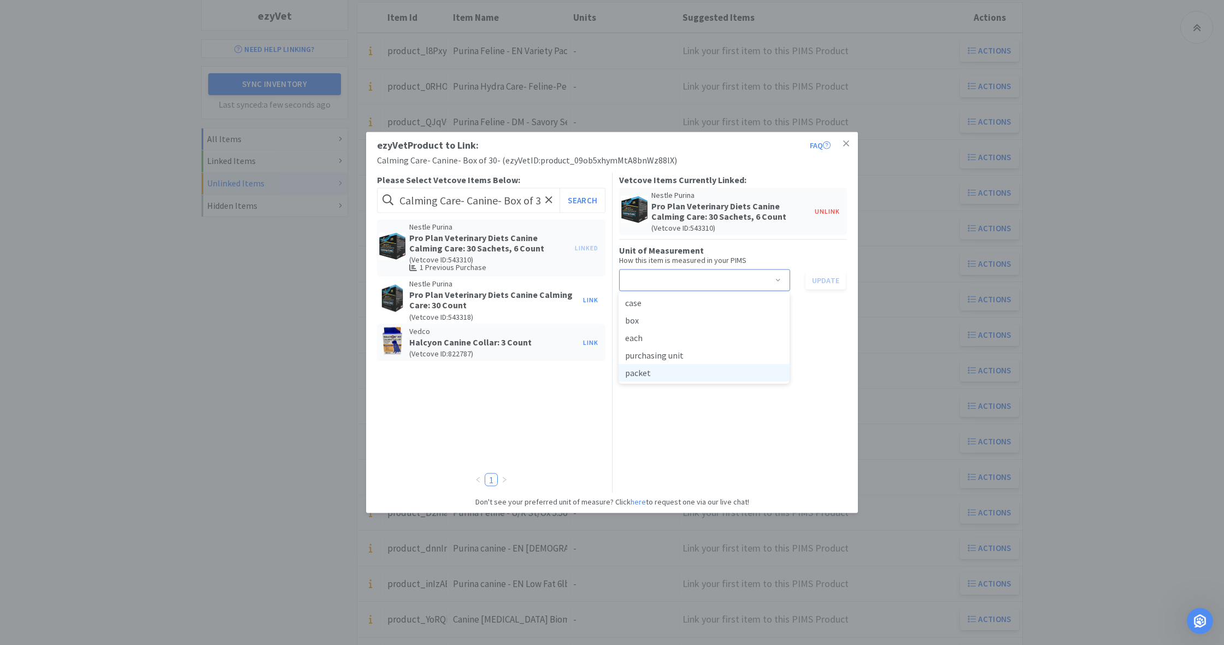
click at [727, 374] on li "packet" at bounding box center [704, 372] width 171 height 17
click at [822, 280] on button "Update" at bounding box center [826, 280] width 40 height 19
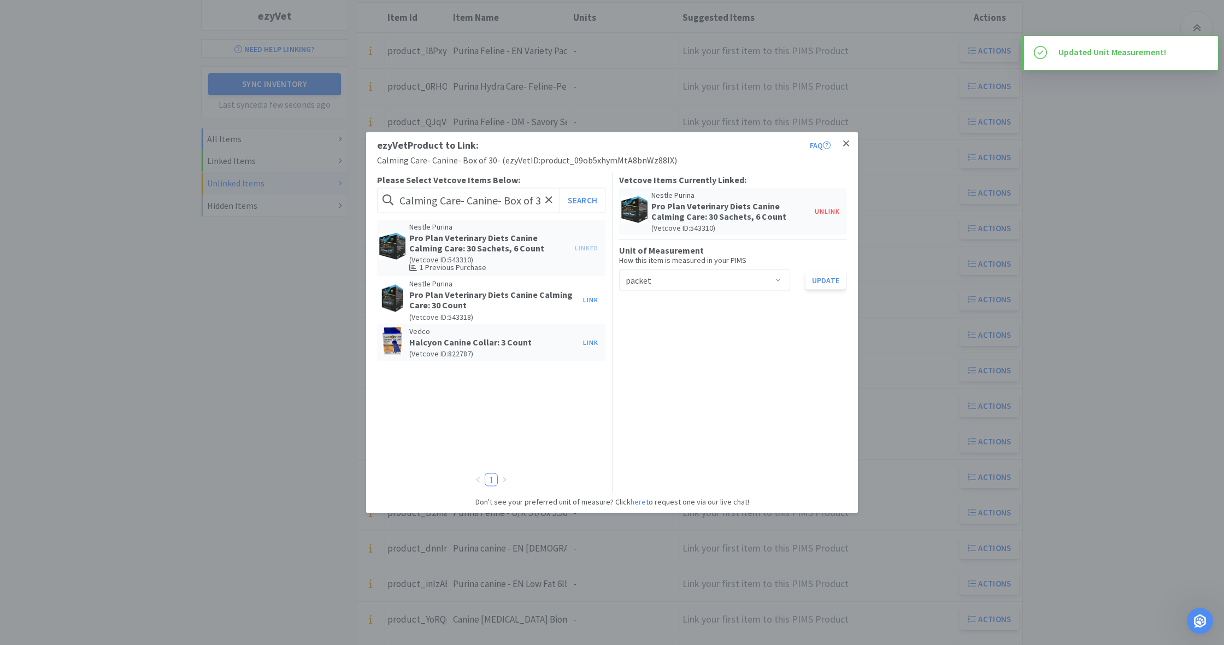
click at [847, 142] on icon at bounding box center [846, 144] width 6 height 10
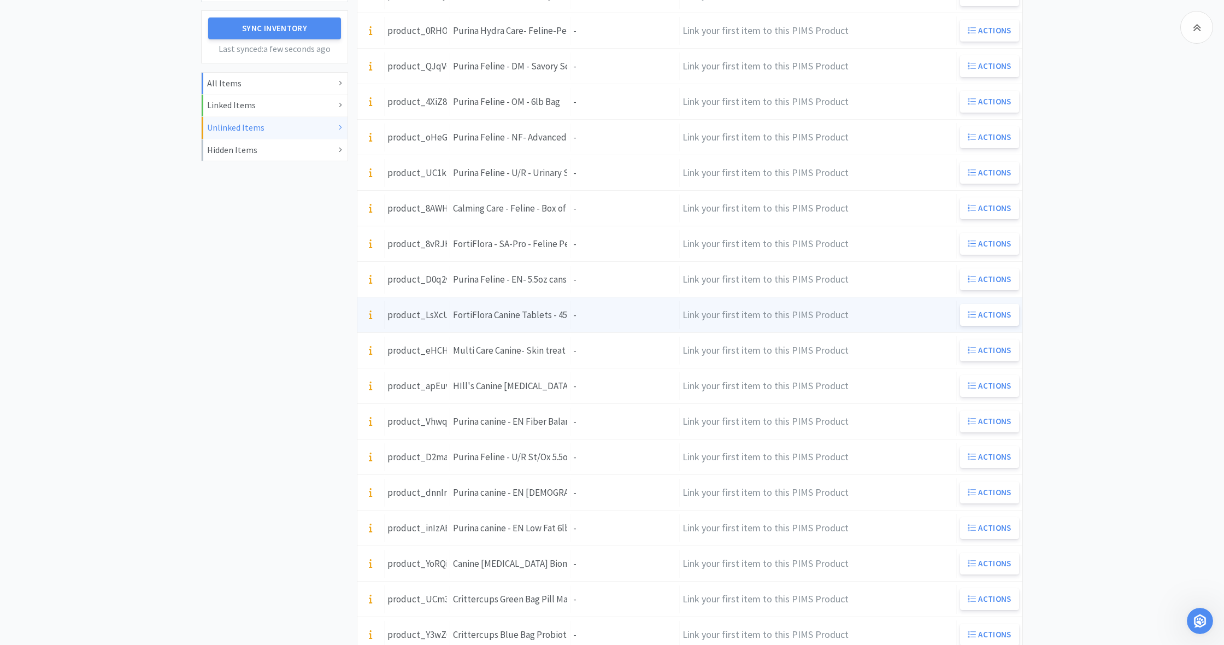
scroll to position [222, 0]
click at [581, 314] on div "Units -" at bounding box center [625, 314] width 109 height 28
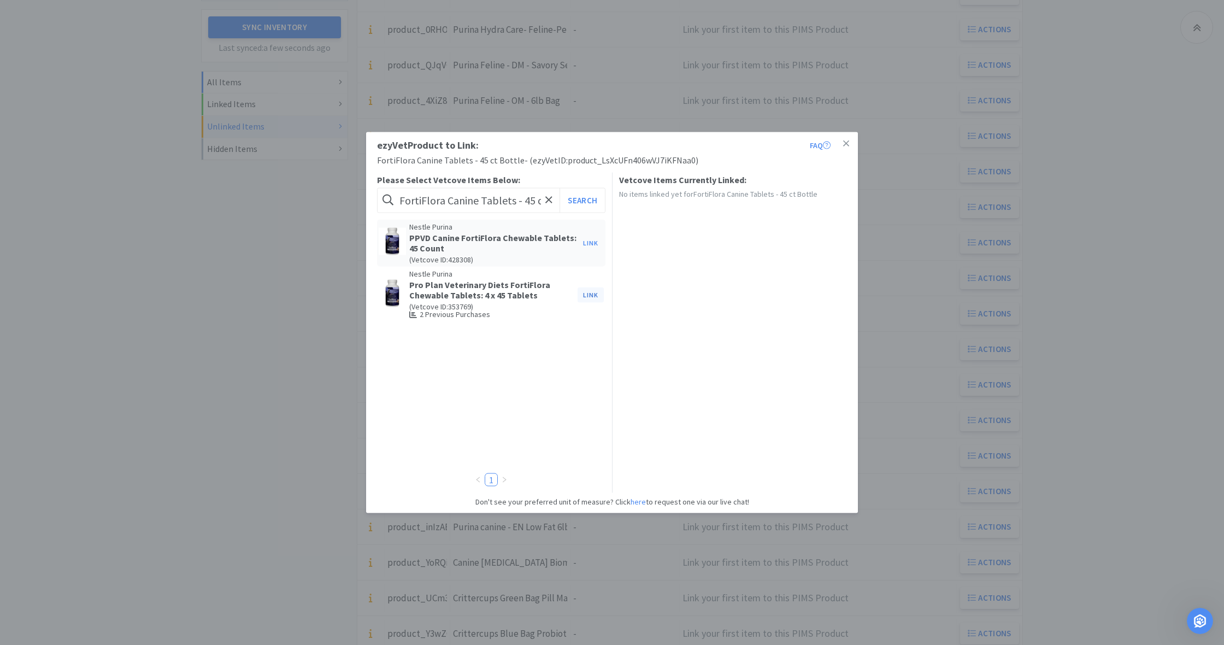
click at [588, 295] on button "Link" at bounding box center [591, 294] width 26 height 15
click at [779, 279] on span at bounding box center [778, 281] width 11 height 9
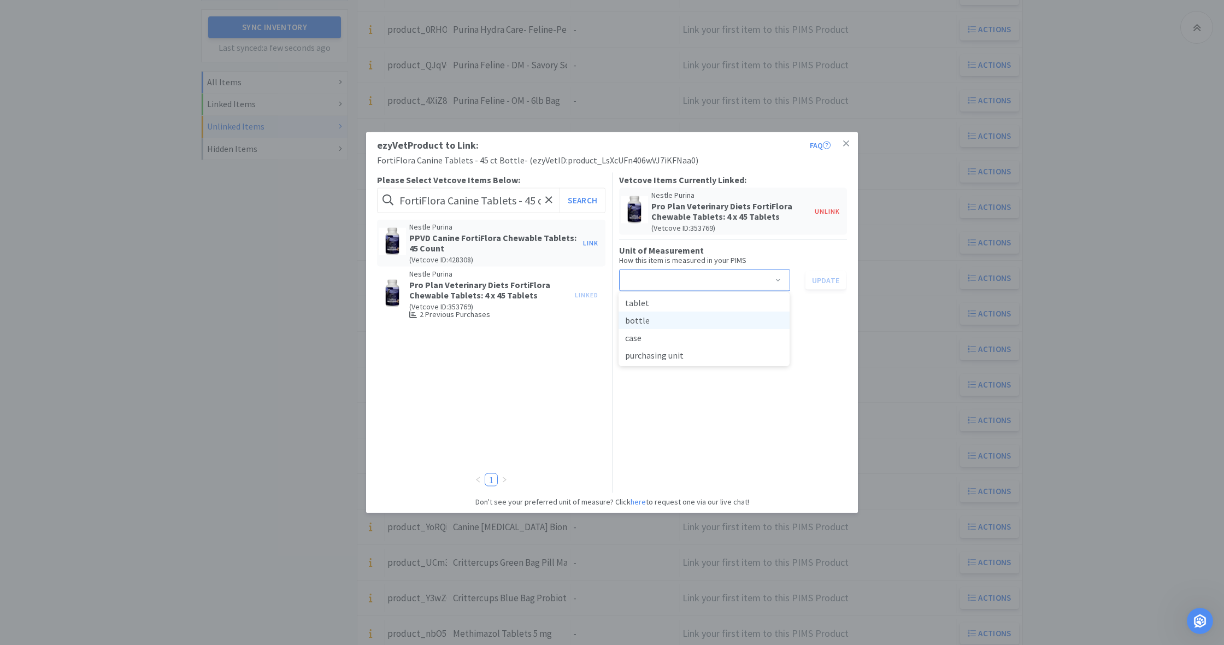
click at [654, 320] on li "bottle" at bounding box center [704, 320] width 171 height 17
click at [827, 280] on button "Update" at bounding box center [826, 280] width 40 height 19
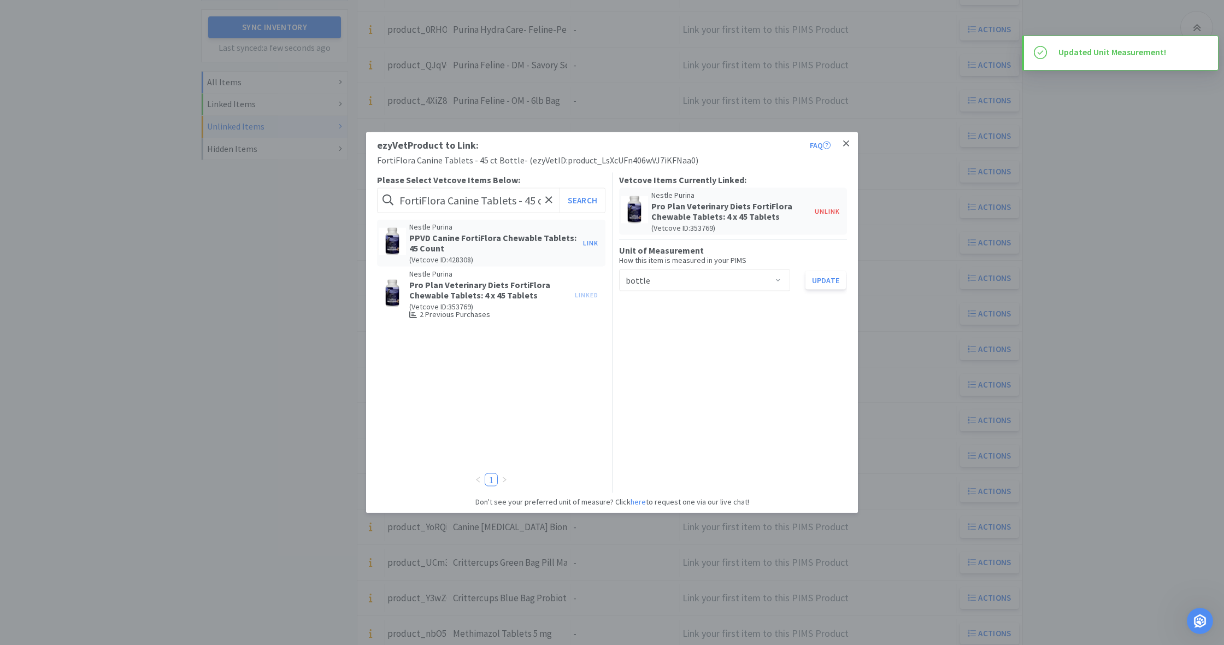
click at [849, 143] on icon at bounding box center [846, 144] width 6 height 10
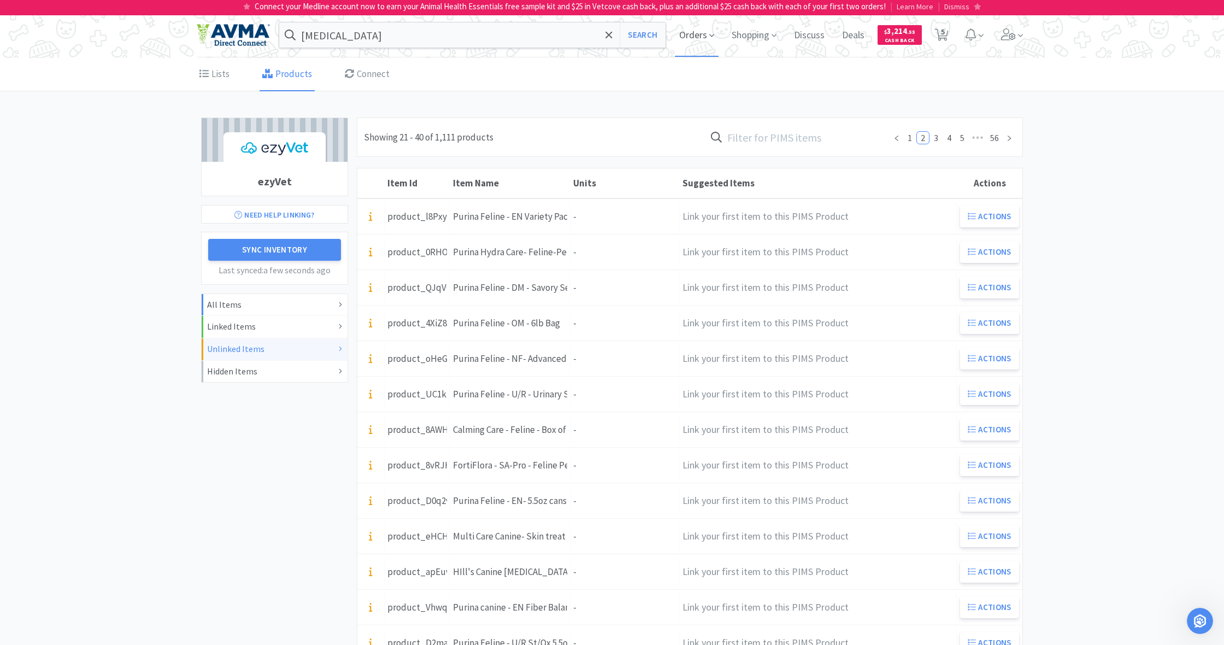
scroll to position [0, 0]
